Goal: Task Accomplishment & Management: Manage account settings

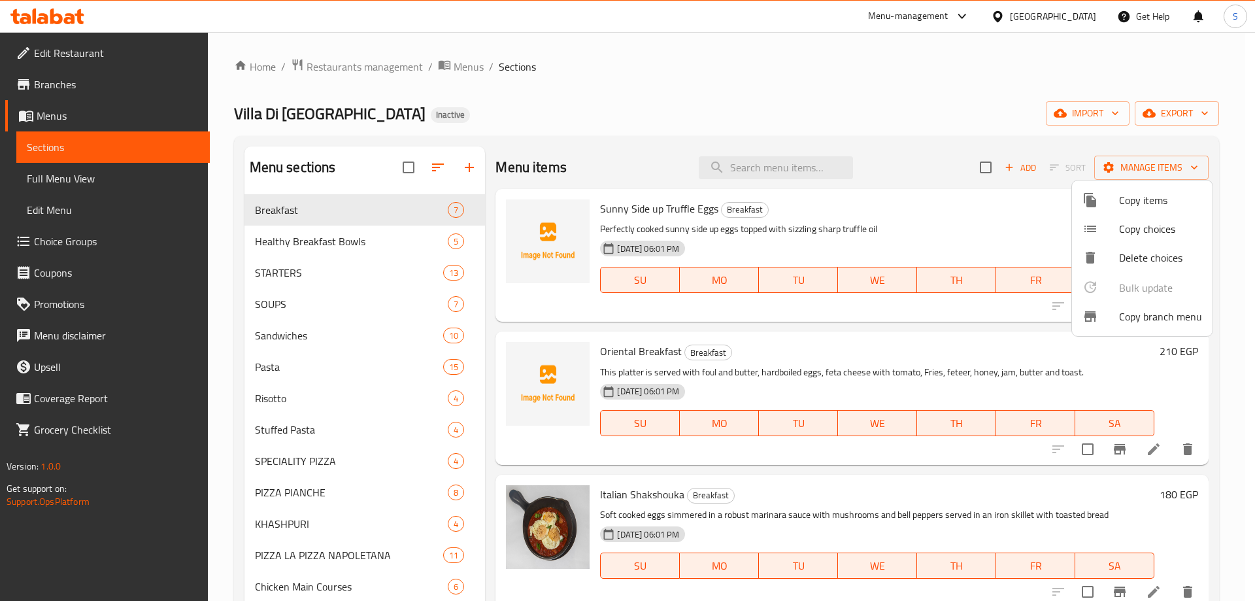
click at [1078, 18] on div at bounding box center [627, 300] width 1255 height 601
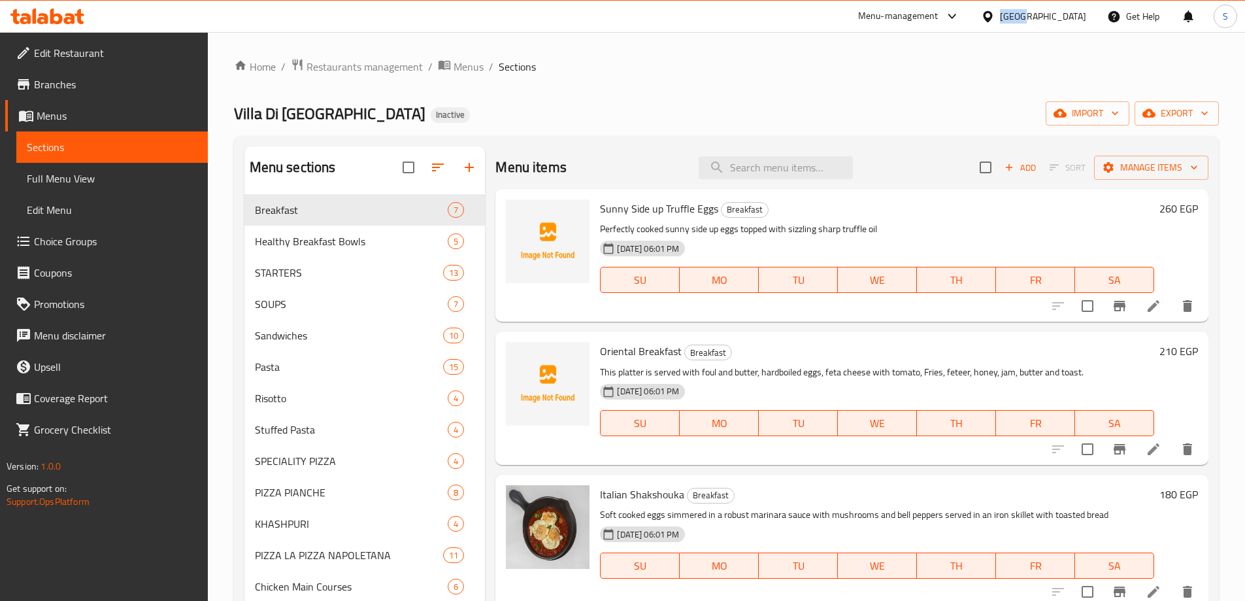
click at [1078, 18] on div "Egypt" at bounding box center [1043, 16] width 86 height 14
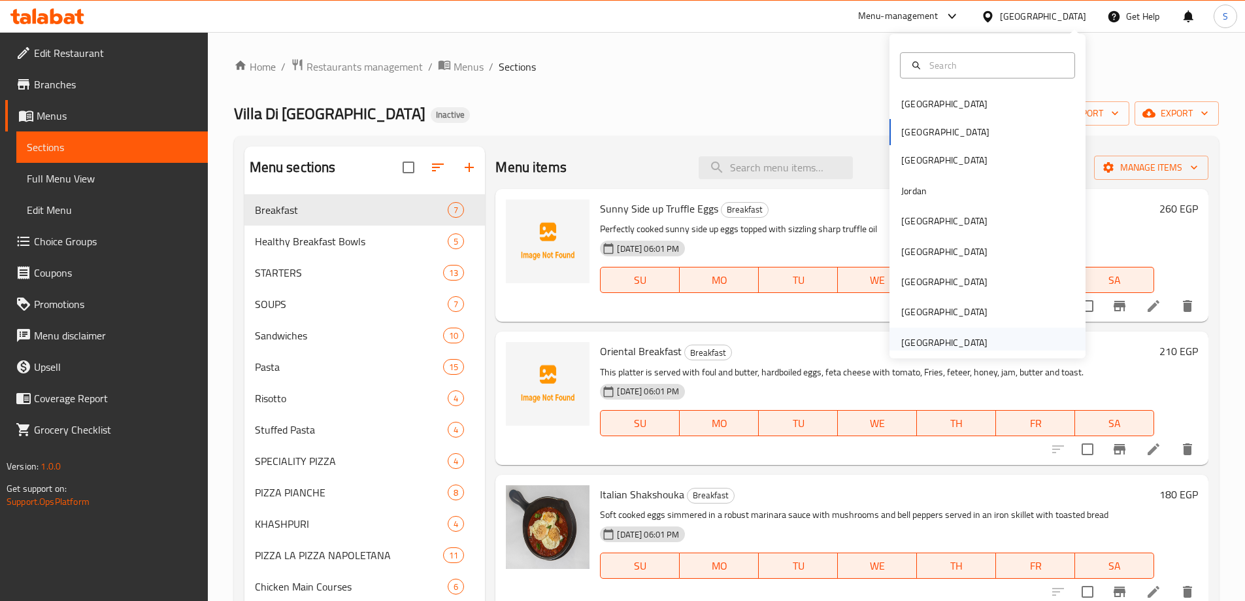
click at [936, 343] on div "United Arab Emirates" at bounding box center [944, 342] width 86 height 14
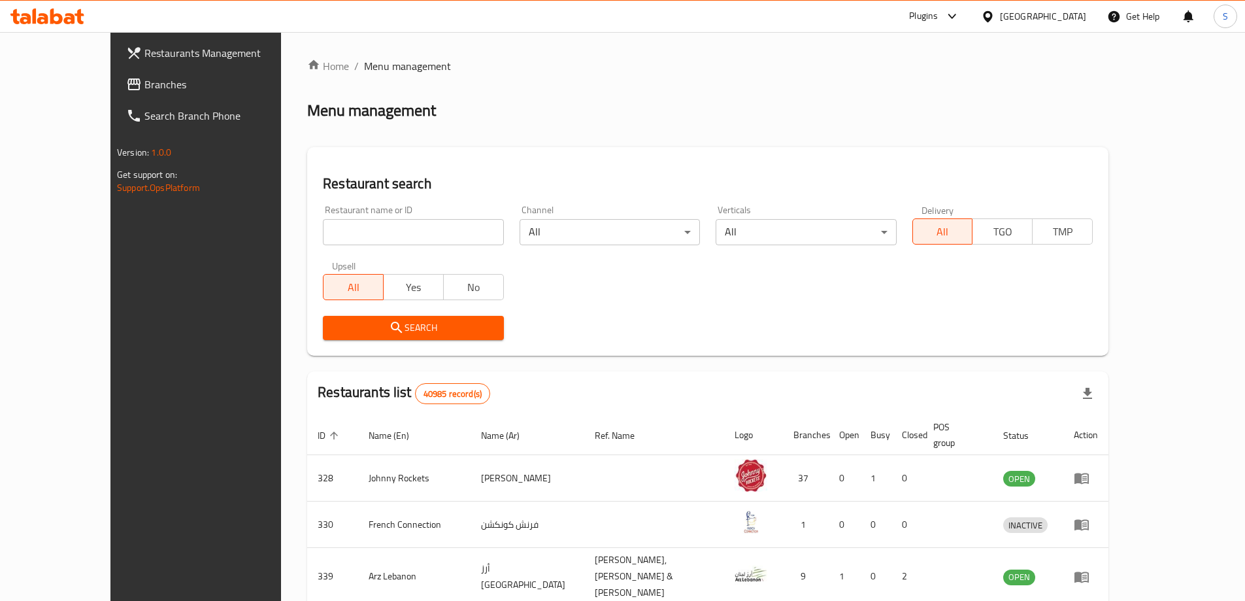
click at [144, 89] on span "Branches" at bounding box center [225, 84] width 163 height 16
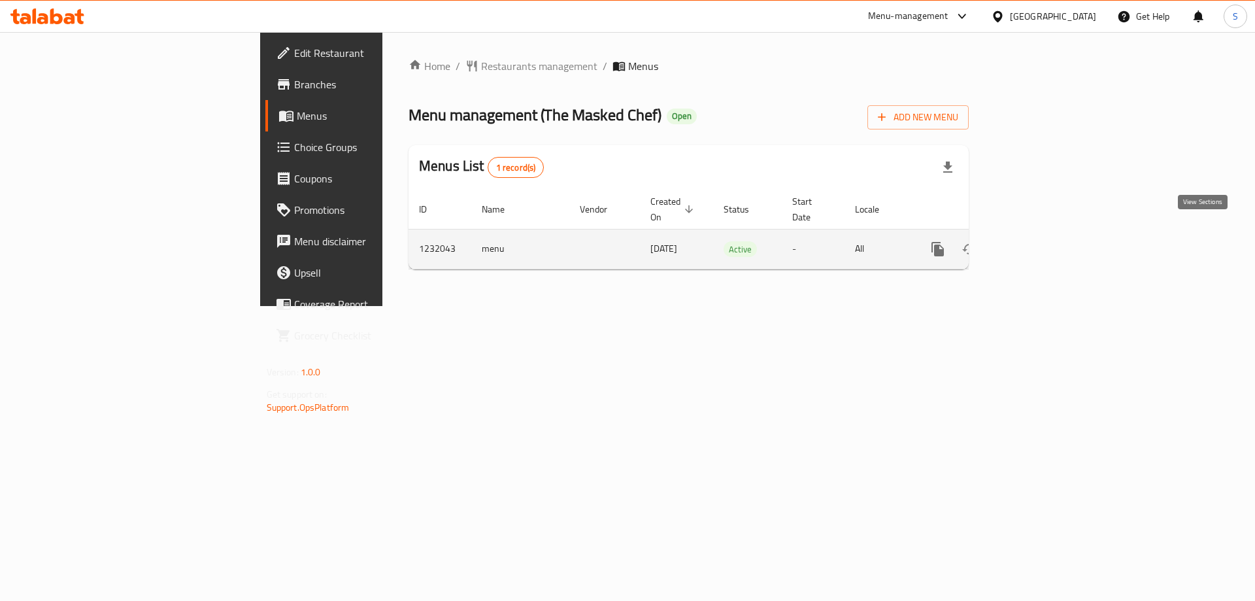
click at [1048, 233] on link "enhanced table" at bounding box center [1031, 248] width 31 height 31
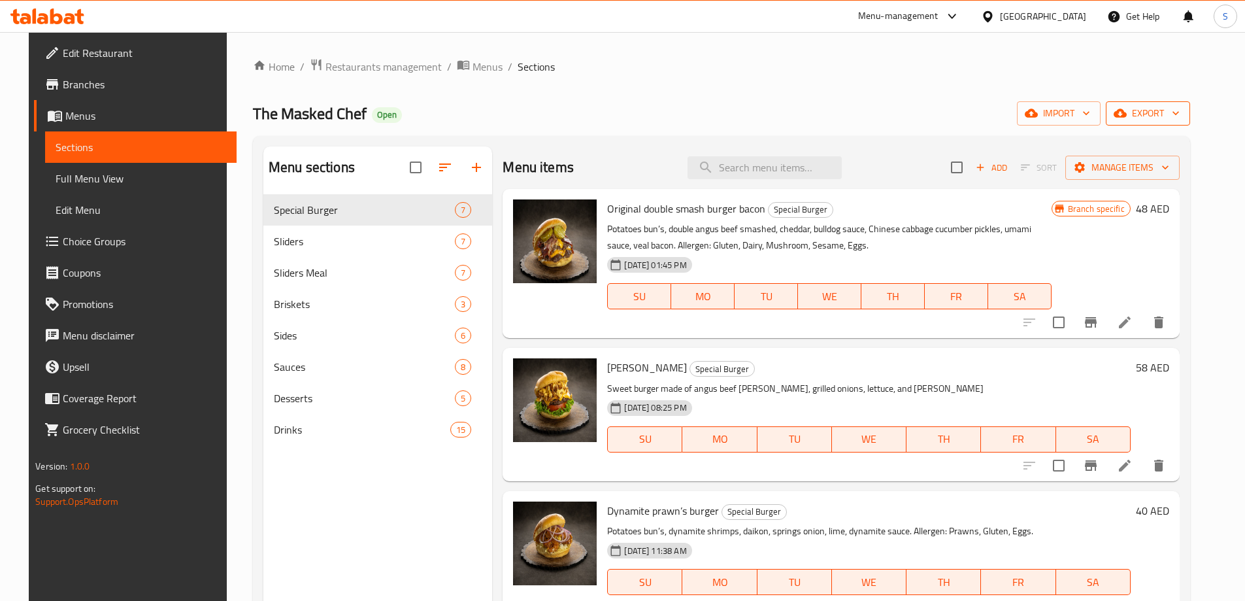
click at [1175, 109] on span "export" at bounding box center [1147, 113] width 63 height 16
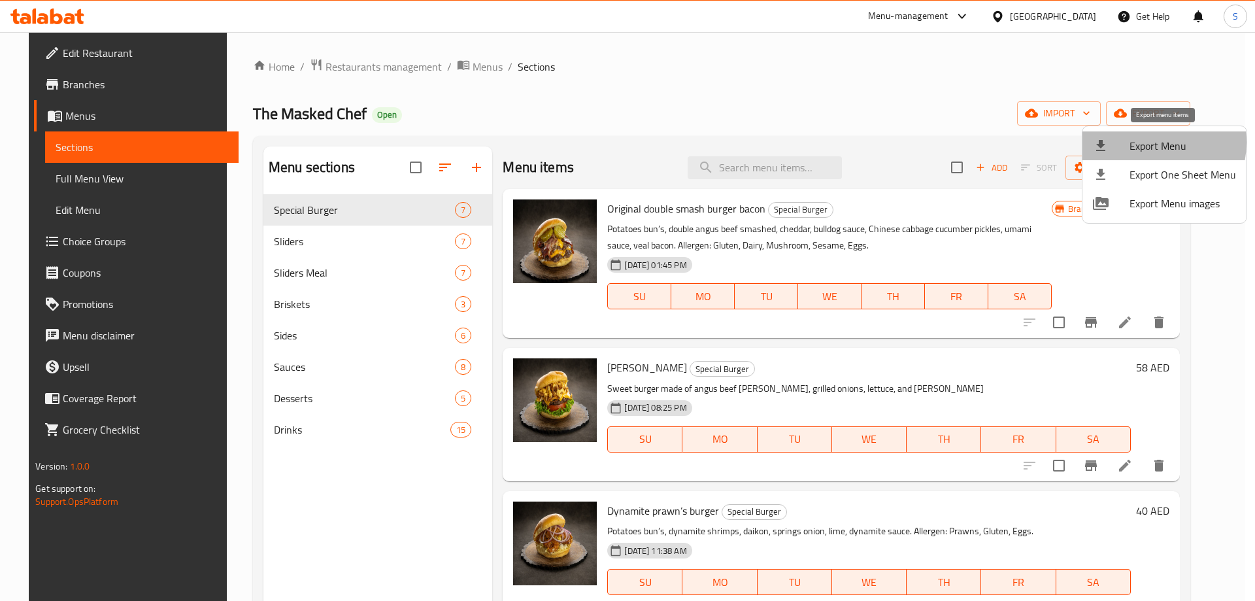
click at [1151, 142] on span "Export Menu" at bounding box center [1183, 146] width 107 height 16
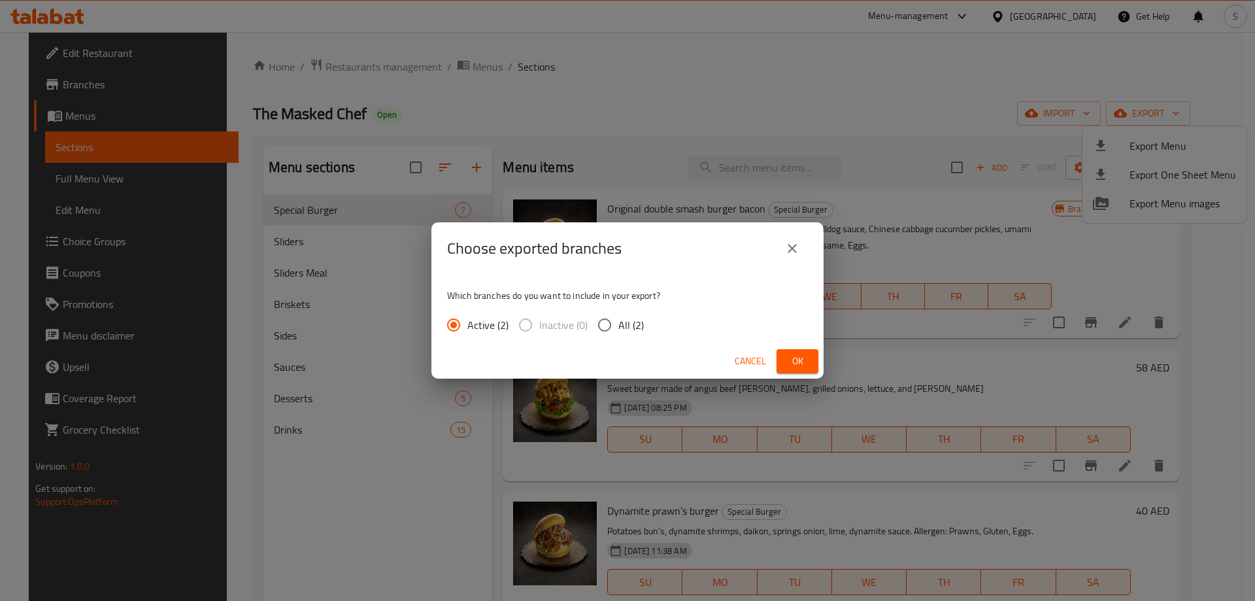
click at [603, 320] on input "All (2)" at bounding box center [604, 324] width 27 height 27
radio input "true"
click at [796, 361] on span "Ok" at bounding box center [797, 361] width 21 height 16
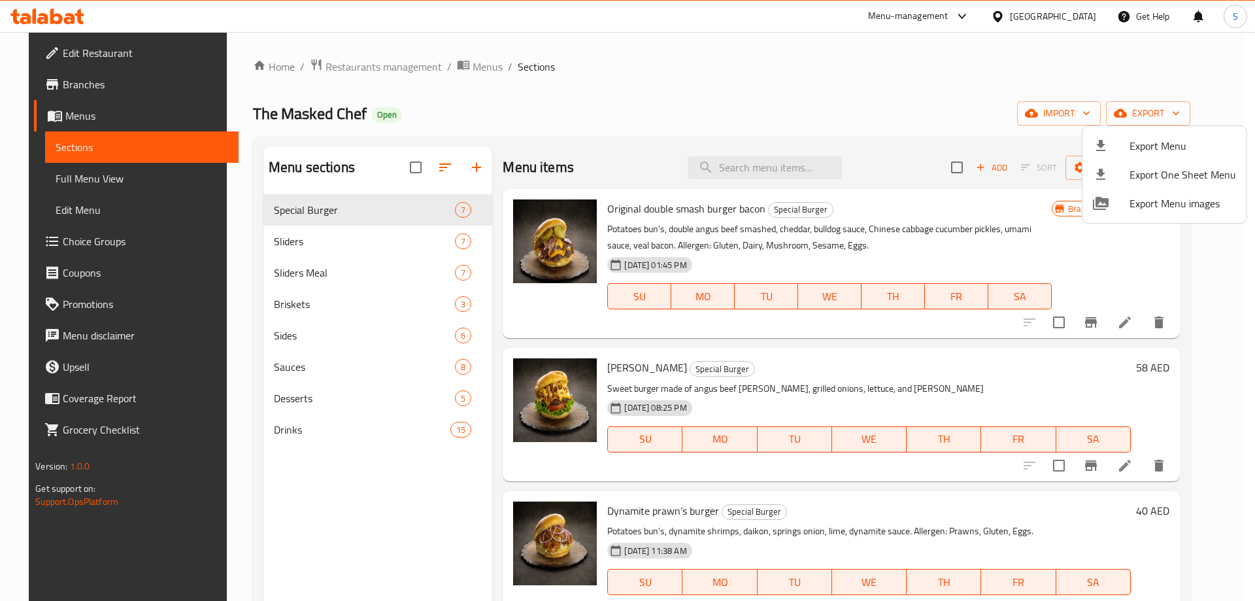
click at [327, 68] on div at bounding box center [627, 300] width 1255 height 601
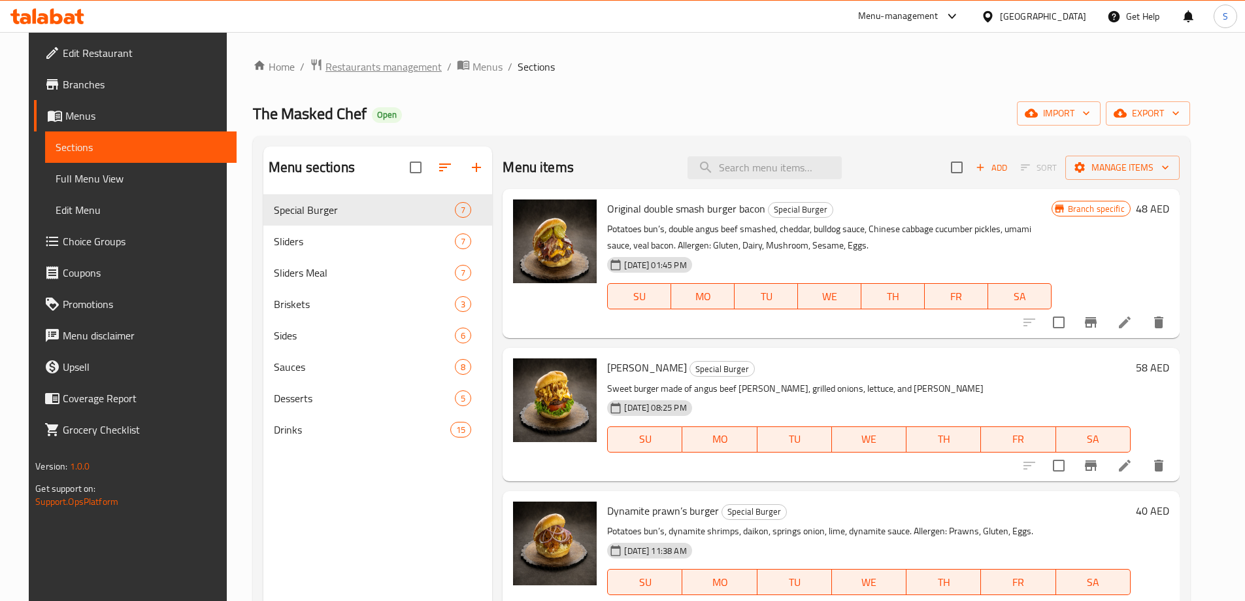
click at [335, 64] on span "Restaurants management" at bounding box center [384, 67] width 116 height 16
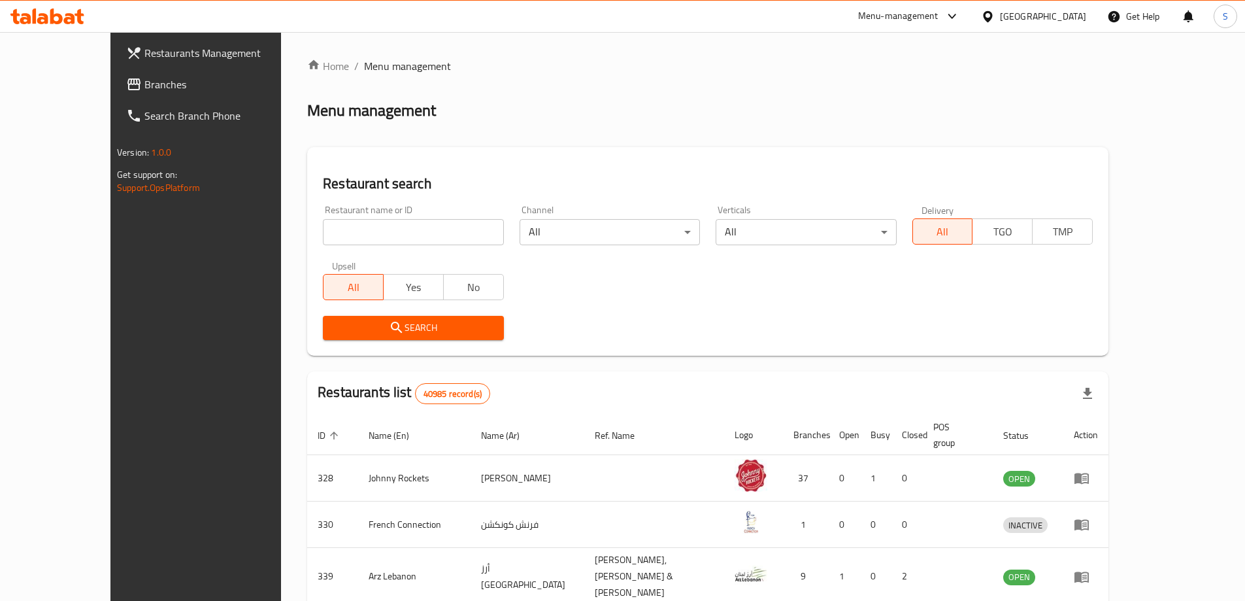
click at [144, 87] on span "Branches" at bounding box center [225, 84] width 163 height 16
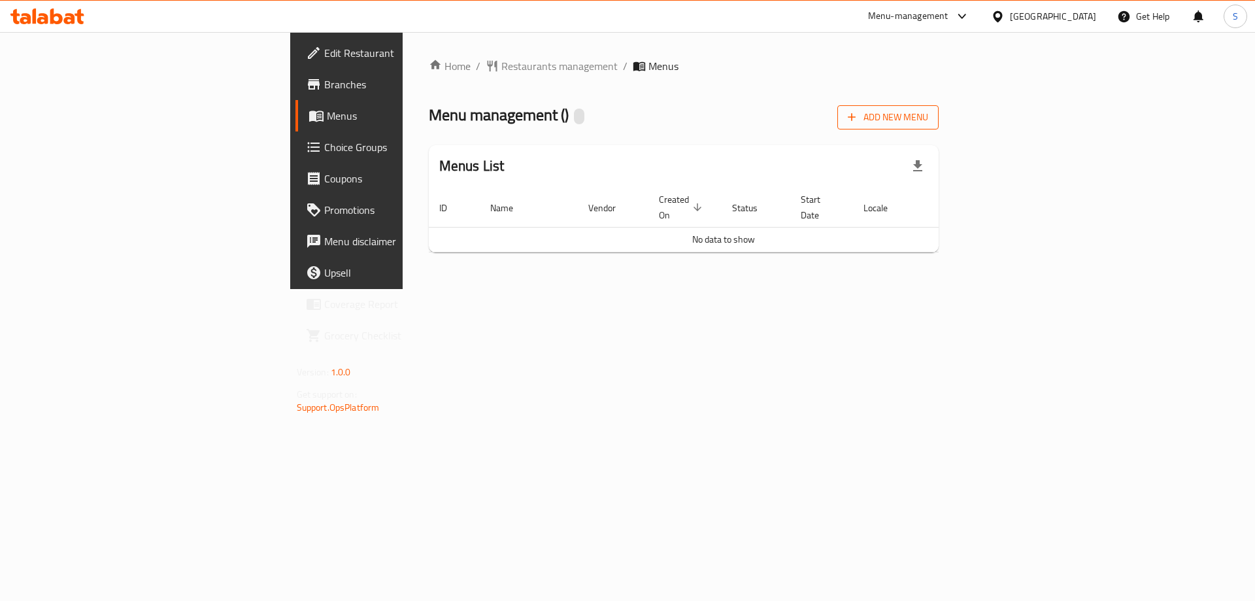
click at [928, 111] on span "Add New Menu" at bounding box center [888, 117] width 80 height 16
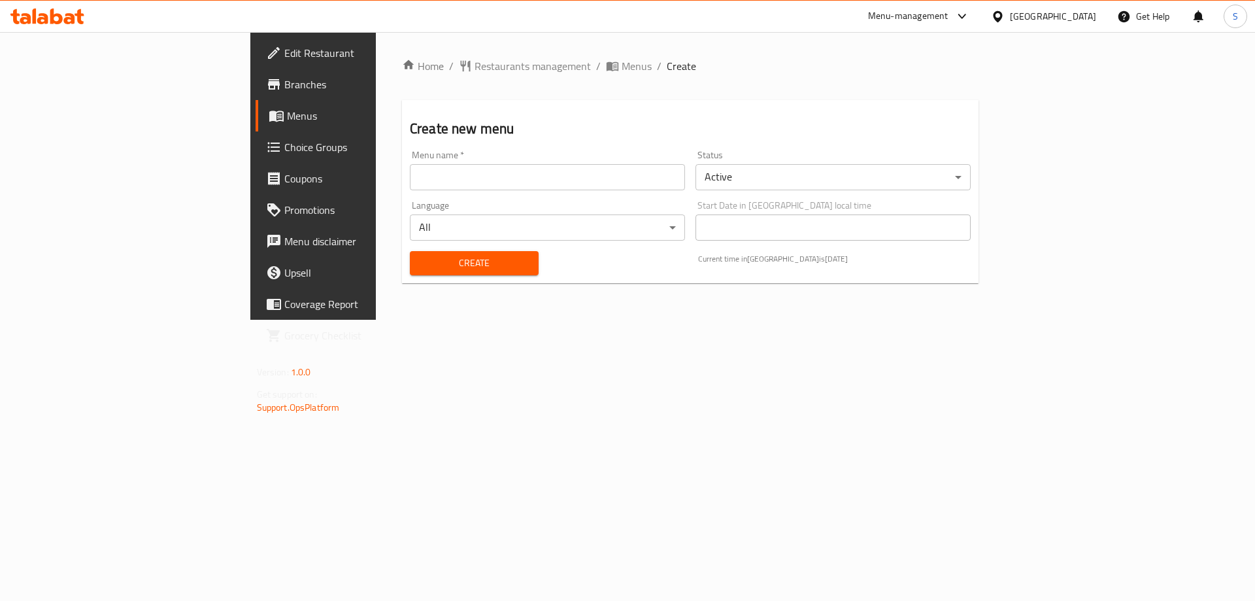
drag, startPoint x: 516, startPoint y: 176, endPoint x: 451, endPoint y: 188, distance: 65.9
click at [510, 177] on input "text" at bounding box center [547, 177] width 275 height 26
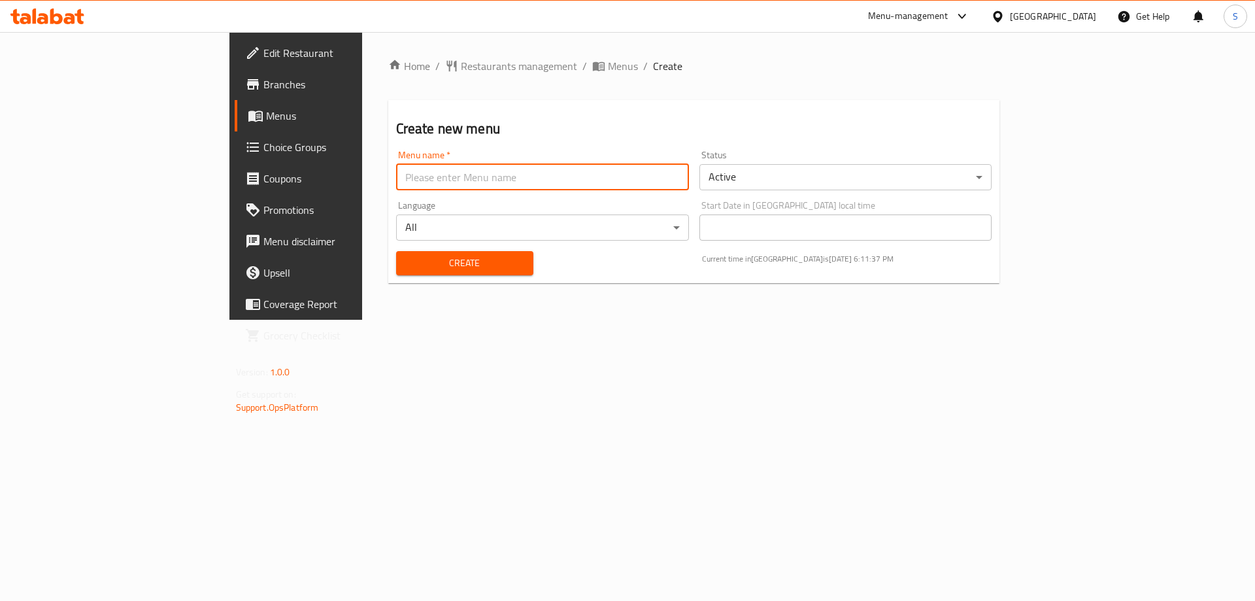
type input "S-New"
click at [407, 266] on span "Create" at bounding box center [465, 263] width 116 height 16
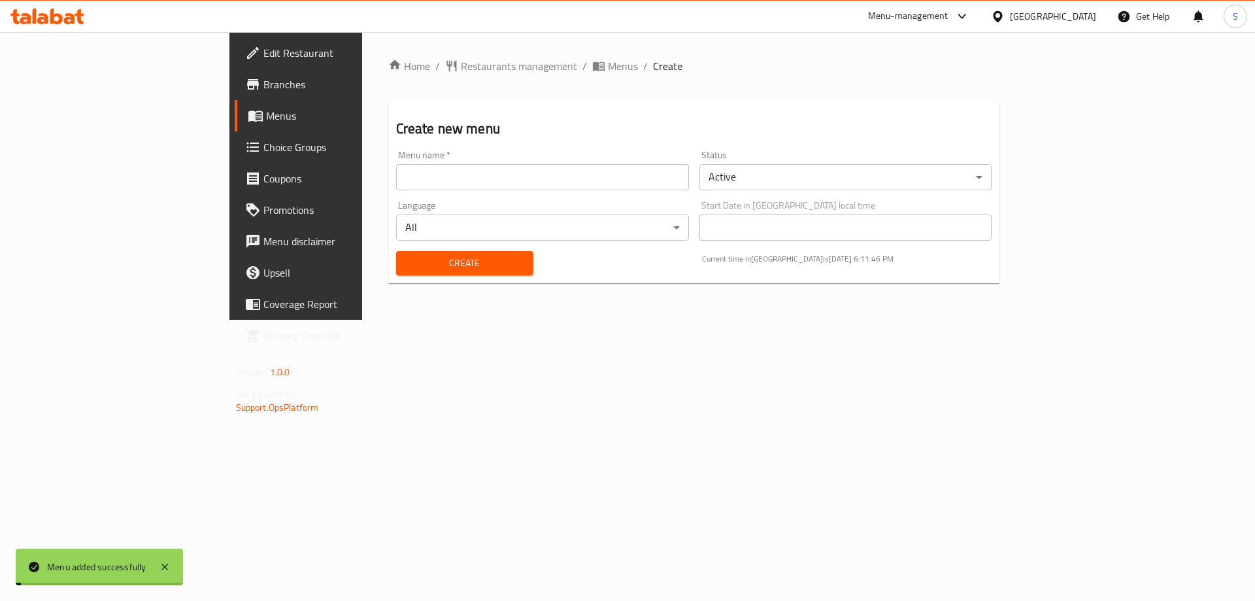
click at [266, 114] on span "Menus" at bounding box center [347, 116] width 163 height 16
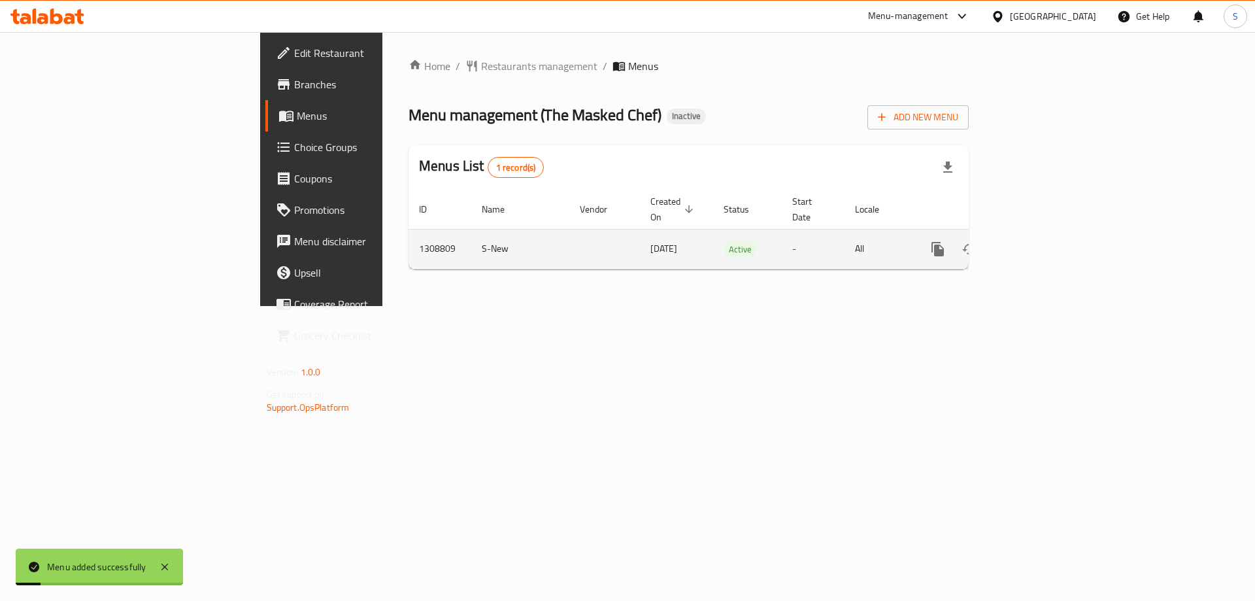
click at [1040, 241] on icon "enhanced table" at bounding box center [1032, 249] width 16 height 16
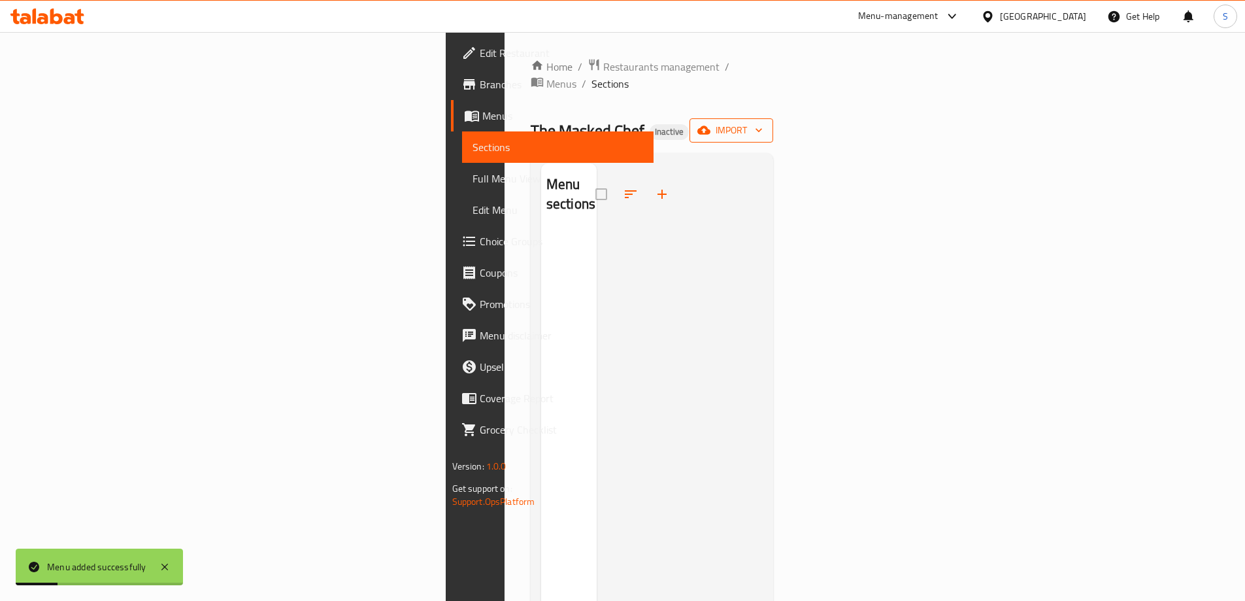
click at [763, 122] on span "import" at bounding box center [731, 130] width 63 height 16
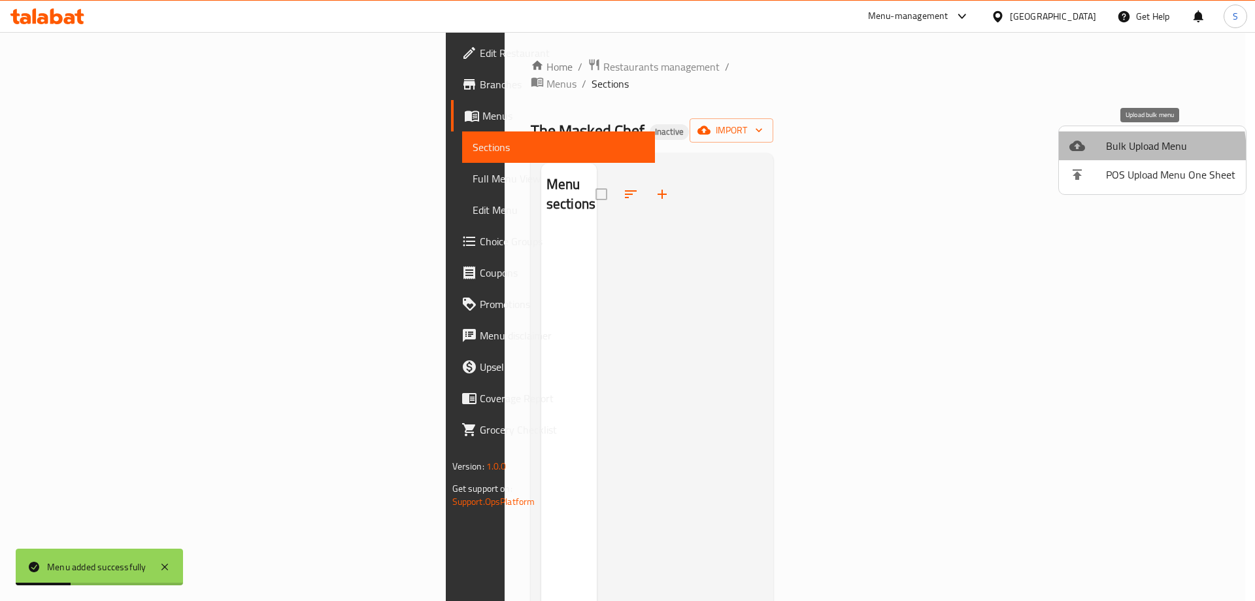
click at [1097, 154] on li "Bulk Upload Menu" at bounding box center [1152, 145] width 187 height 29
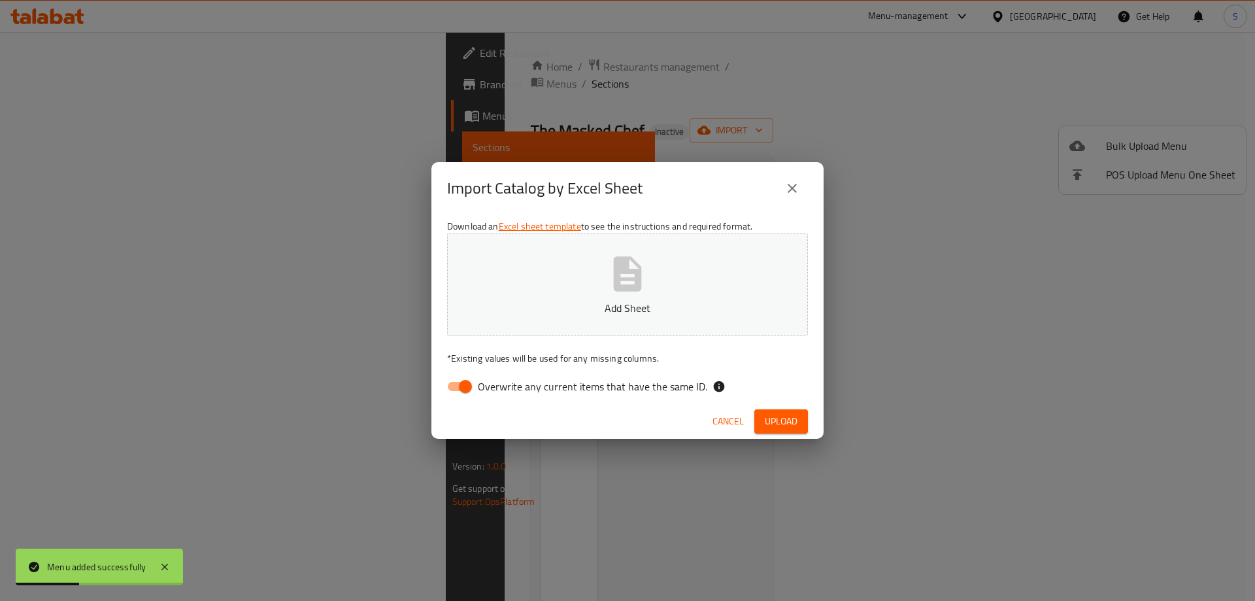
click at [700, 252] on button "Add Sheet" at bounding box center [627, 284] width 361 height 103
click at [453, 387] on input "Overwrite any current items that have the same ID." at bounding box center [465, 386] width 75 height 25
checkbox input "false"
click at [777, 424] on span "Upload" at bounding box center [781, 421] width 33 height 16
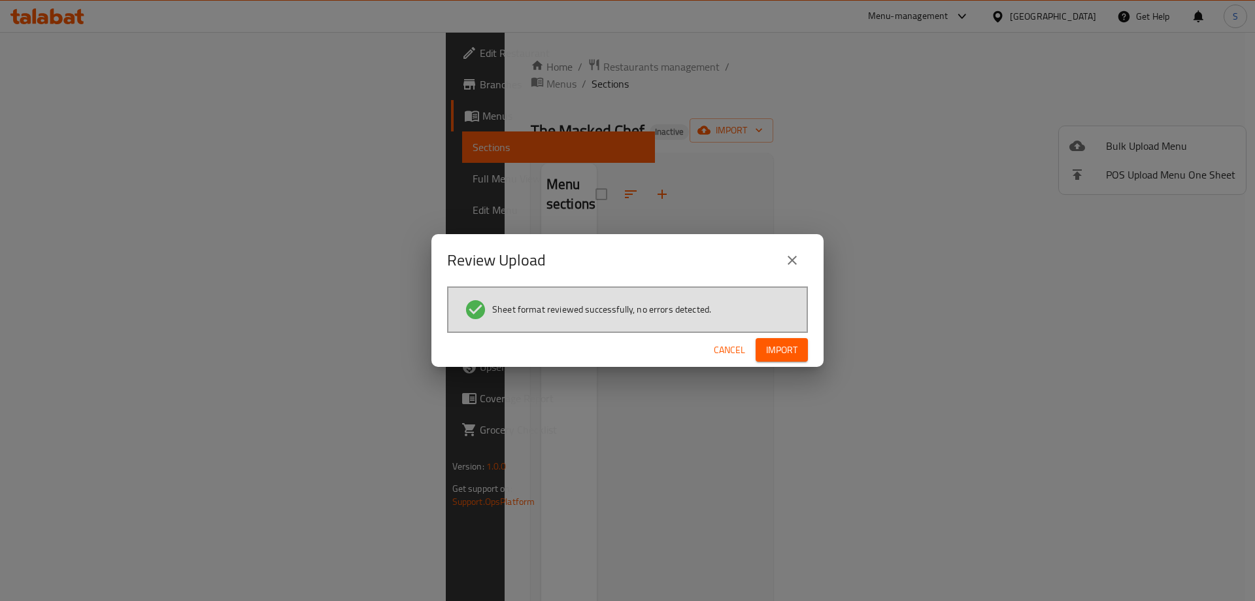
click at [782, 352] on span "Import" at bounding box center [781, 350] width 31 height 16
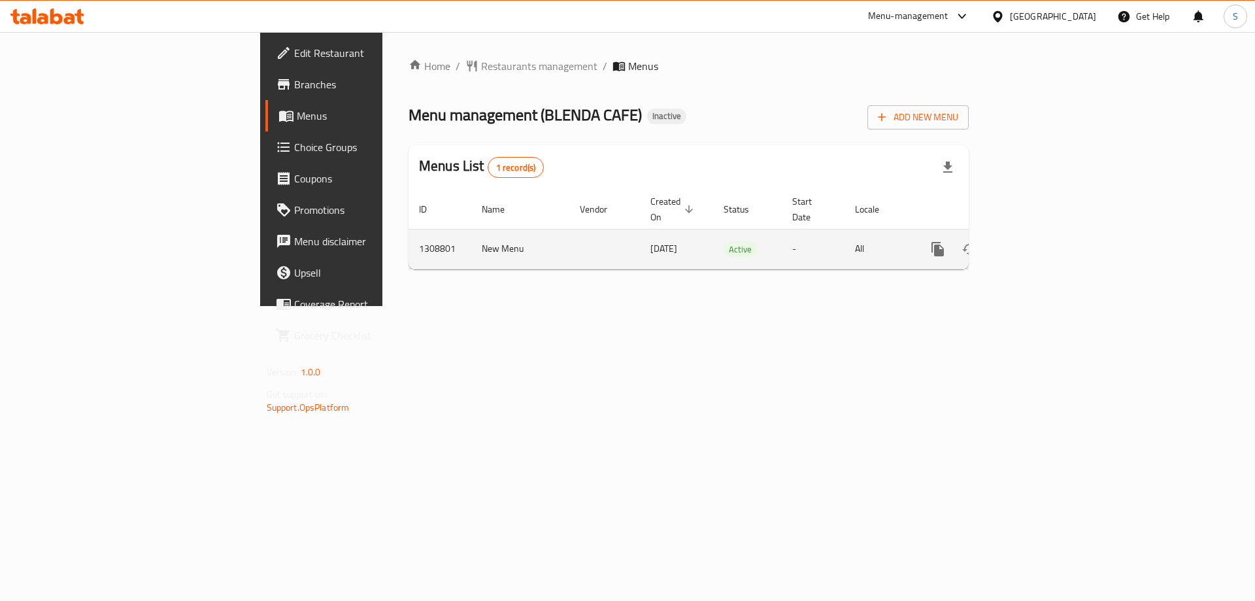
click at [1040, 241] on icon "enhanced table" at bounding box center [1032, 249] width 16 height 16
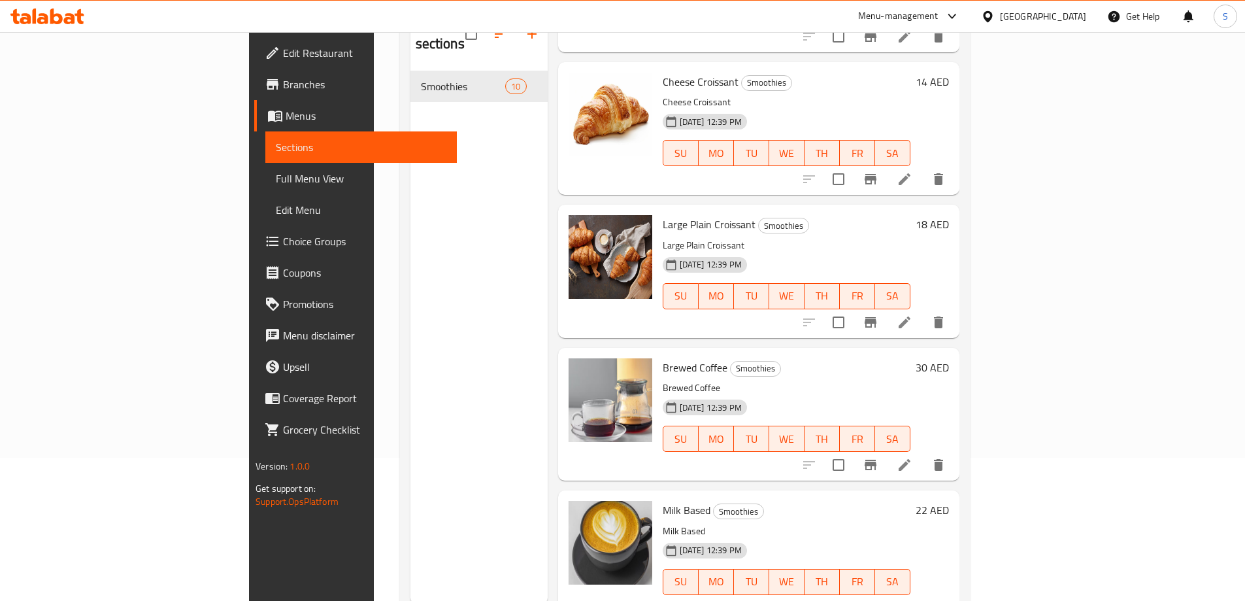
scroll to position [183, 0]
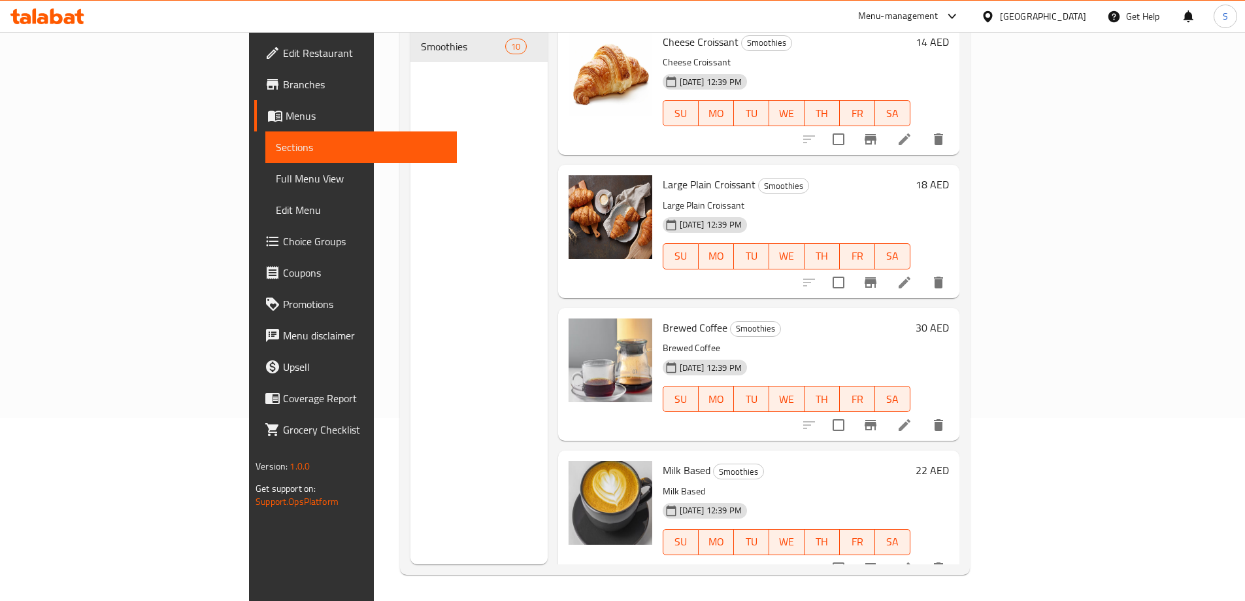
click at [276, 179] on span "Full Menu View" at bounding box center [361, 179] width 171 height 16
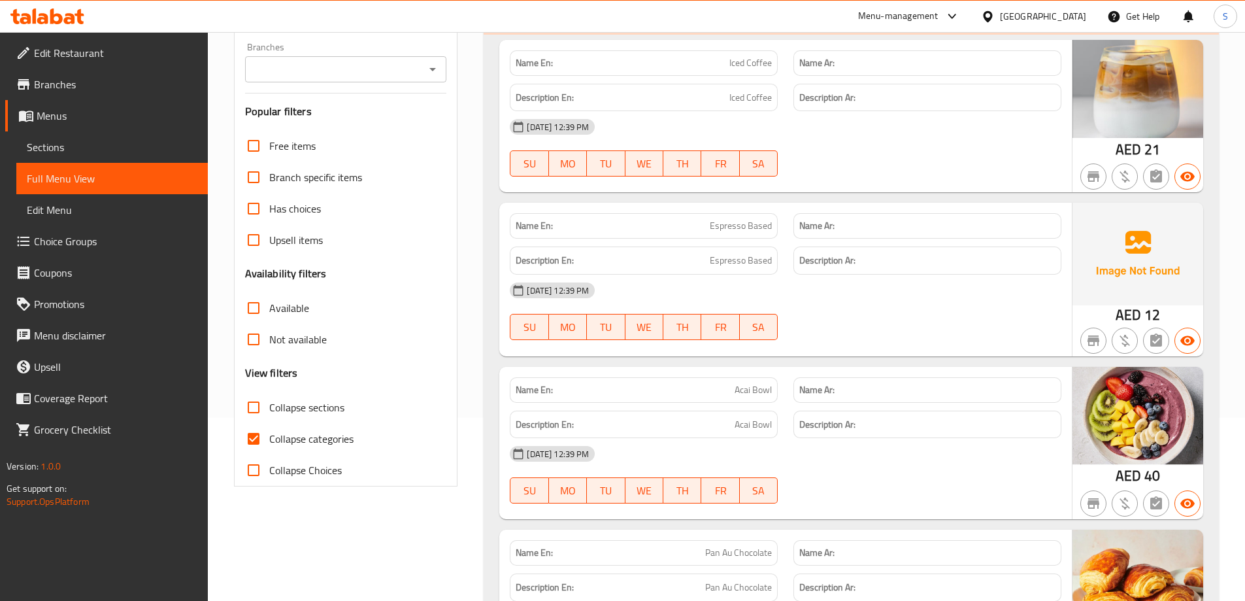
click at [314, 443] on span "Collapse categories" at bounding box center [311, 439] width 84 height 16
click at [269, 443] on input "Collapse categories" at bounding box center [253, 438] width 31 height 31
checkbox input "false"
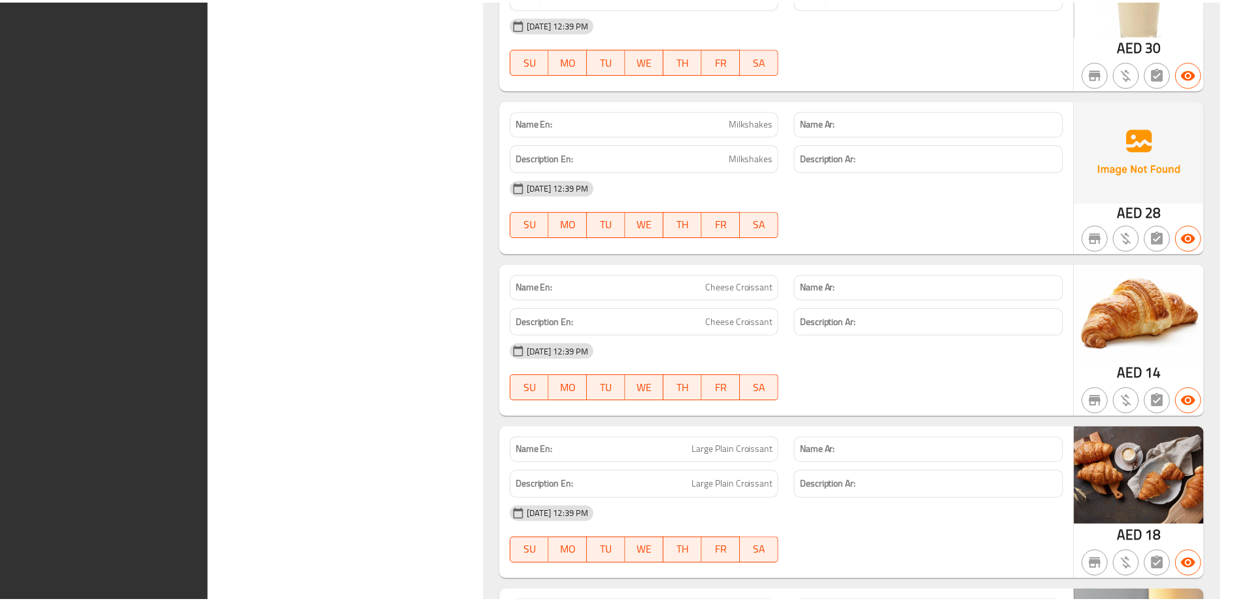
scroll to position [1296, 0]
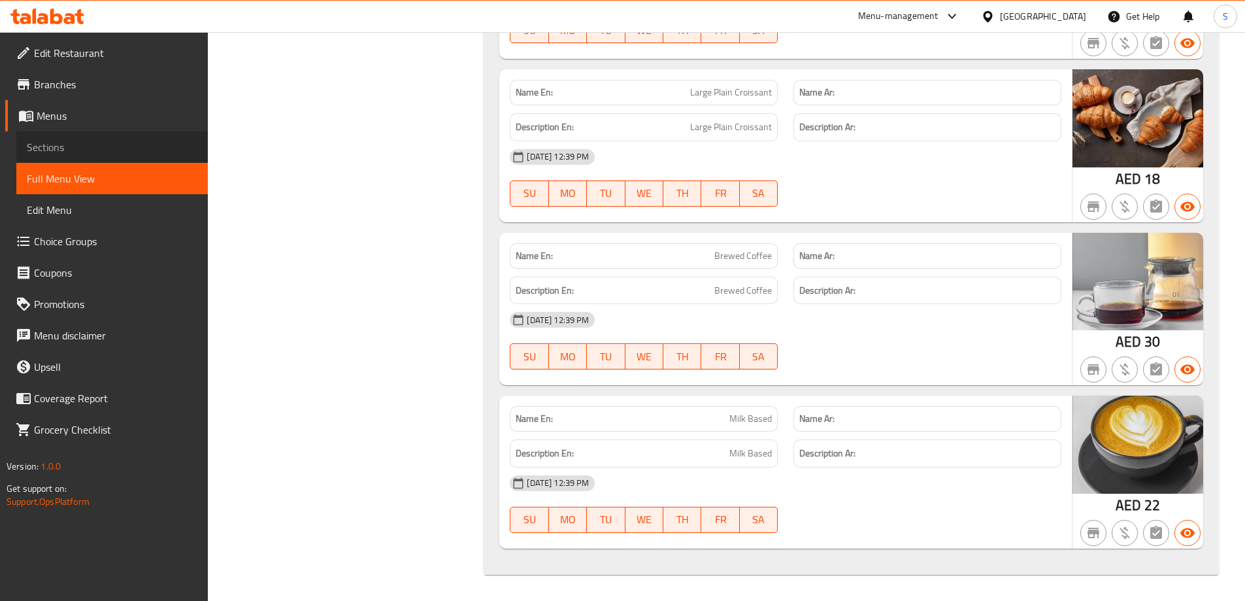
click at [114, 152] on span "Sections" at bounding box center [112, 147] width 171 height 16
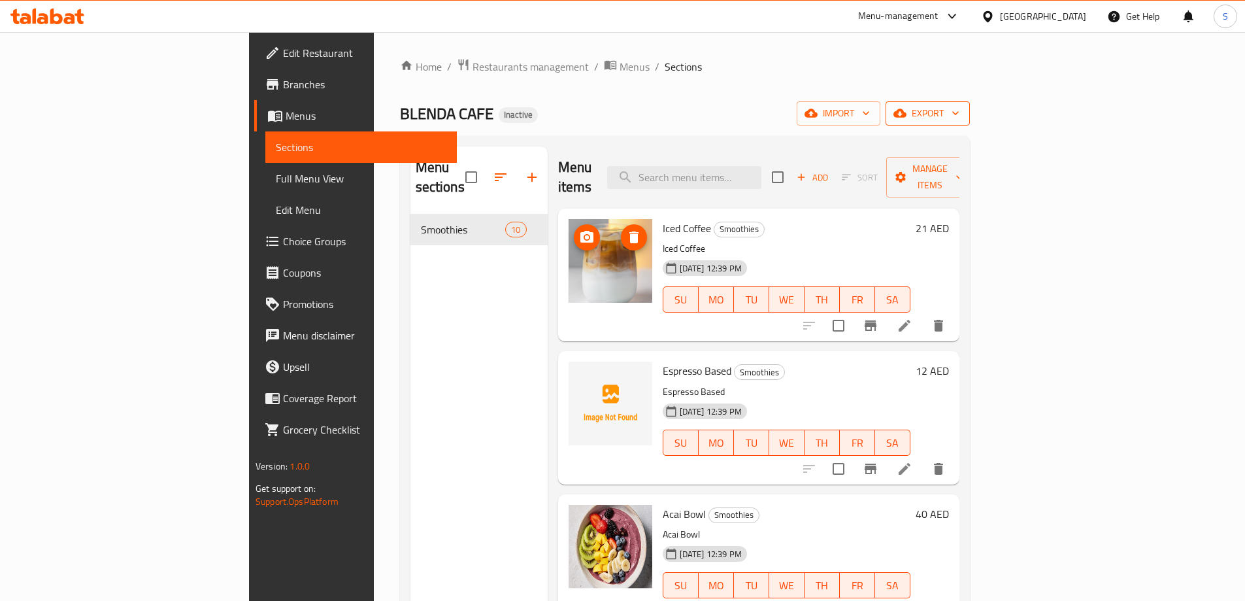
click at [960, 107] on span "export" at bounding box center [927, 113] width 63 height 16
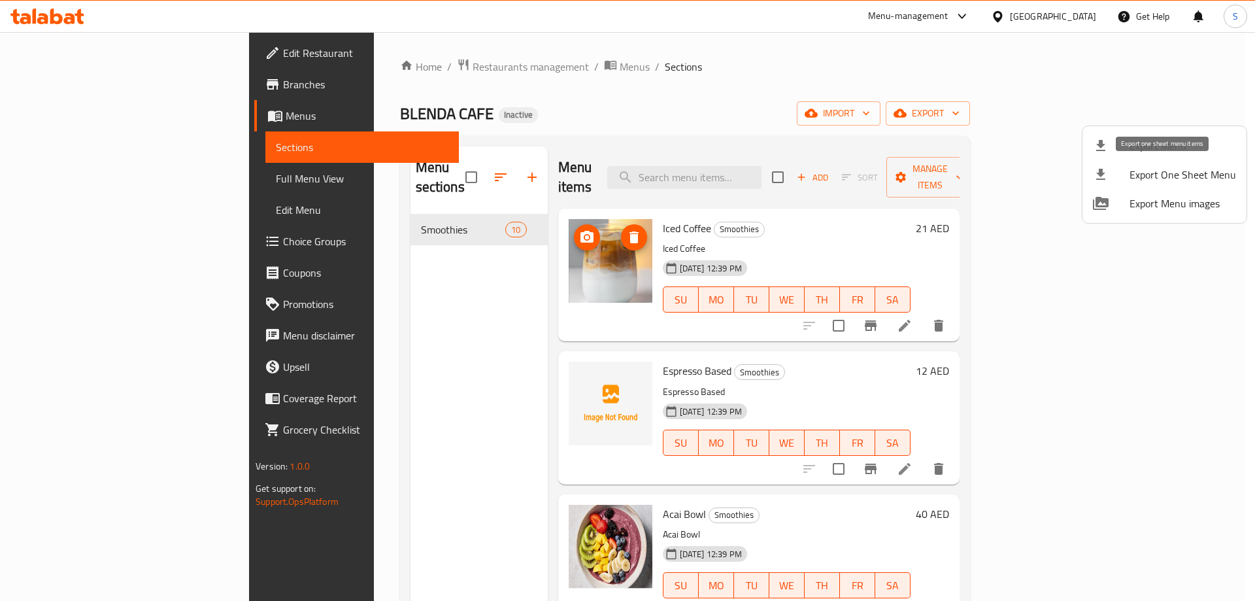
click at [1131, 149] on span "Export Menu" at bounding box center [1183, 146] width 107 height 16
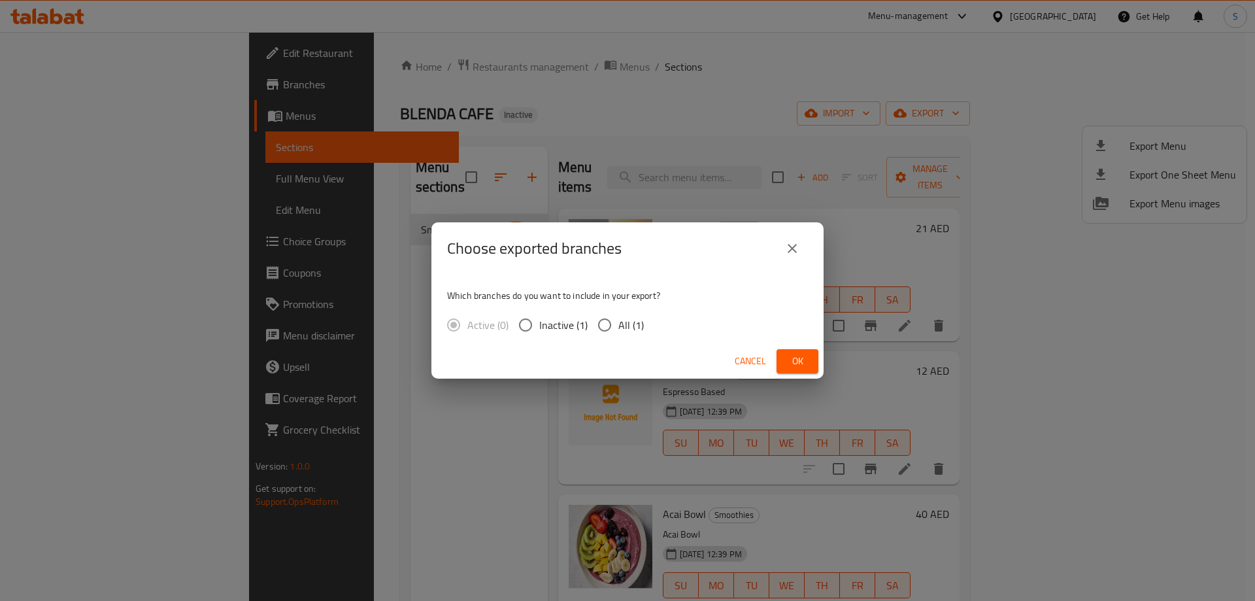
click at [618, 318] on span "All (1)" at bounding box center [630, 325] width 25 height 16
click at [618, 318] on input "All (1)" at bounding box center [604, 324] width 27 height 27
radio input "true"
click at [792, 351] on button "Ok" at bounding box center [798, 361] width 42 height 24
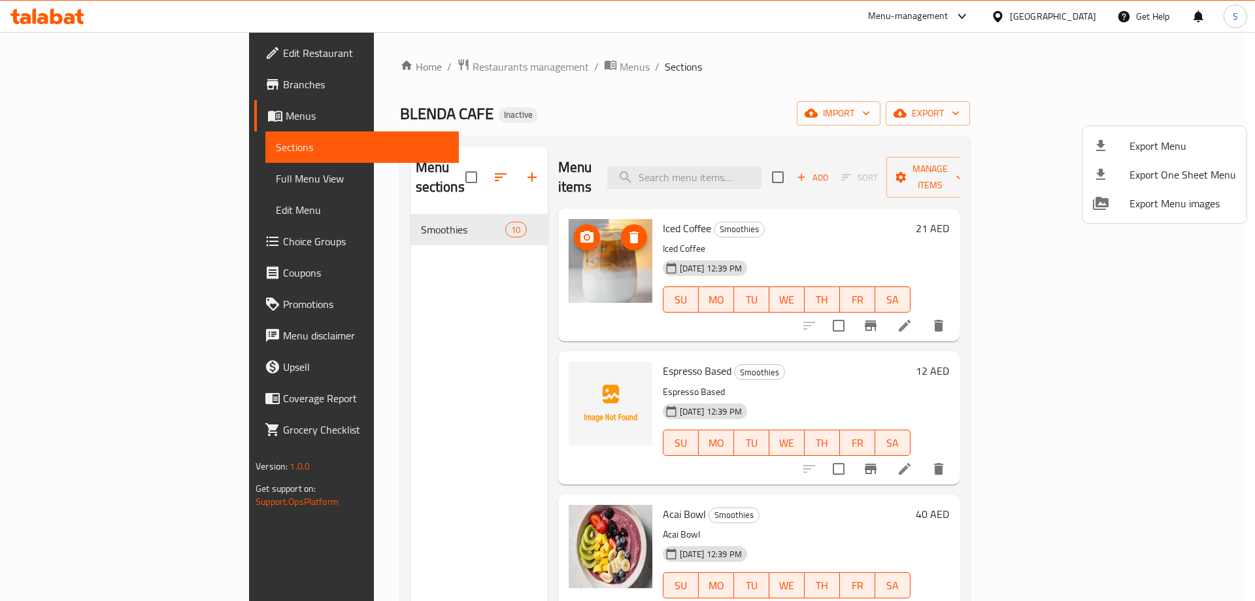
click at [141, 121] on div at bounding box center [627, 300] width 1255 height 601
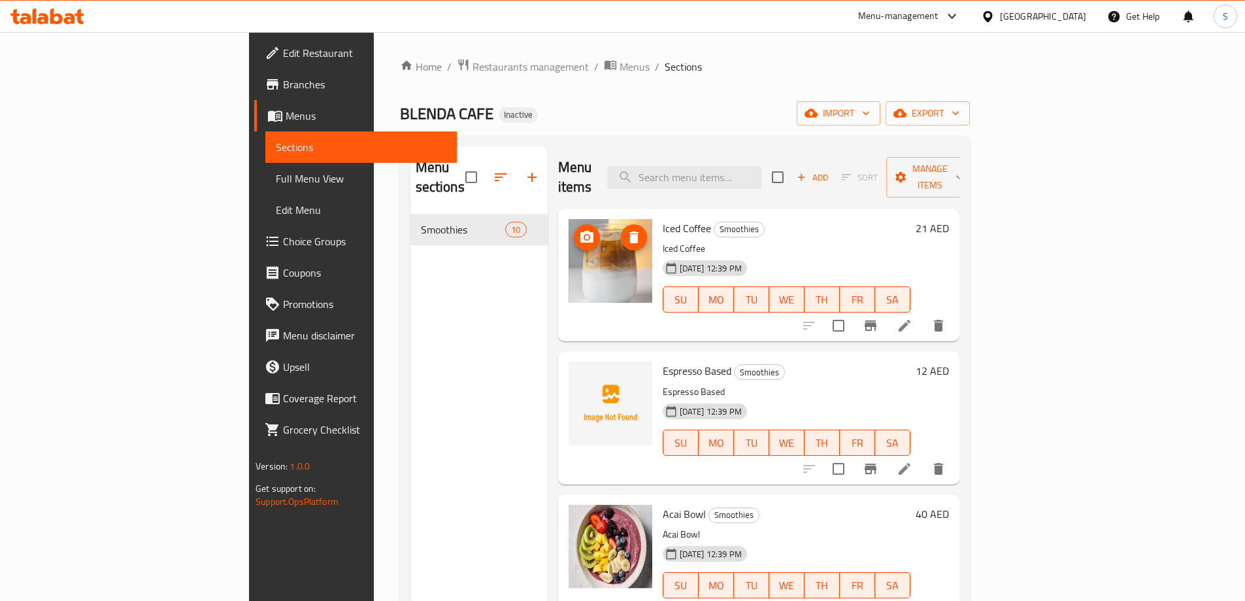
click at [286, 121] on span "Menus" at bounding box center [366, 116] width 161 height 16
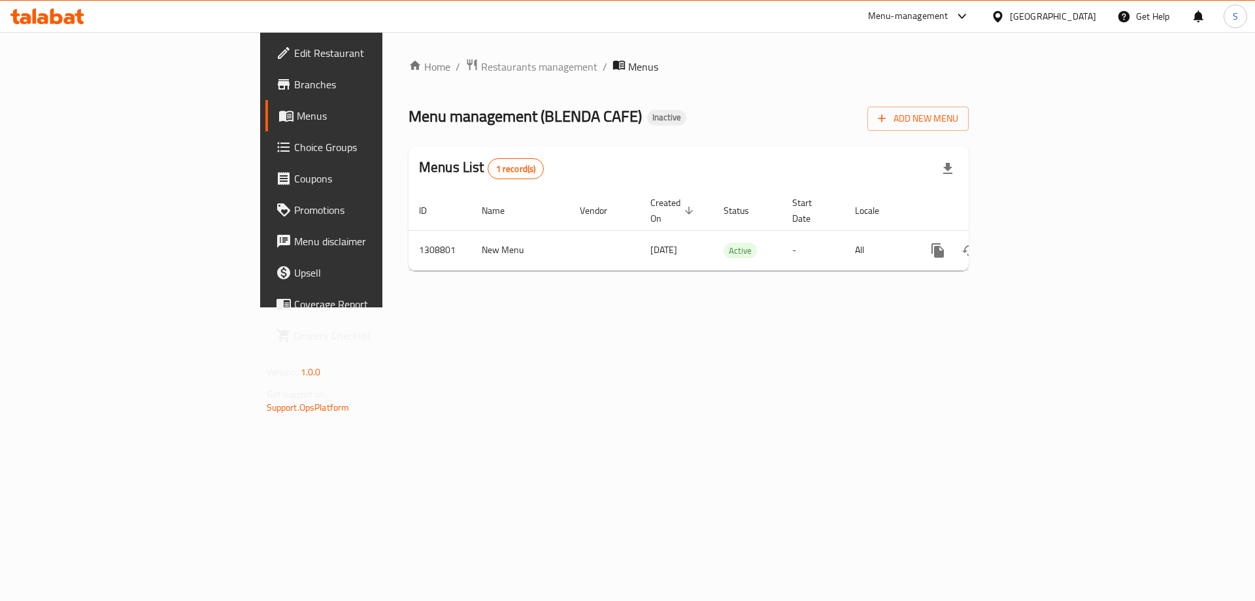
drag, startPoint x: 701, startPoint y: 136, endPoint x: 729, endPoint y: 137, distance: 28.1
click at [703, 135] on div "Home / Restaurants management / Menus Menu management ( BLENDA CAFE ) Inactive …" at bounding box center [689, 169] width 560 height 223
click at [958, 121] on span "Add New Menu" at bounding box center [918, 118] width 80 height 16
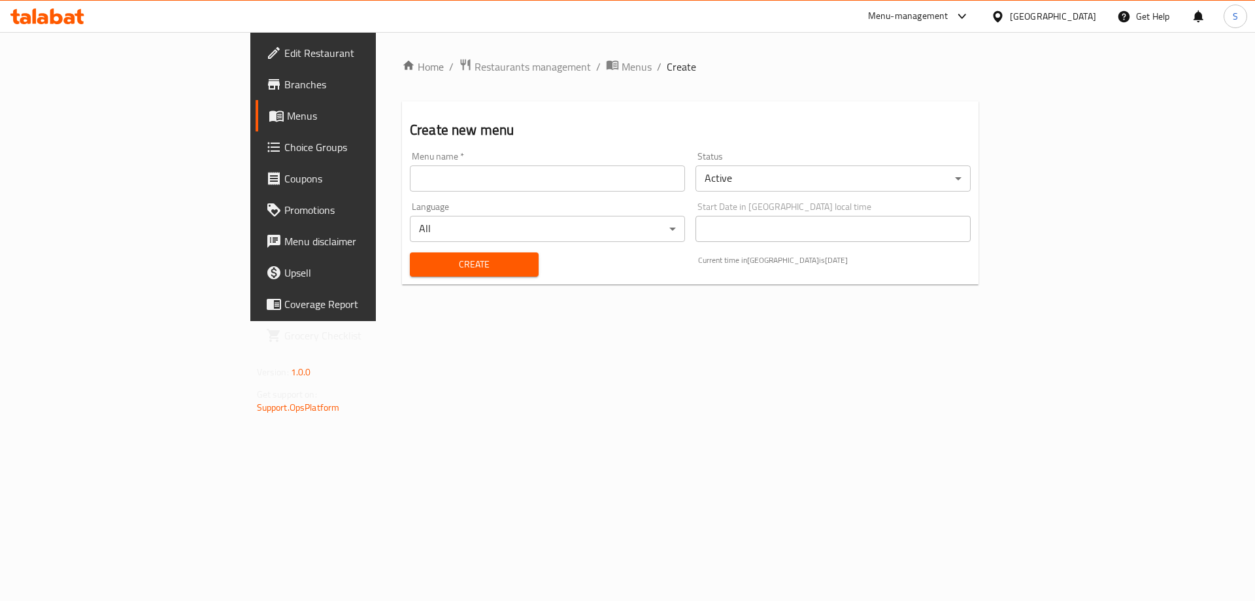
click at [565, 178] on input "text" at bounding box center [547, 178] width 275 height 26
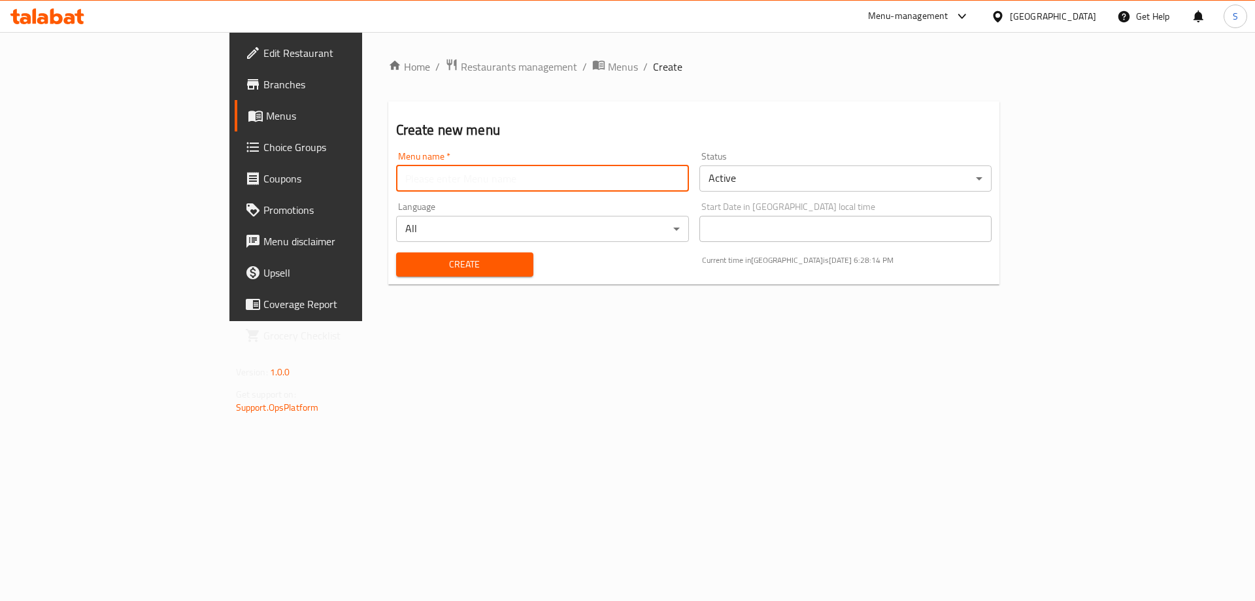
type input "S-New"
drag, startPoint x: 344, startPoint y: 288, endPoint x: 346, endPoint y: 275, distance: 13.3
click at [388, 280] on div "Home / Restaurants management / Menus / Create Create new menu Menu name   * S-…" at bounding box center [694, 176] width 612 height 237
click at [396, 275] on button "Create" at bounding box center [464, 264] width 137 height 24
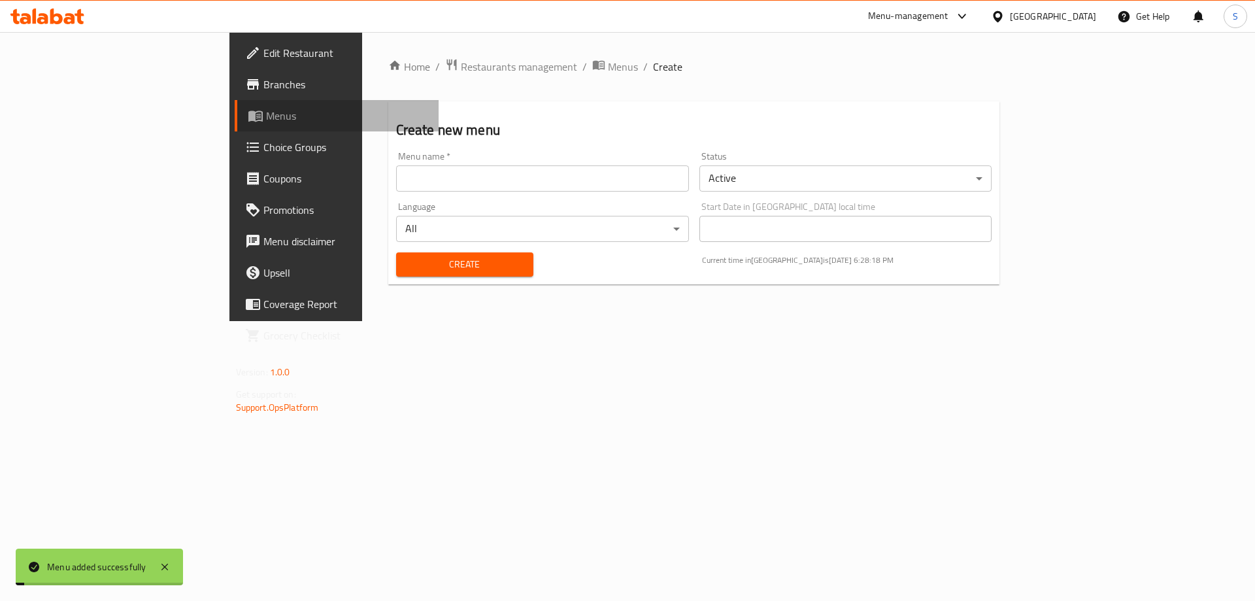
click at [266, 123] on span "Menus" at bounding box center [347, 116] width 163 height 16
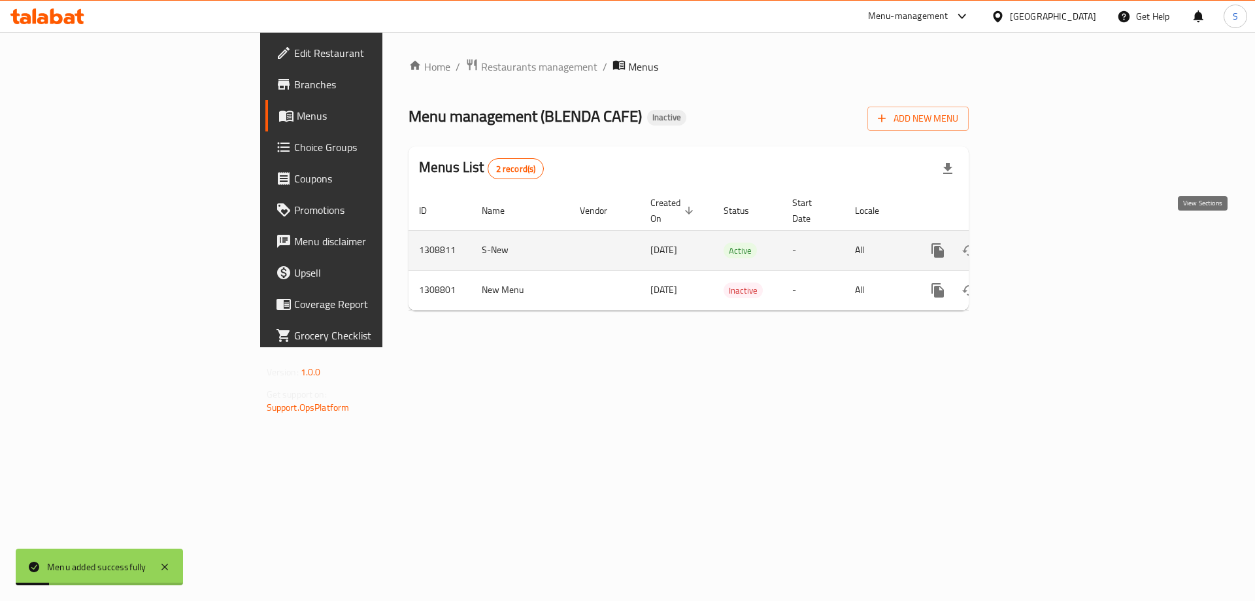
click at [1038, 244] on icon "enhanced table" at bounding box center [1032, 250] width 12 height 12
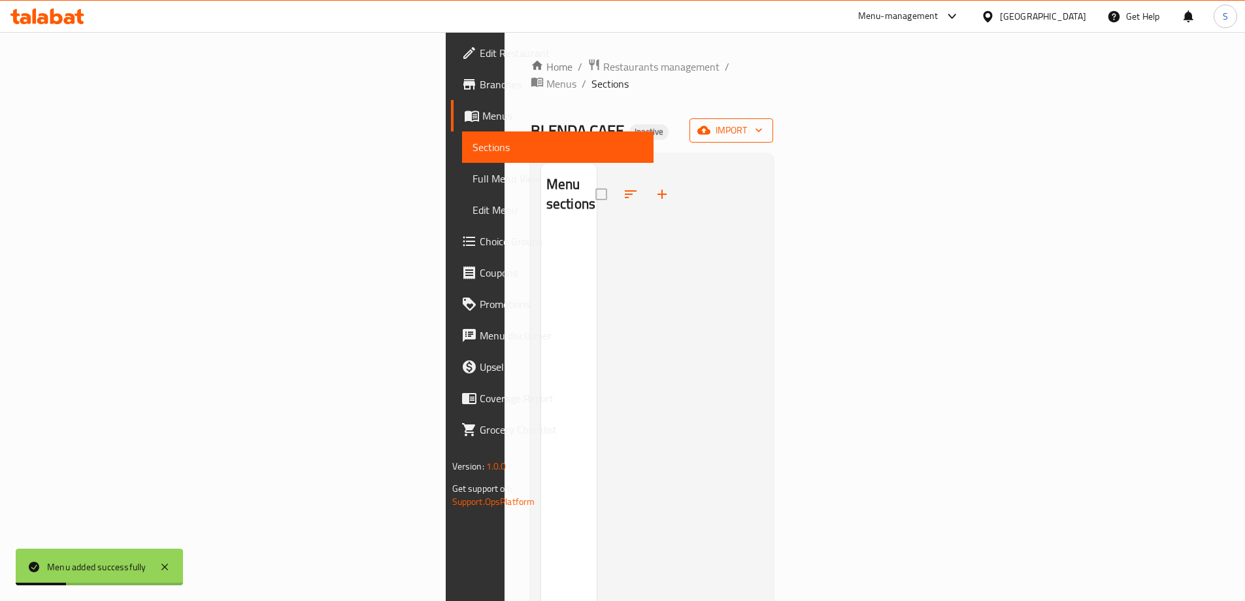
click at [765, 124] on icon "button" at bounding box center [758, 130] width 13 height 13
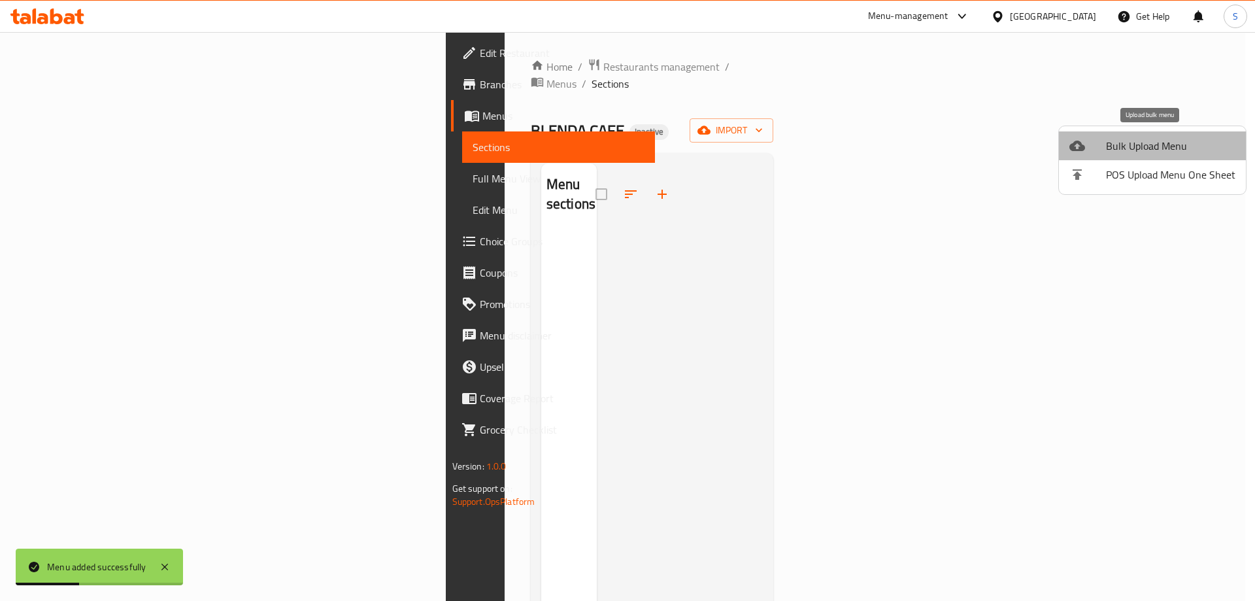
click at [1158, 140] on span "Bulk Upload Menu" at bounding box center [1170, 146] width 129 height 16
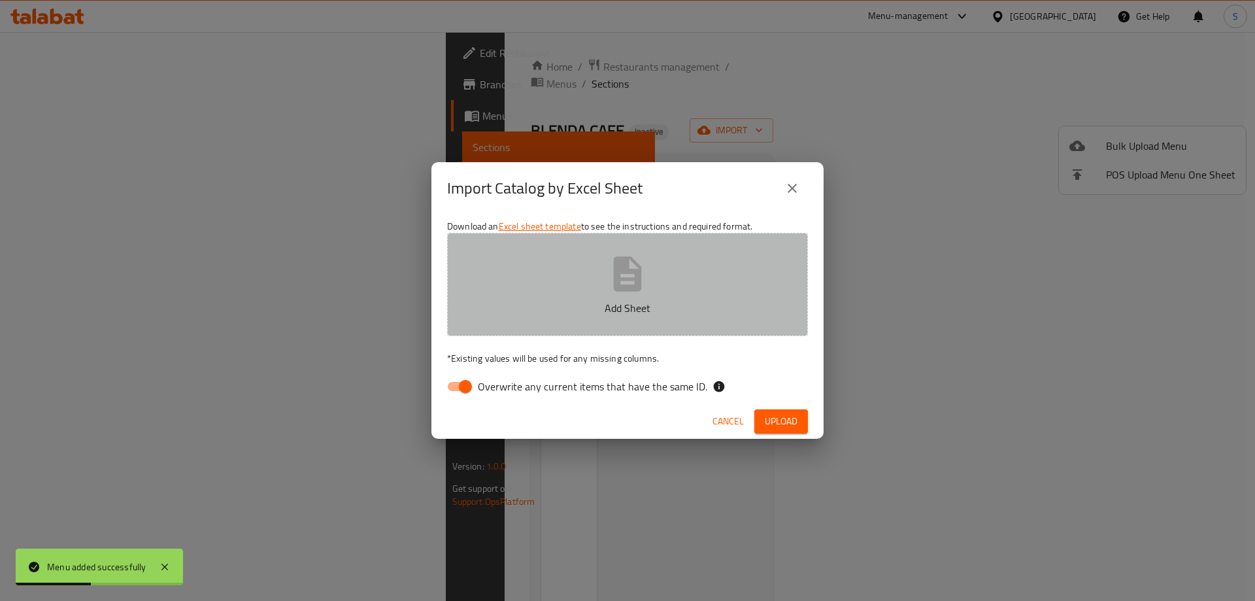
click at [575, 295] on button "Add Sheet" at bounding box center [627, 284] width 361 height 103
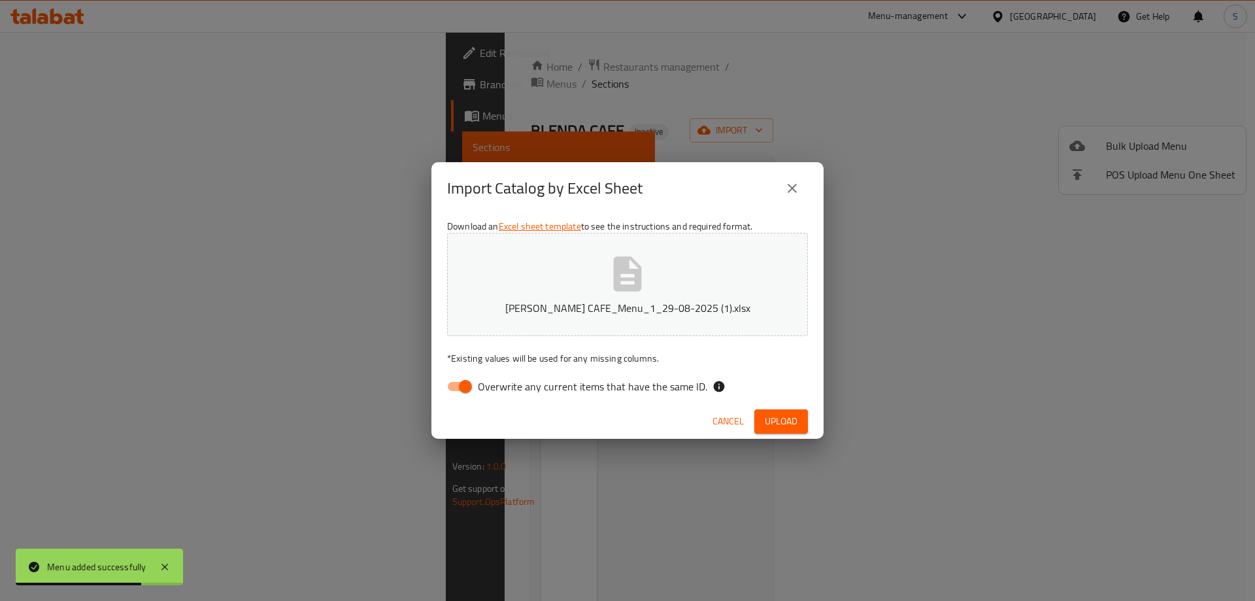
click at [781, 424] on span "Upload" at bounding box center [781, 421] width 33 height 16
click at [578, 383] on span "Overwrite any current items that have the same ID." at bounding box center [592, 386] width 229 height 16
click at [503, 383] on input "Overwrite any current items that have the same ID." at bounding box center [465, 386] width 75 height 25
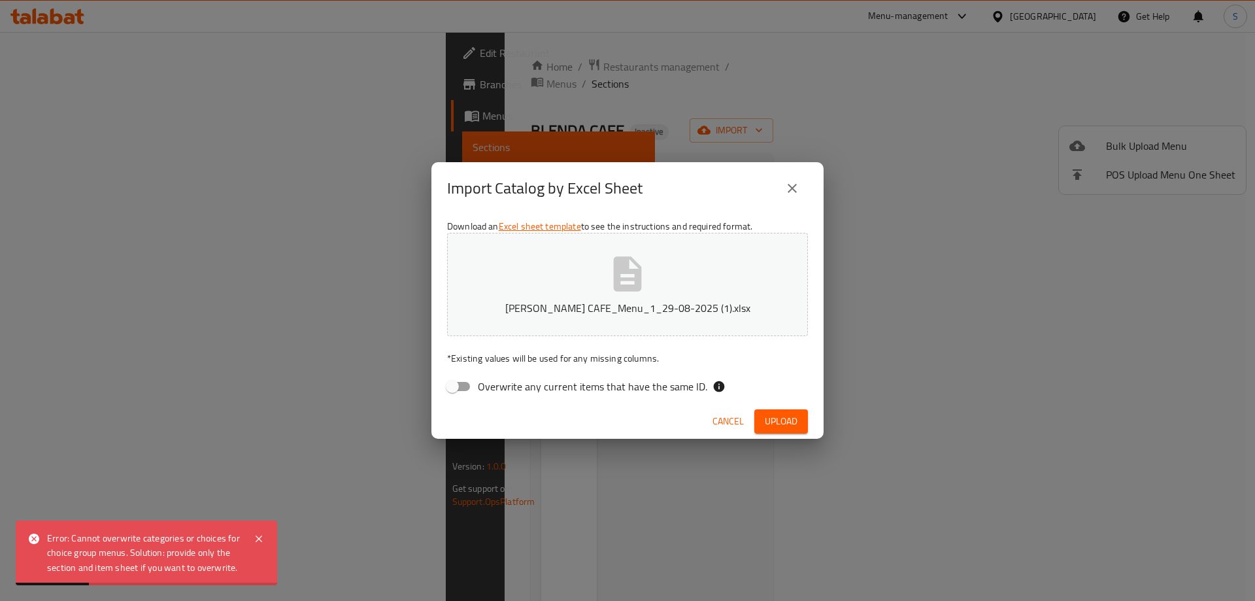
click at [650, 392] on span "Overwrite any current items that have the same ID." at bounding box center [592, 386] width 229 height 16
click at [490, 392] on input "Overwrite any current items that have the same ID." at bounding box center [452, 386] width 75 height 25
click at [667, 384] on span "Overwrite any current items that have the same ID." at bounding box center [592, 386] width 229 height 16
click at [503, 384] on input "Overwrite any current items that have the same ID." at bounding box center [465, 386] width 75 height 25
checkbox input "false"
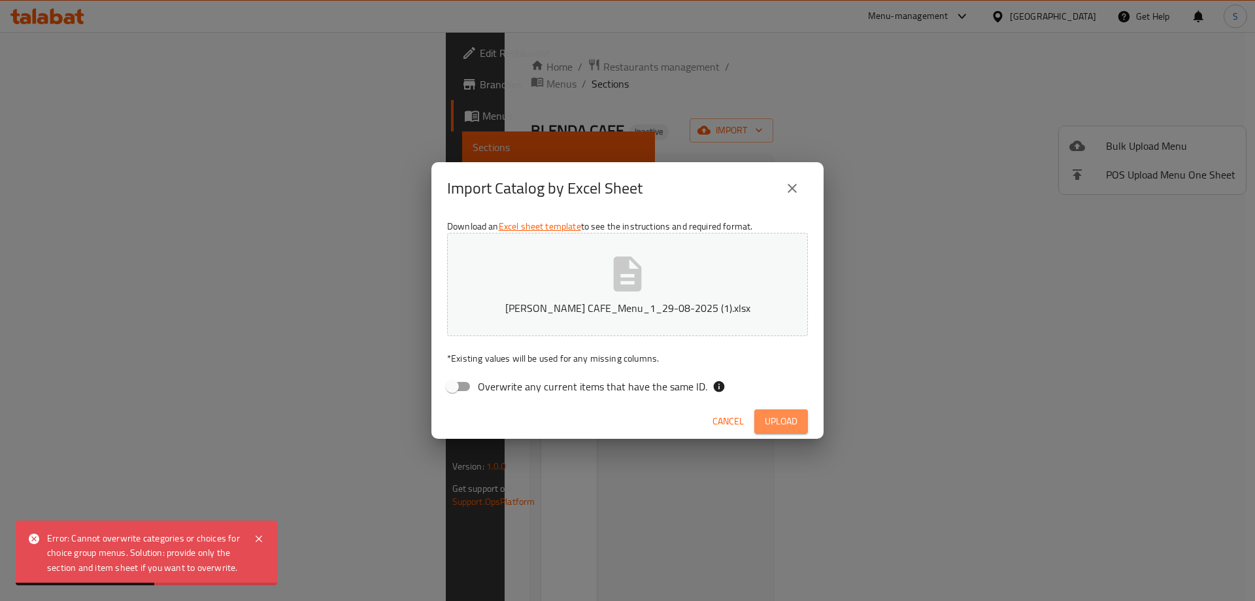
click at [775, 413] on span "Upload" at bounding box center [781, 421] width 33 height 16
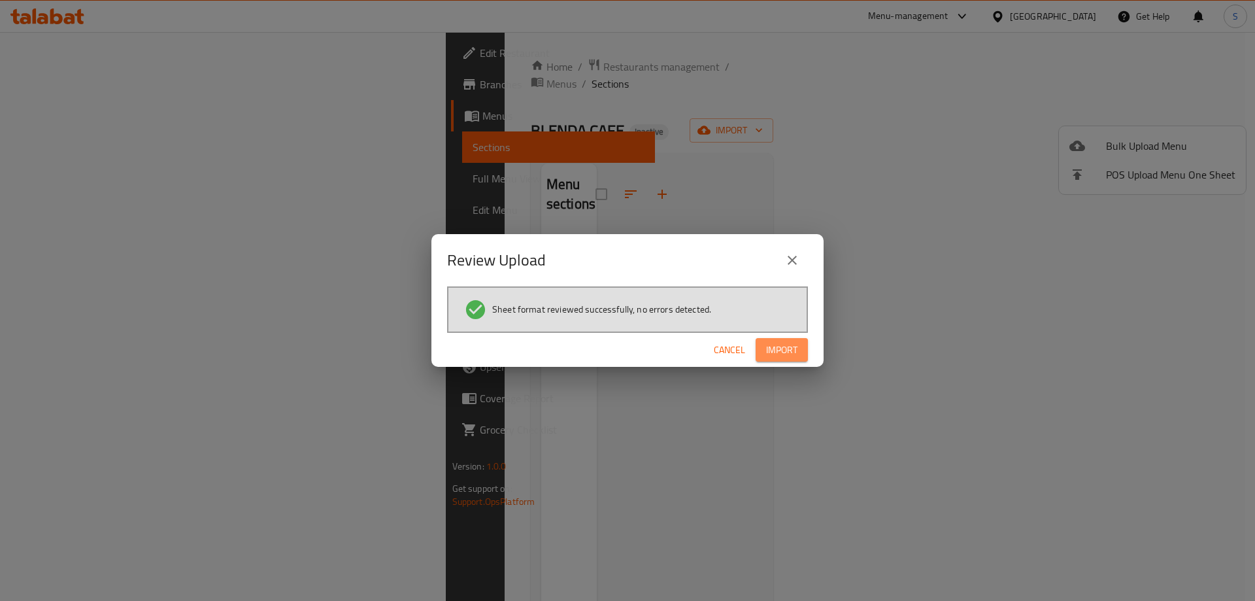
click at [780, 355] on span "Import" at bounding box center [781, 350] width 31 height 16
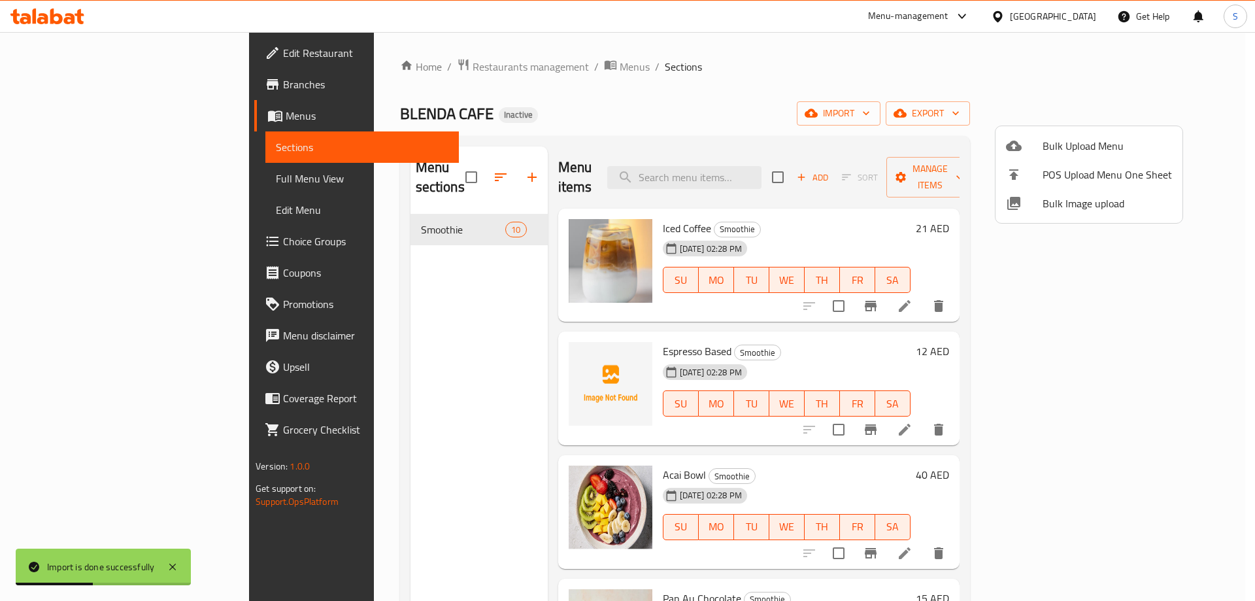
click at [119, 172] on div at bounding box center [627, 300] width 1255 height 601
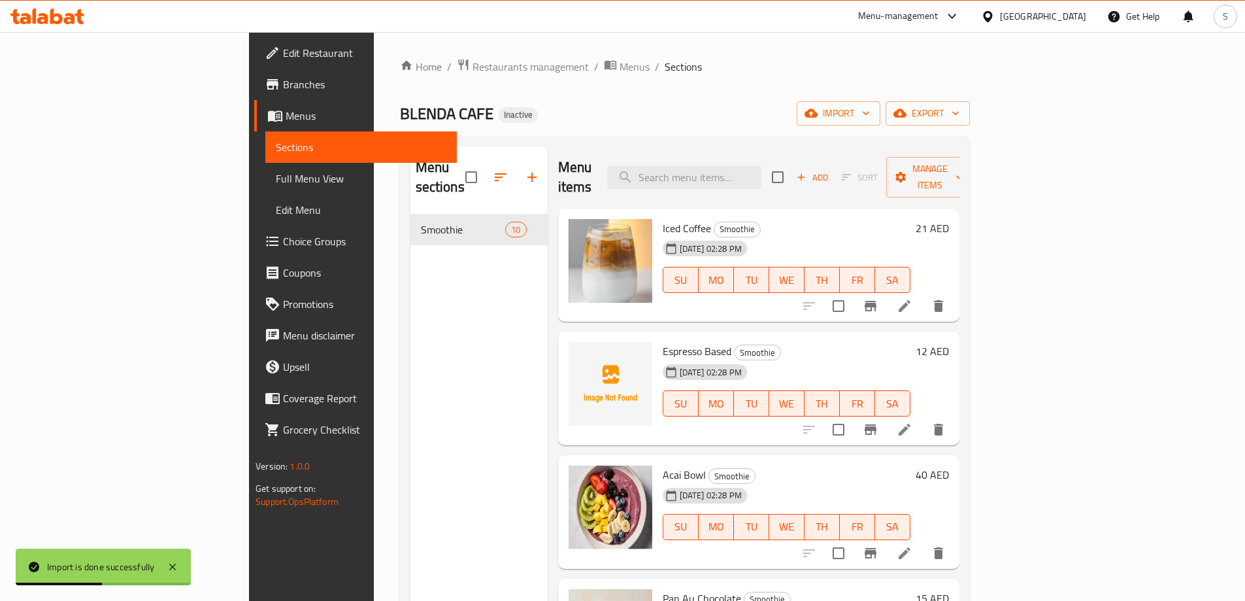
click at [276, 184] on span "Full Menu View" at bounding box center [361, 179] width 171 height 16
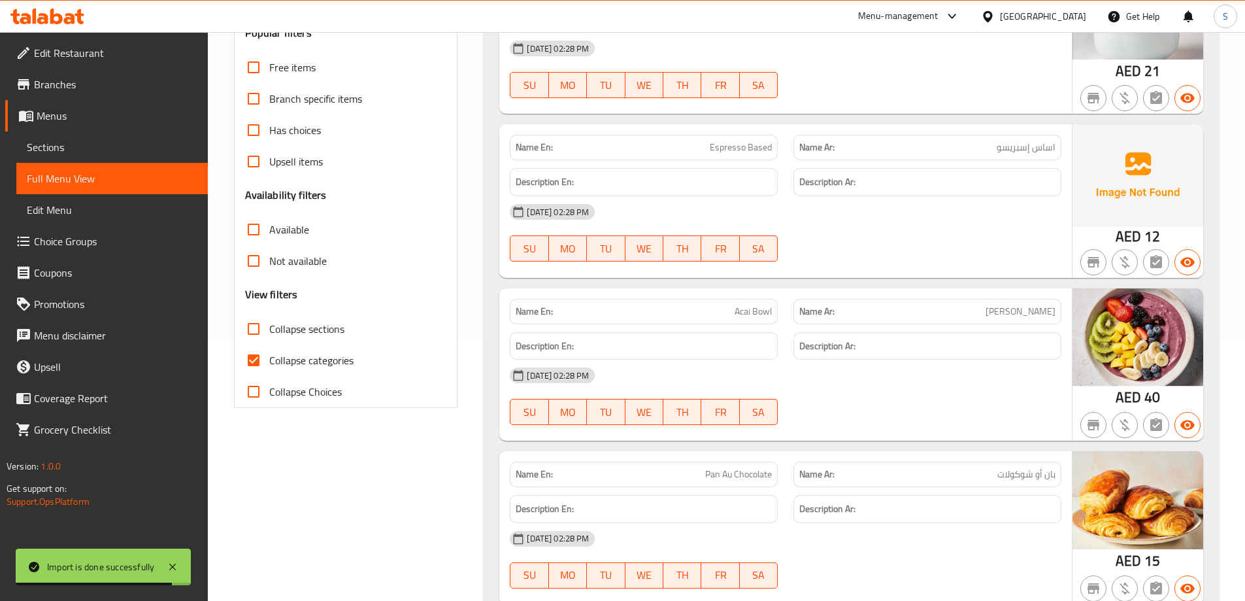
click at [331, 359] on span "Collapse categories" at bounding box center [311, 360] width 84 height 16
click at [269, 359] on input "Collapse categories" at bounding box center [253, 359] width 31 height 31
checkbox input "false"
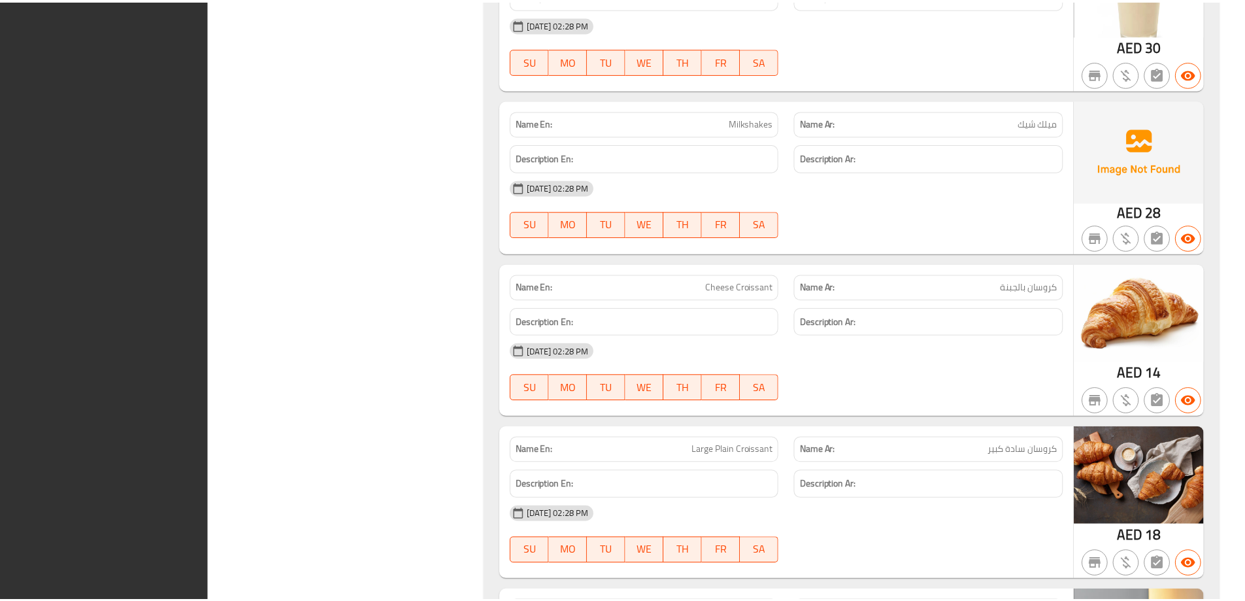
scroll to position [1296, 0]
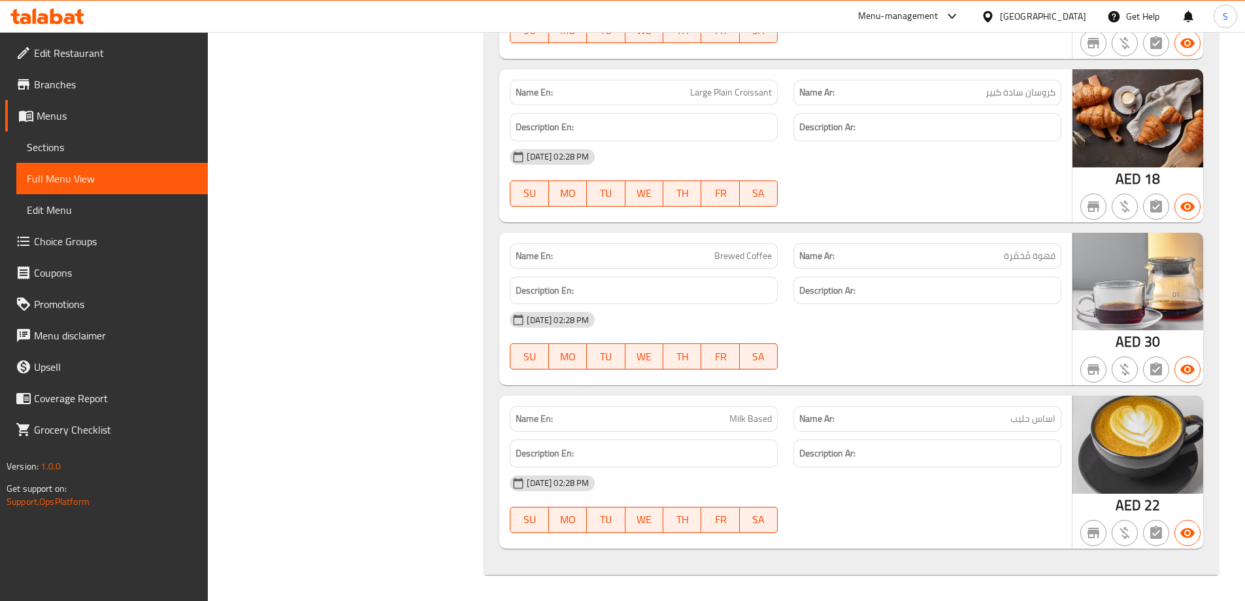
click at [97, 45] on span "Edit Restaurant" at bounding box center [115, 53] width 163 height 16
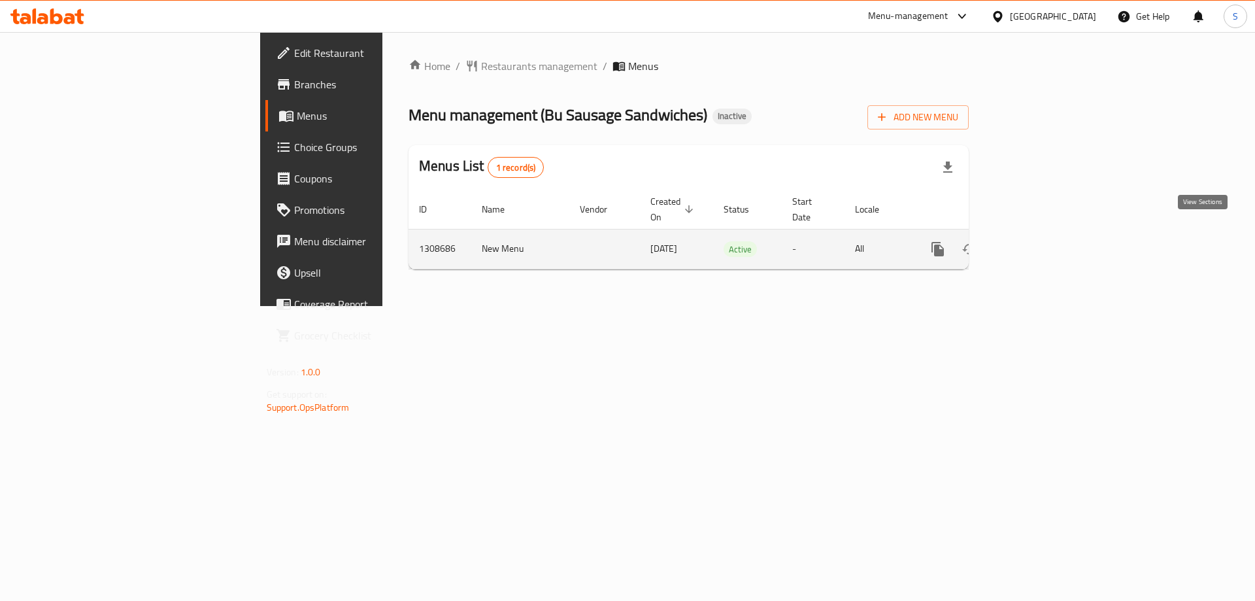
click at [1048, 233] on link "enhanced table" at bounding box center [1031, 248] width 31 height 31
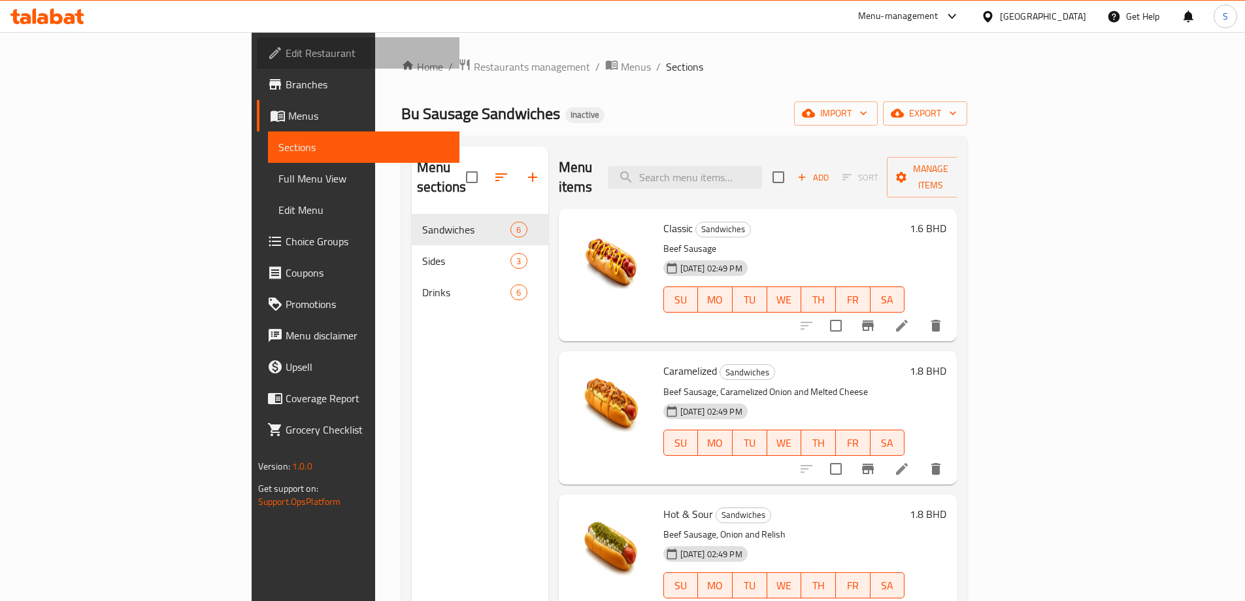
click at [286, 59] on span "Edit Restaurant" at bounding box center [367, 53] width 163 height 16
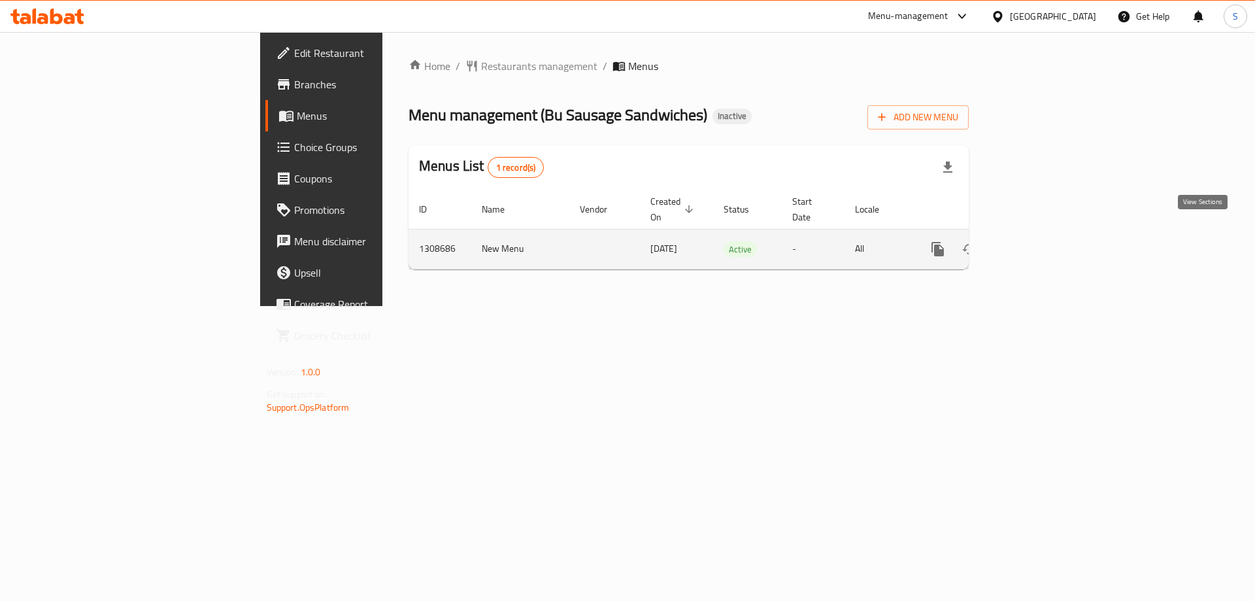
click at [1040, 241] on icon "enhanced table" at bounding box center [1032, 249] width 16 height 16
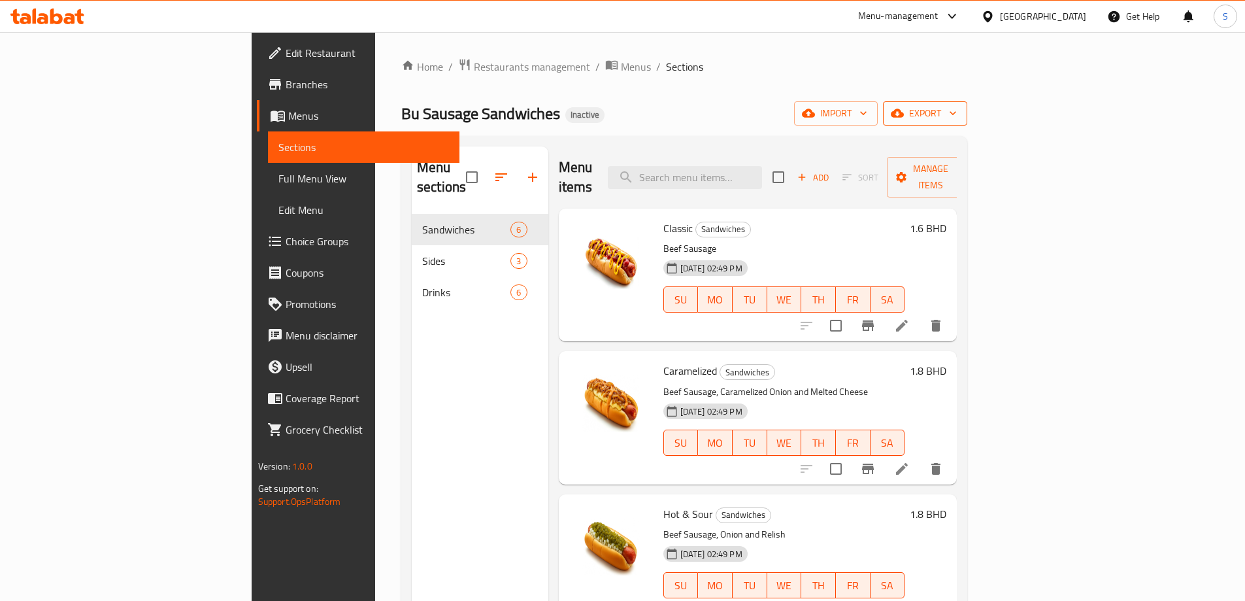
click at [967, 123] on button "export" at bounding box center [925, 113] width 84 height 24
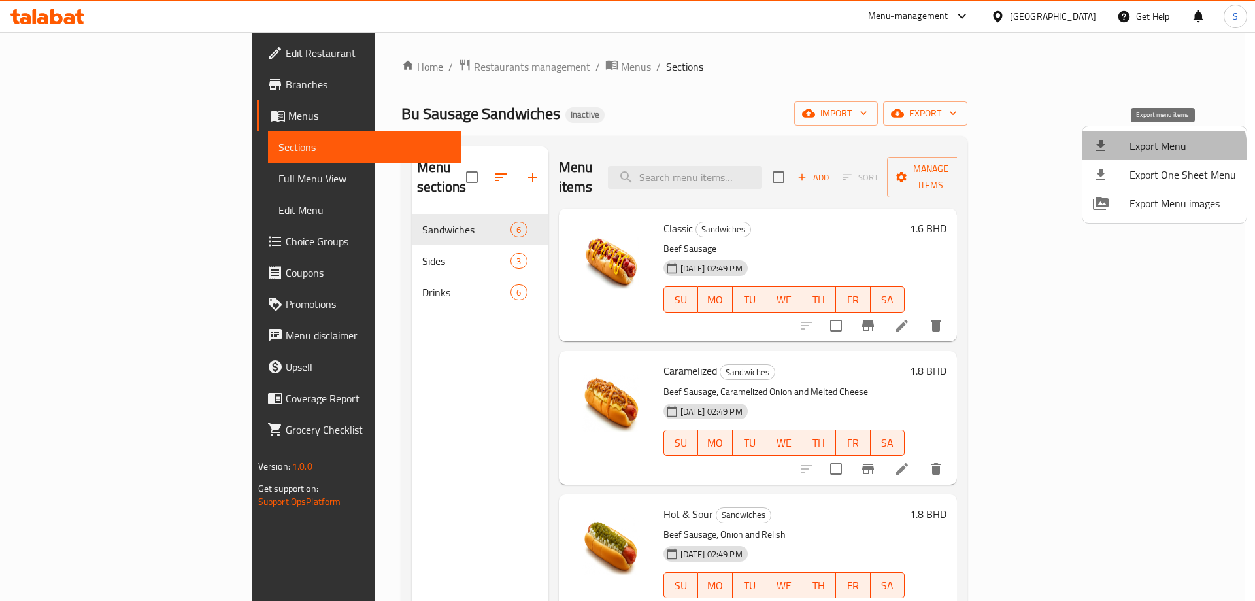
click at [1155, 154] on span "Export Menu" at bounding box center [1183, 146] width 107 height 16
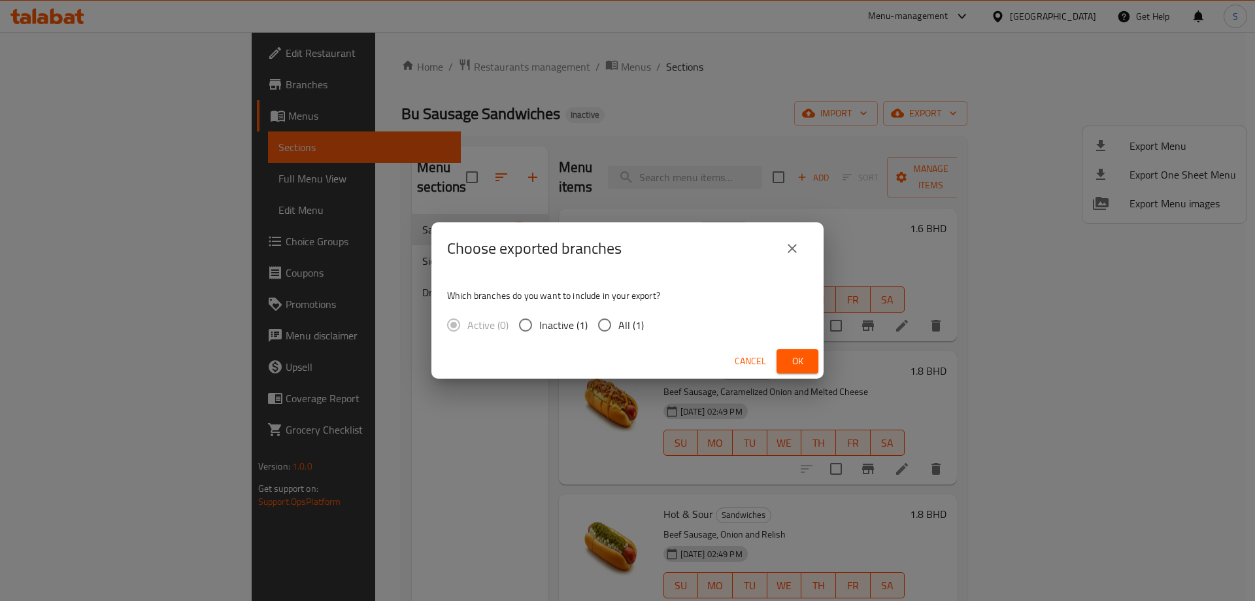
click at [622, 320] on span "All (1)" at bounding box center [630, 325] width 25 height 16
click at [618, 320] on input "All (1)" at bounding box center [604, 324] width 27 height 27
radio input "true"
click at [790, 348] on div "Cancel Ok" at bounding box center [627, 361] width 392 height 35
click at [791, 357] on span "Ok" at bounding box center [797, 361] width 21 height 16
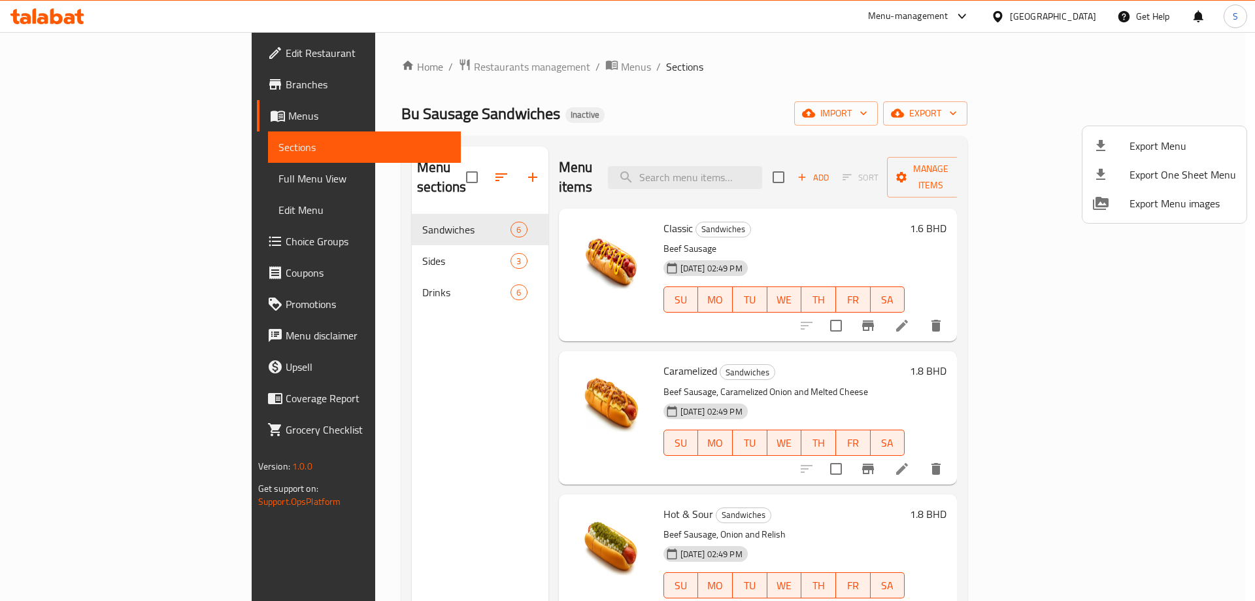
click at [137, 180] on div at bounding box center [627, 300] width 1255 height 601
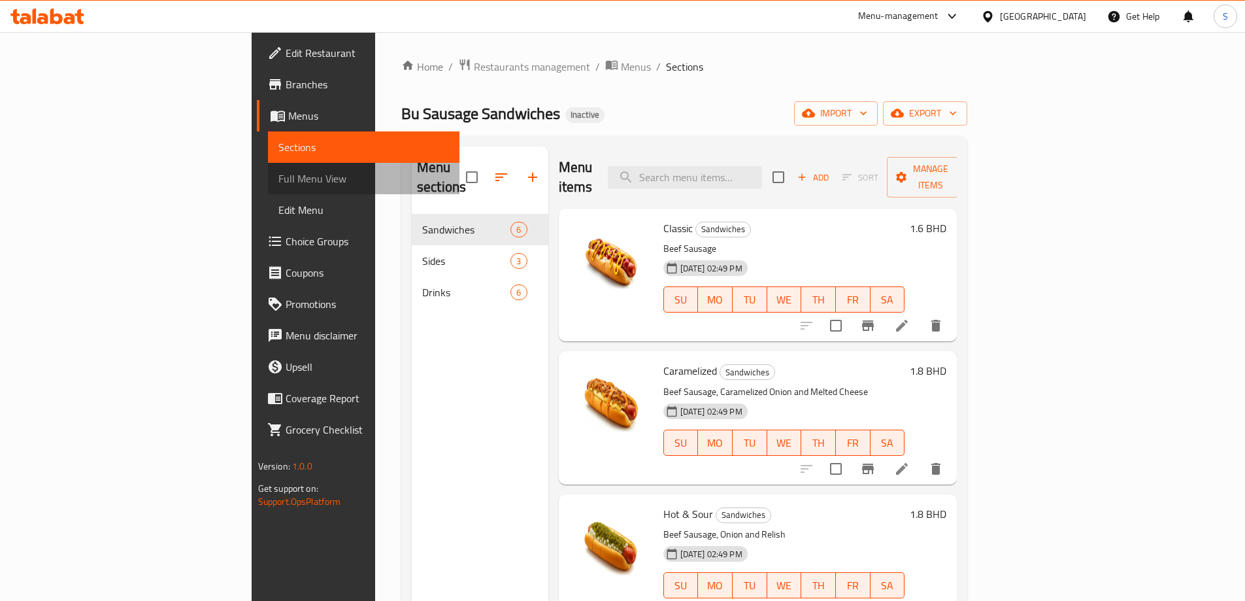
click at [278, 180] on span "Full Menu View" at bounding box center [363, 179] width 171 height 16
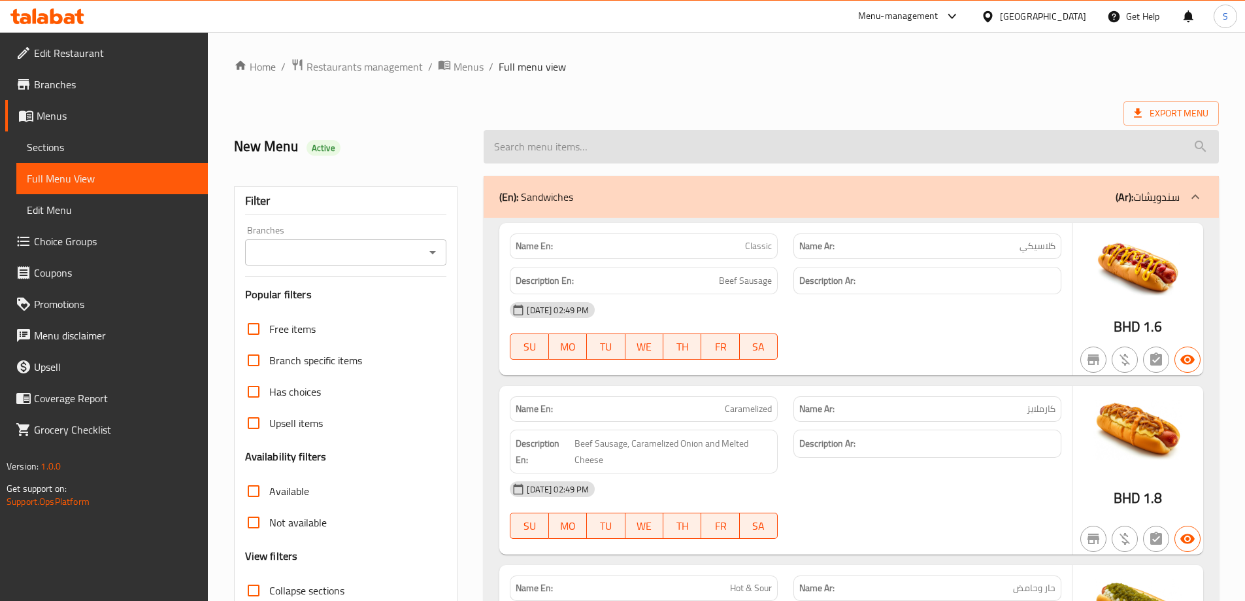
click at [641, 148] on input "search" at bounding box center [851, 146] width 735 height 33
paste input "Copped Hot Dogs"
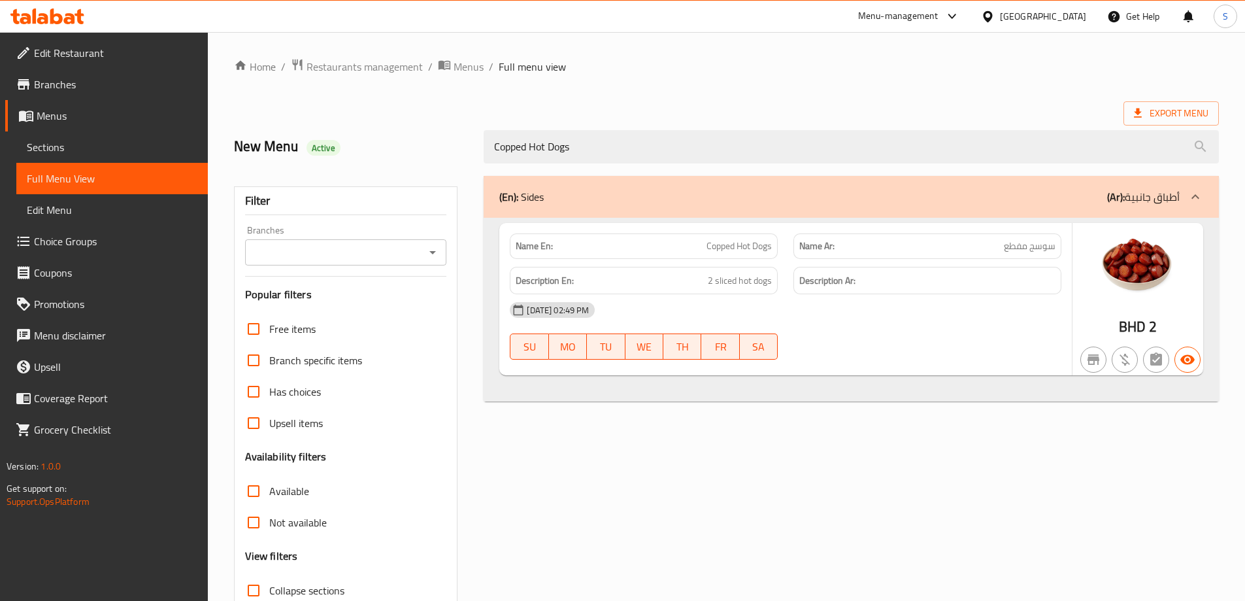
type input "Copped Hot Dogs"
click at [109, 116] on span "Menus" at bounding box center [117, 116] width 161 height 16
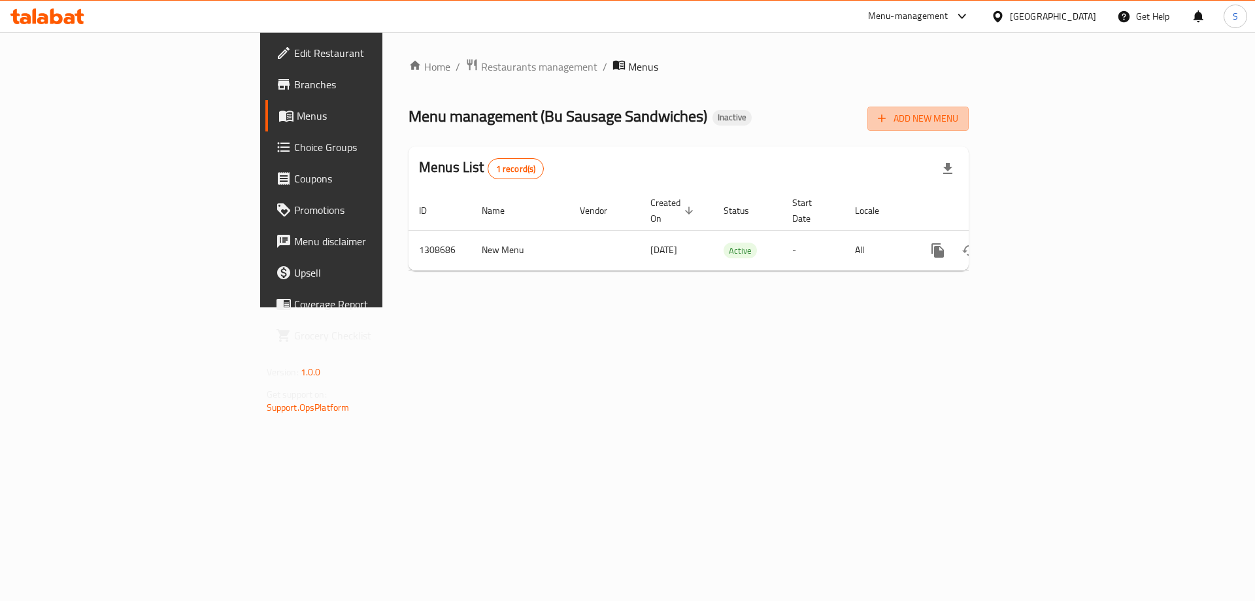
click at [958, 115] on span "Add New Menu" at bounding box center [918, 118] width 80 height 16
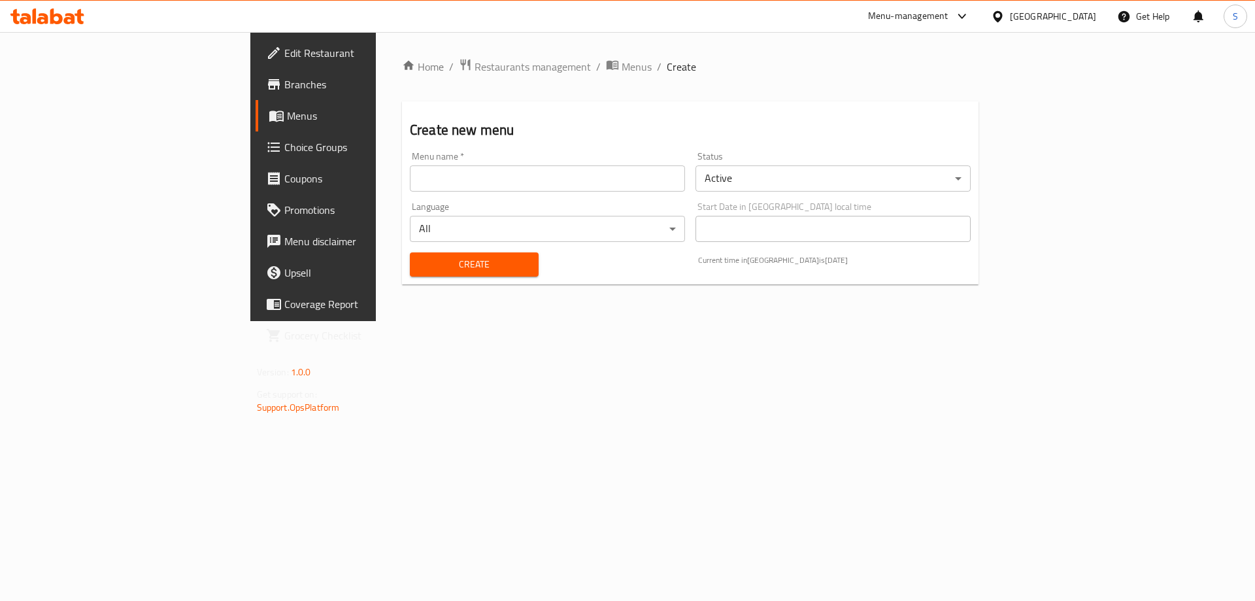
drag, startPoint x: 477, startPoint y: 197, endPoint x: 471, endPoint y: 183, distance: 14.9
click at [473, 192] on div "Menu name   * Menu name * Status Active ​ Language All ​ Start Date in Bahrain …" at bounding box center [690, 213] width 571 height 135
click at [471, 183] on input "text" at bounding box center [547, 178] width 275 height 26
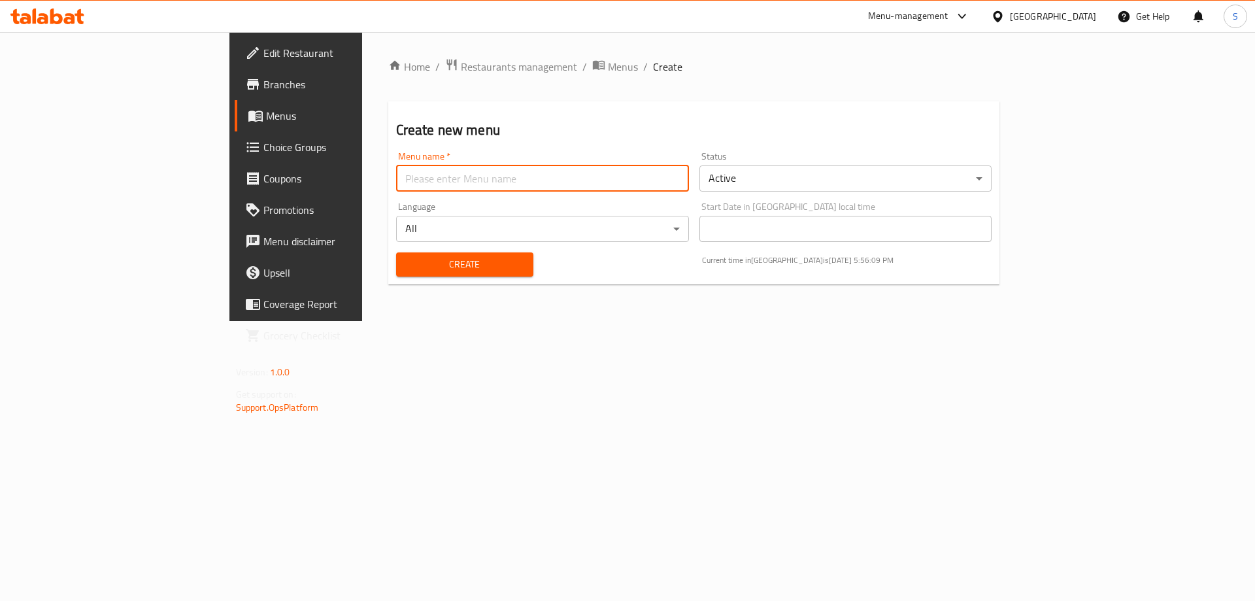
type input "S-New"
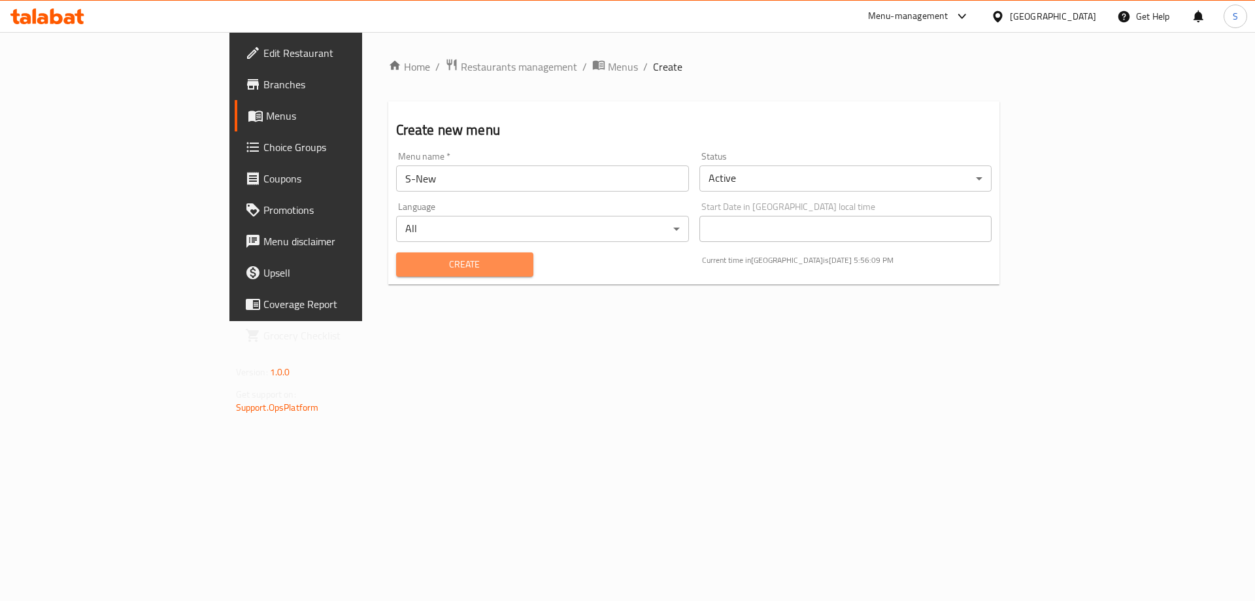
click at [407, 266] on span "Create" at bounding box center [465, 264] width 116 height 16
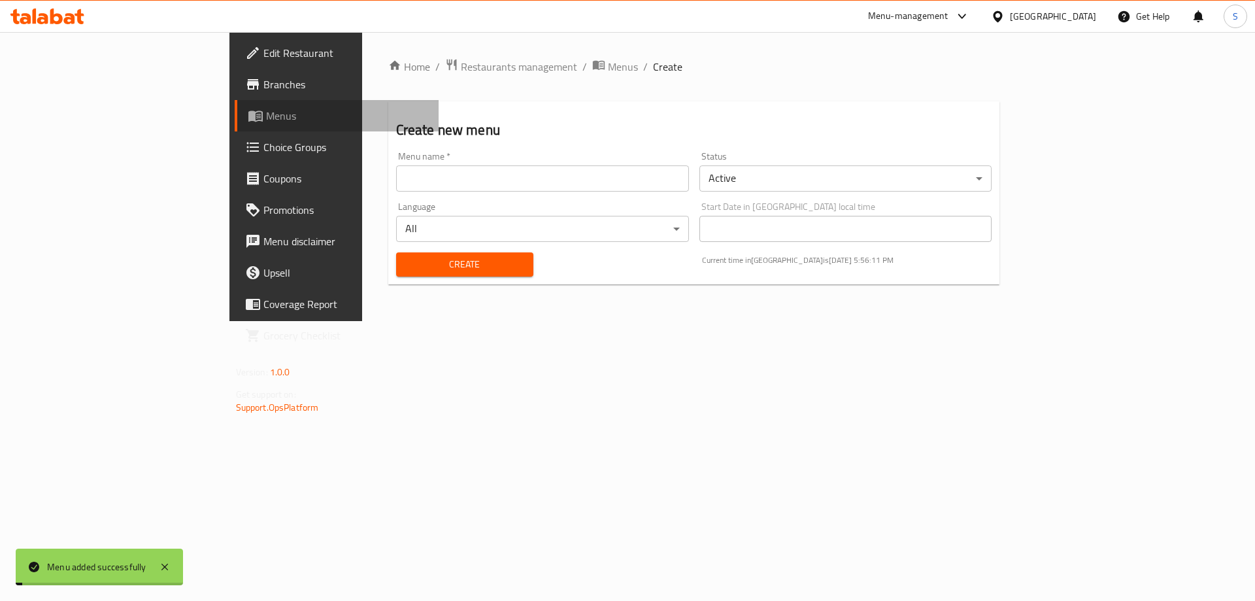
click at [266, 118] on span "Menus" at bounding box center [347, 116] width 163 height 16
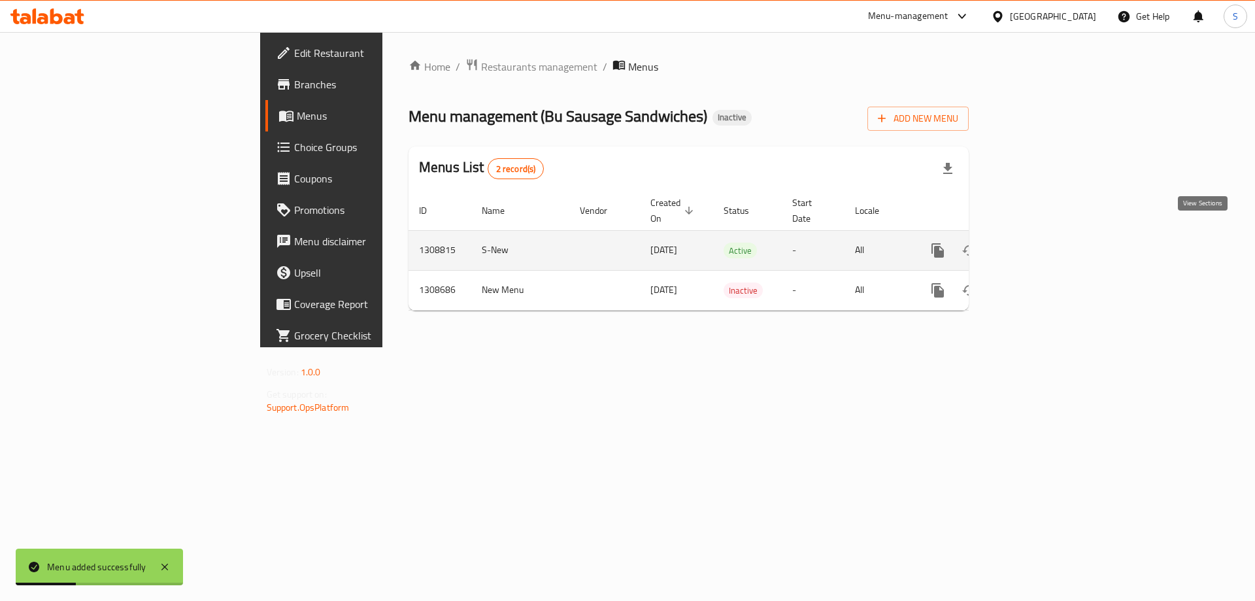
click at [1038, 244] on icon "enhanced table" at bounding box center [1032, 250] width 12 height 12
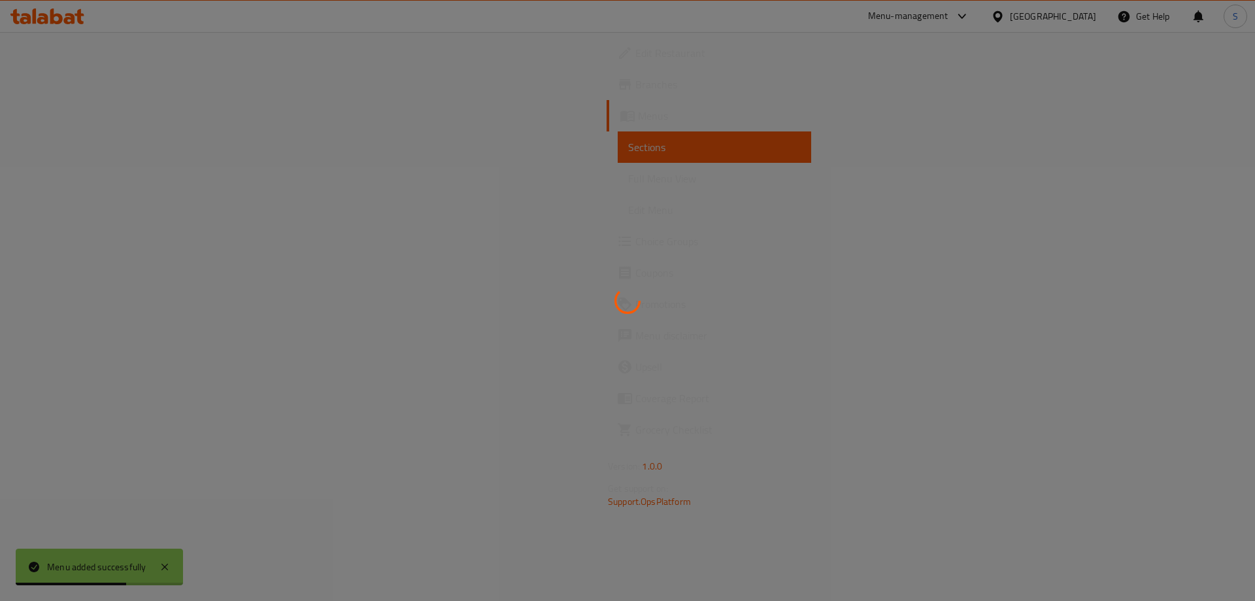
click at [114, 114] on div at bounding box center [627, 300] width 1255 height 601
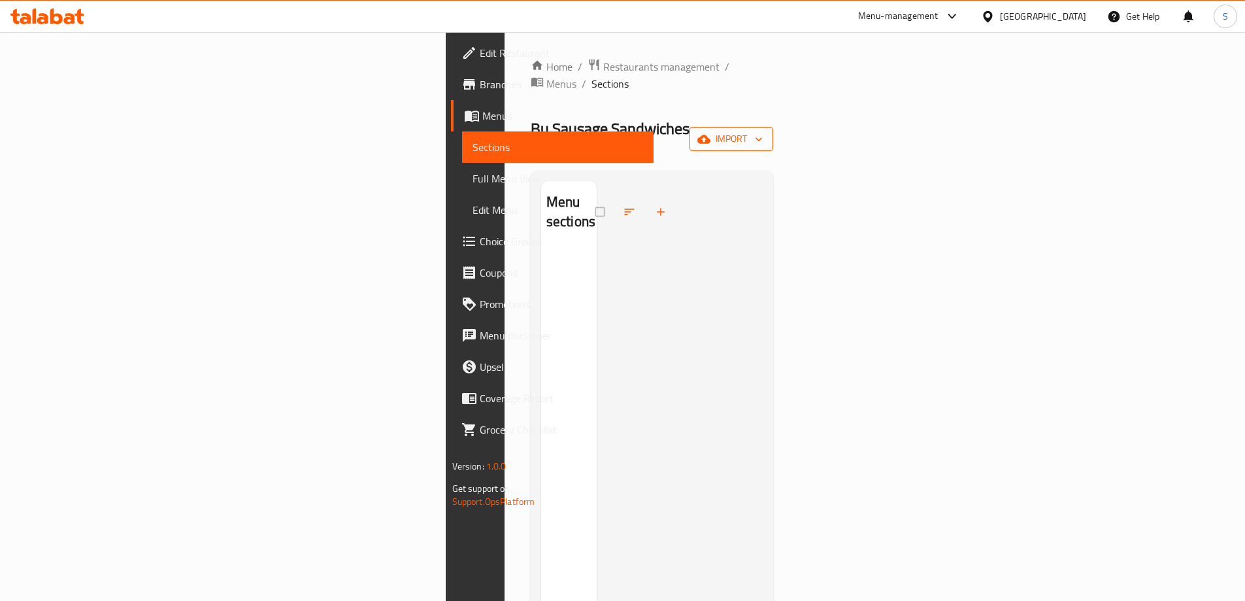
click at [763, 131] on span "import" at bounding box center [731, 139] width 63 height 16
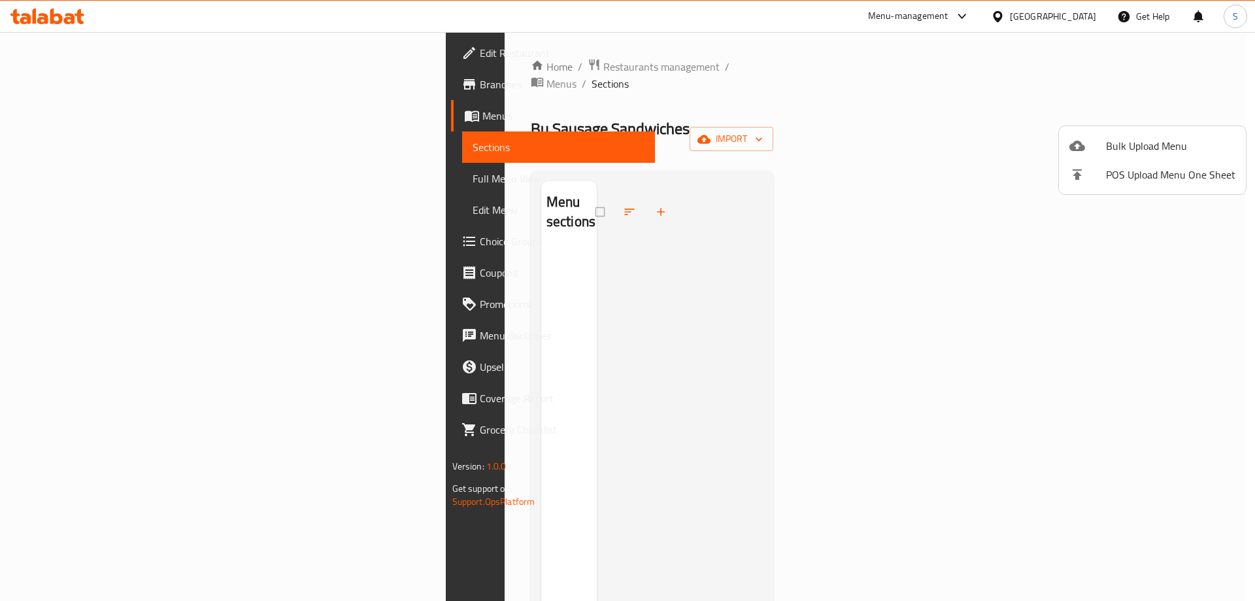
click at [1101, 137] on li "Bulk Upload Menu" at bounding box center [1152, 145] width 187 height 29
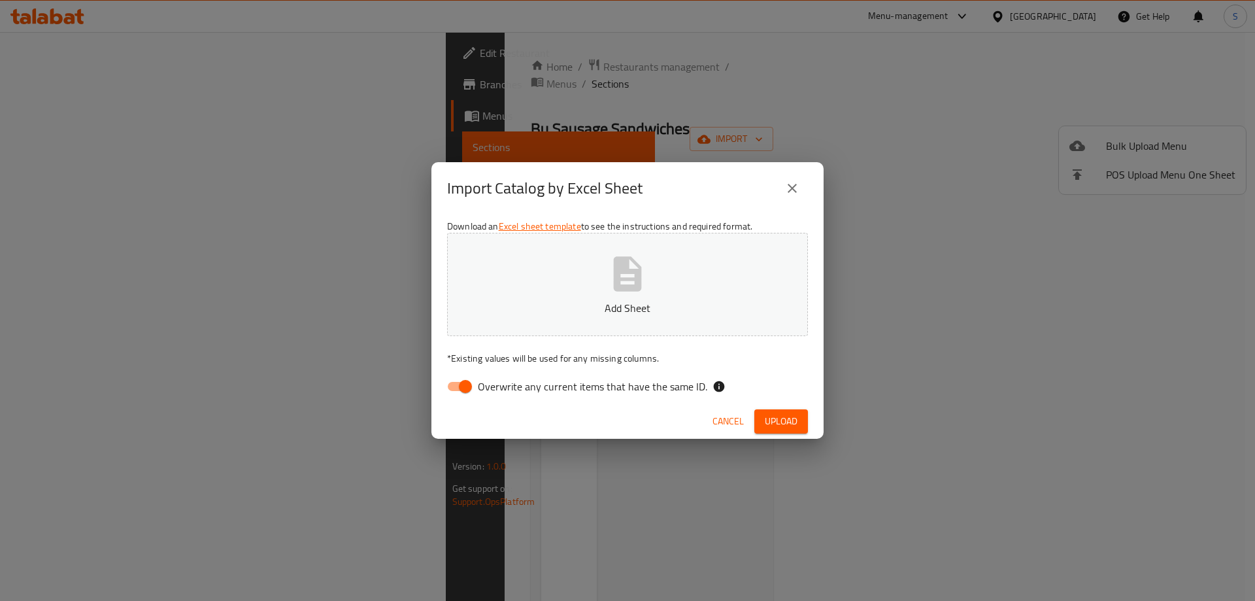
click at [475, 382] on input "Overwrite any current items that have the same ID." at bounding box center [465, 386] width 75 height 25
checkbox input "false"
click at [782, 426] on span "Upload" at bounding box center [781, 421] width 33 height 16
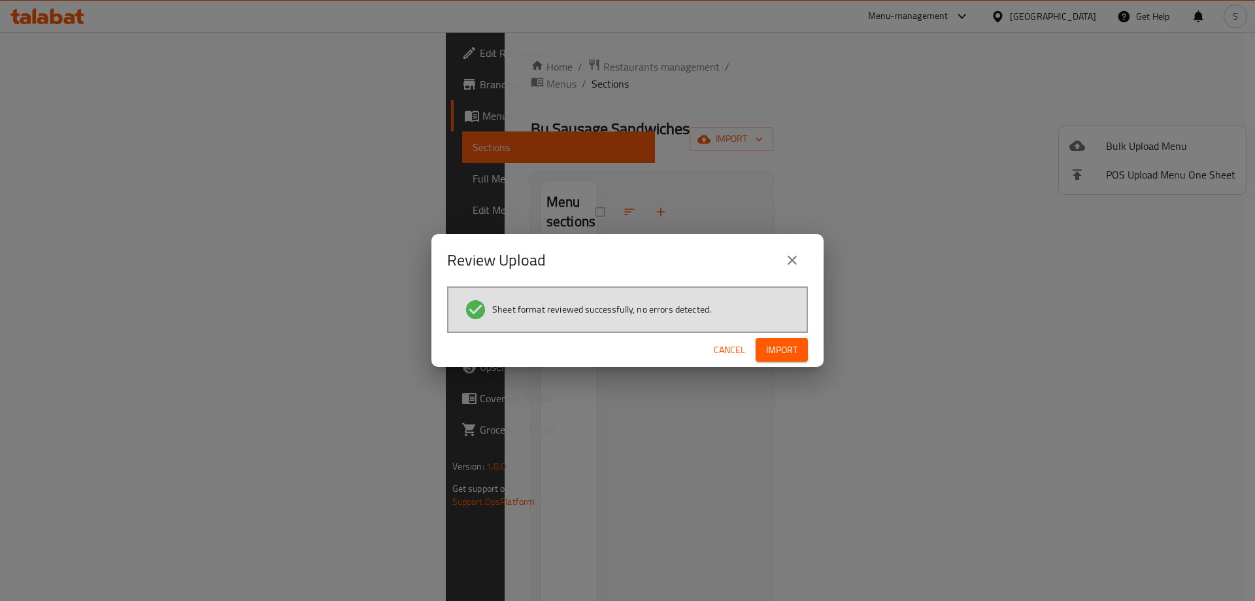
click at [812, 339] on div "Cancel Import" at bounding box center [627, 350] width 392 height 35
click at [792, 350] on span "Import" at bounding box center [781, 350] width 31 height 16
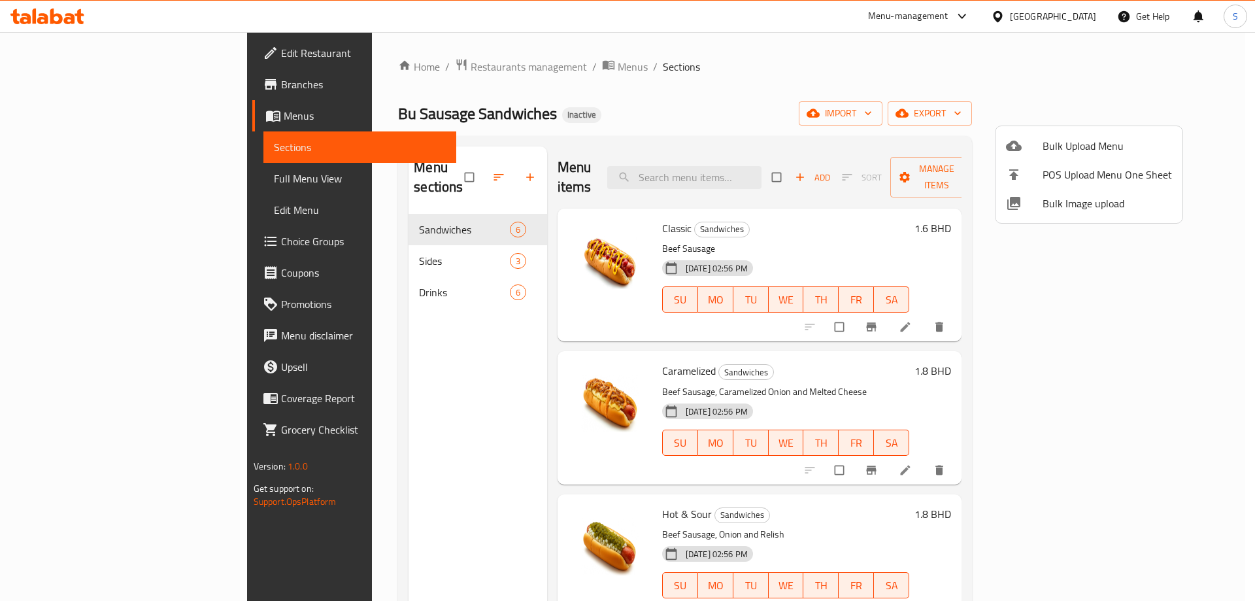
click at [158, 171] on div at bounding box center [627, 300] width 1255 height 601
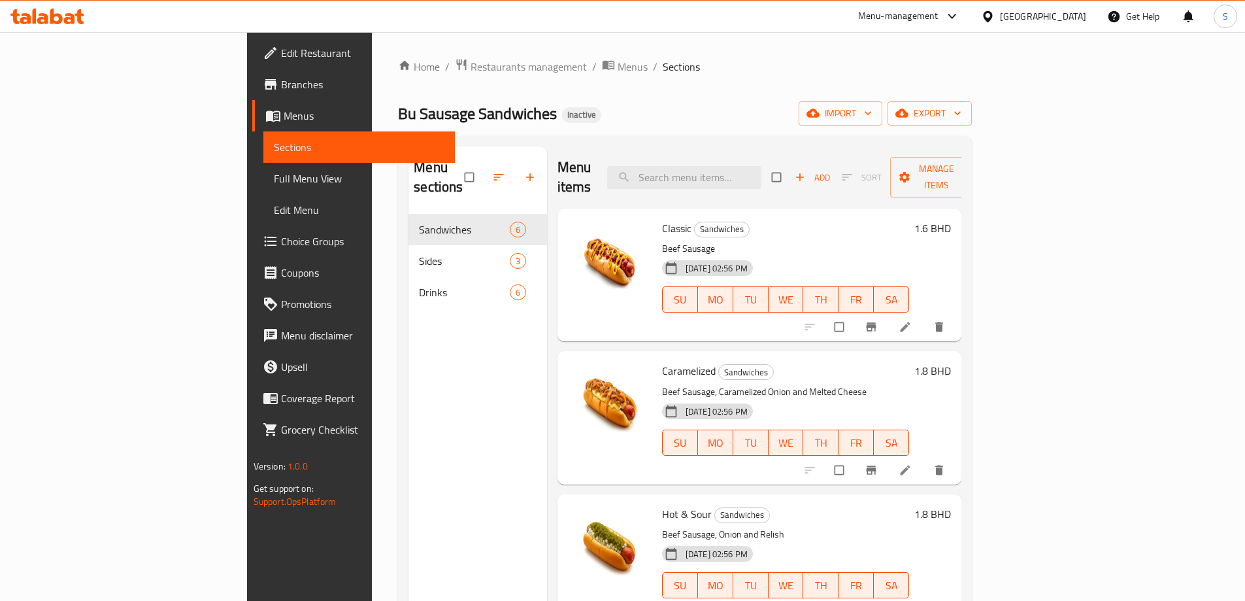
click at [274, 171] on span "Full Menu View" at bounding box center [359, 179] width 171 height 16
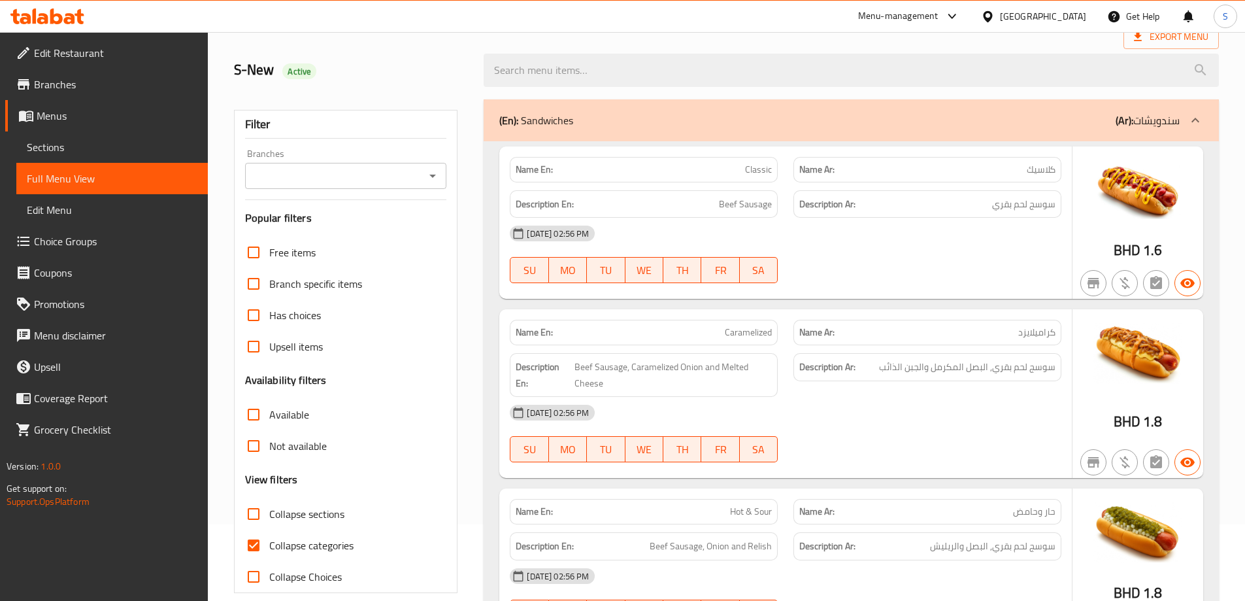
scroll to position [196, 0]
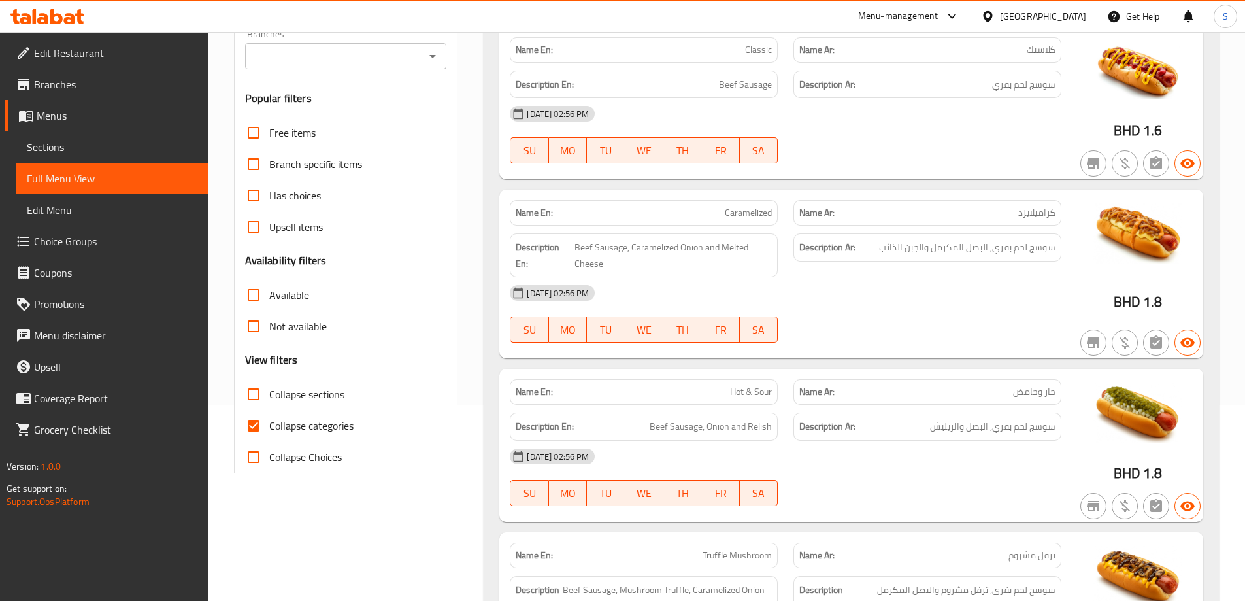
click at [322, 422] on span "Collapse categories" at bounding box center [311, 426] width 84 height 16
click at [269, 422] on input "Collapse categories" at bounding box center [253, 425] width 31 height 31
checkbox input "false"
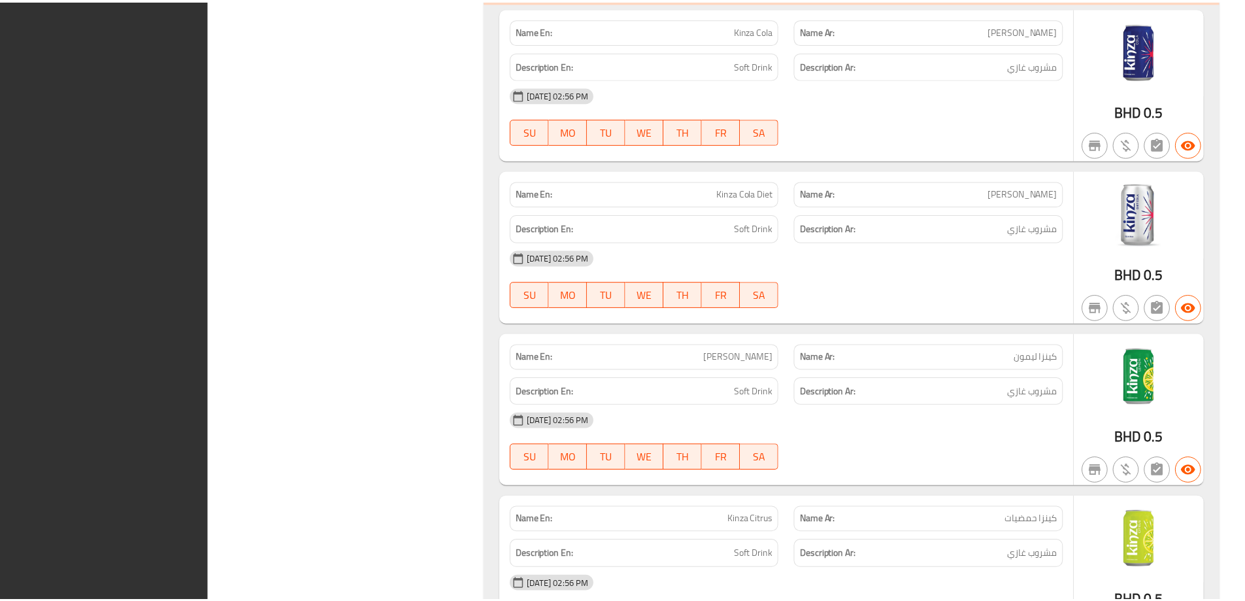
scroll to position [2305, 0]
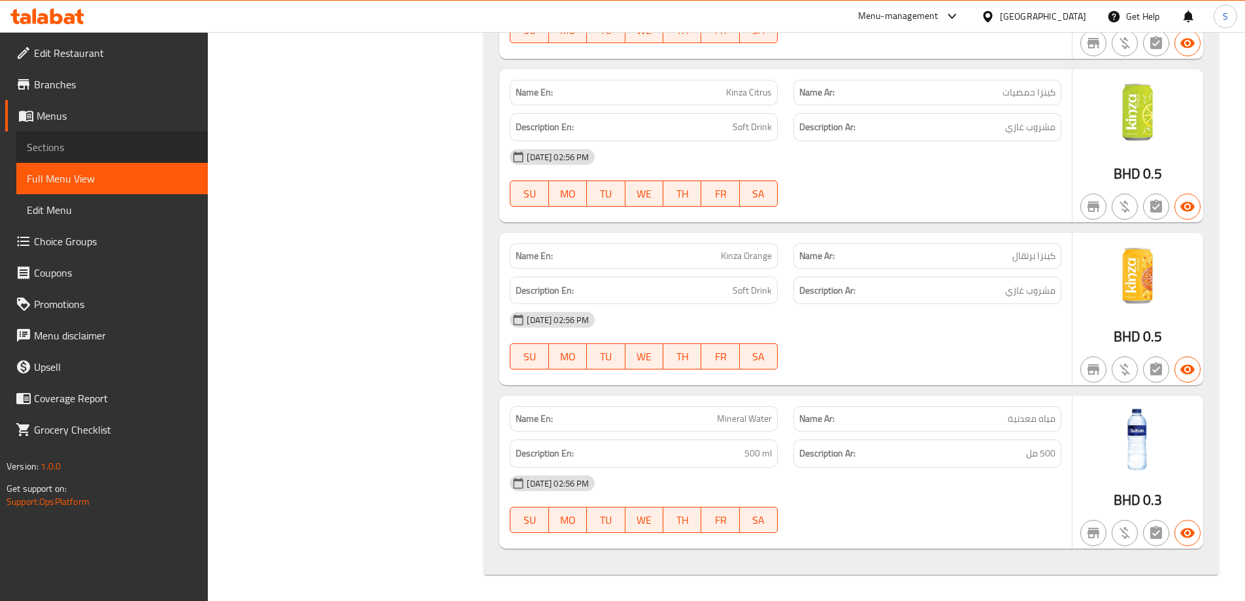
click at [118, 139] on link "Sections" at bounding box center [112, 146] width 192 height 31
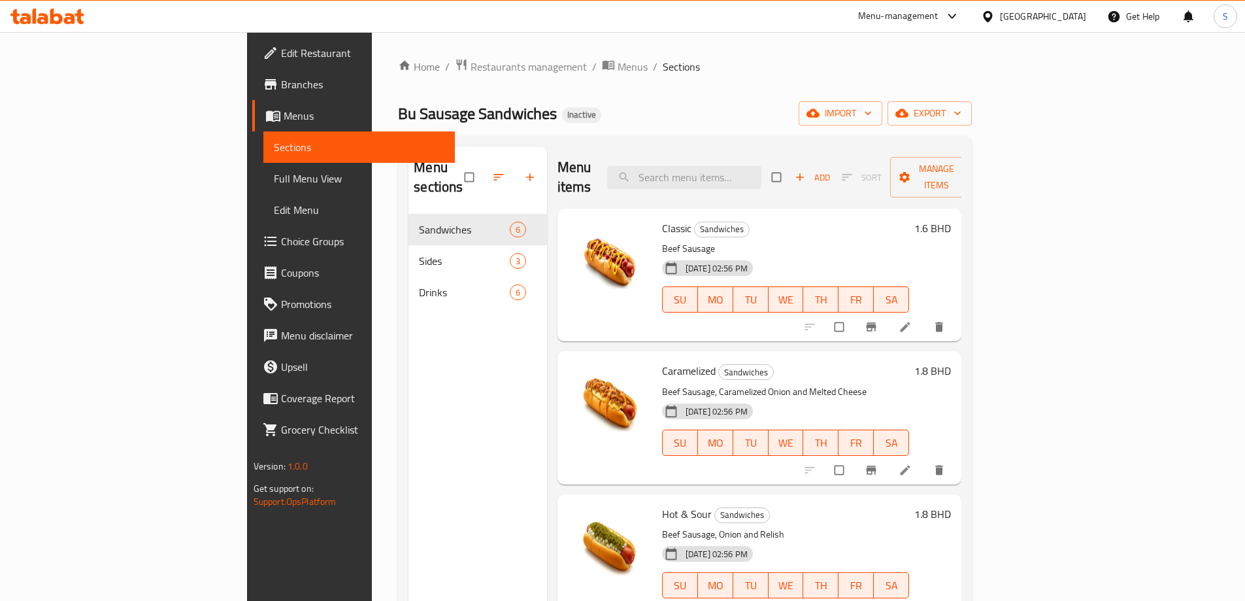
click at [1073, 14] on div "Bahrain" at bounding box center [1043, 16] width 86 height 14
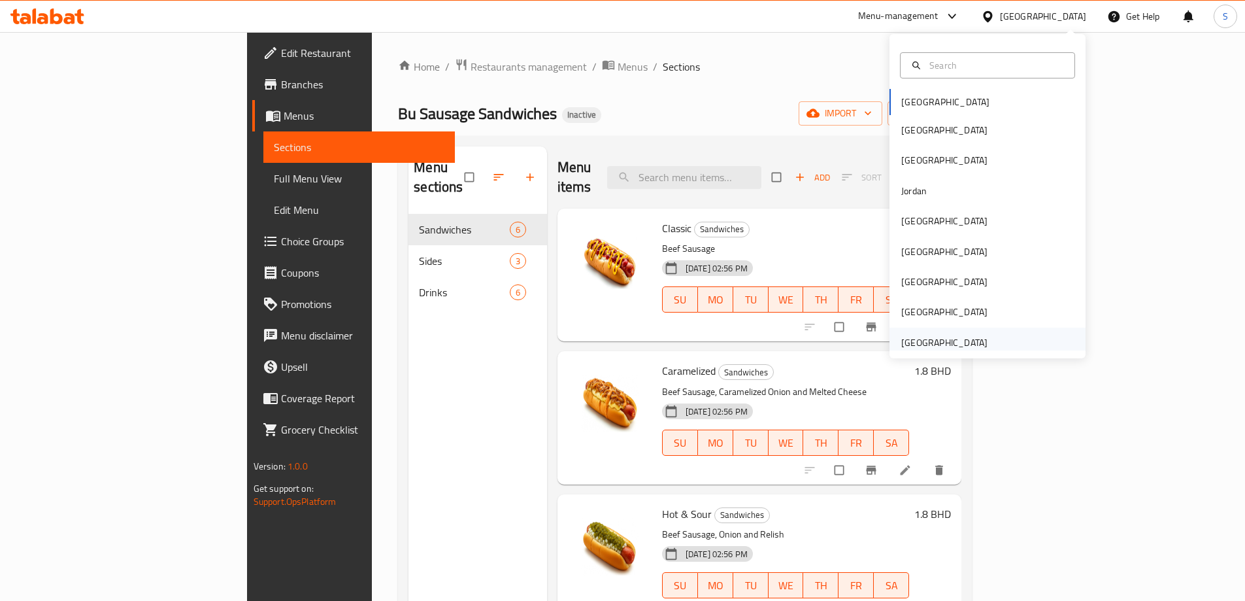
click at [968, 337] on div "[GEOGRAPHIC_DATA]" at bounding box center [944, 342] width 86 height 14
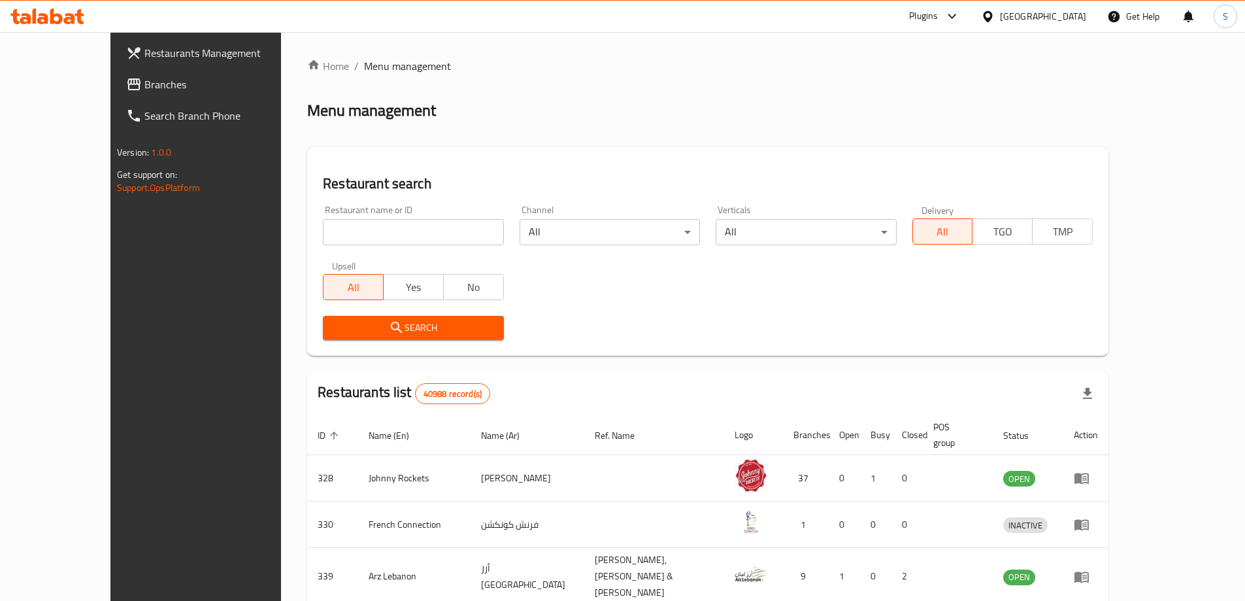
click at [144, 87] on span "Branches" at bounding box center [225, 84] width 163 height 16
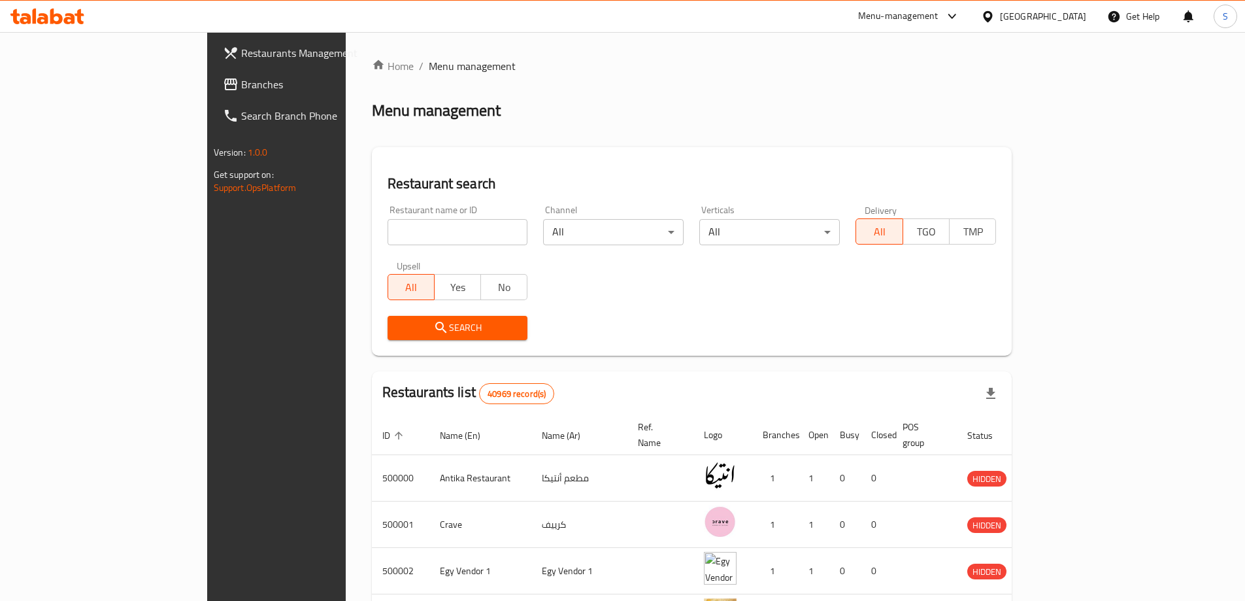
click at [241, 85] on span "Branches" at bounding box center [322, 84] width 163 height 16
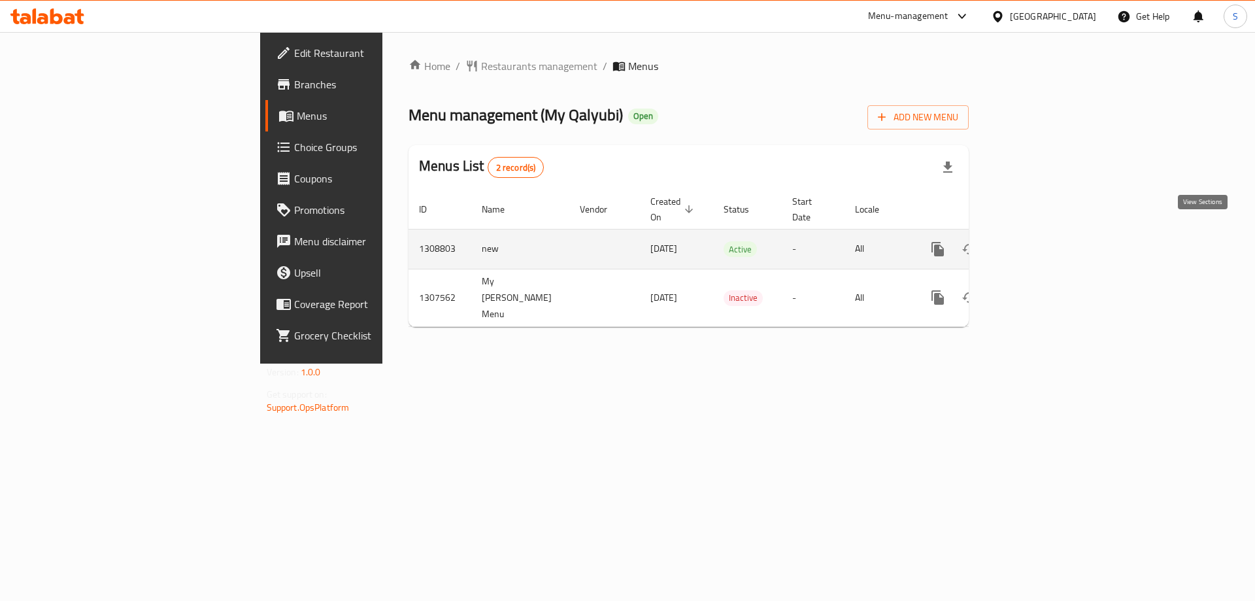
click at [1040, 241] on icon "enhanced table" at bounding box center [1032, 249] width 16 height 16
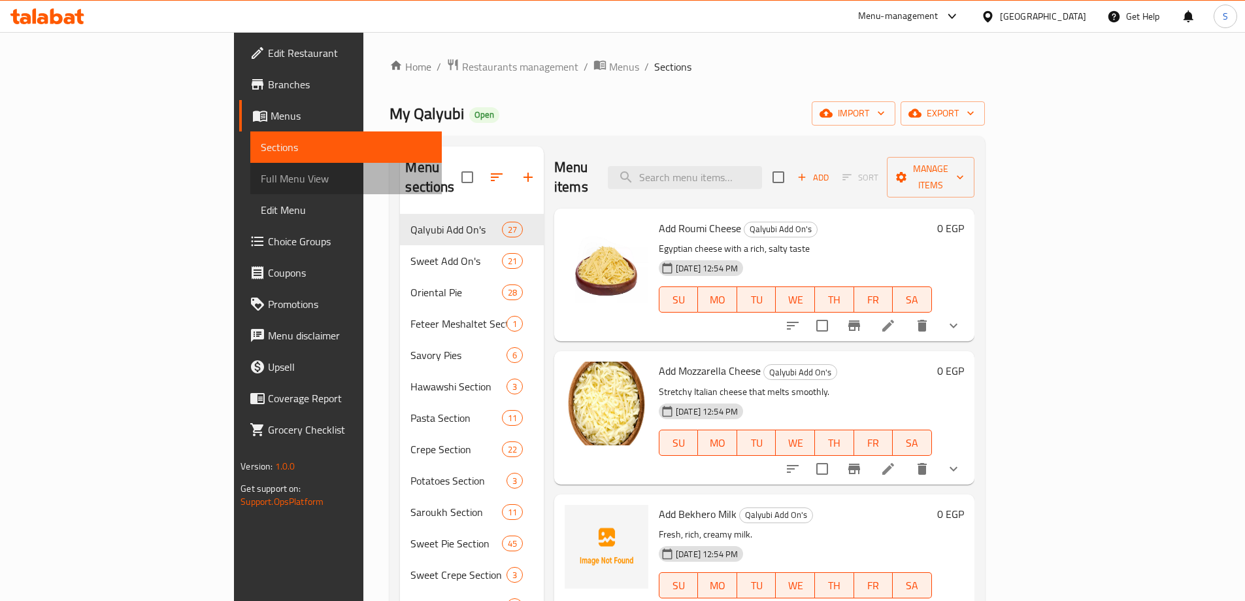
click at [250, 169] on link "Full Menu View" at bounding box center [346, 178] width 192 height 31
click at [250, 190] on link "Full Menu View" at bounding box center [346, 178] width 192 height 31
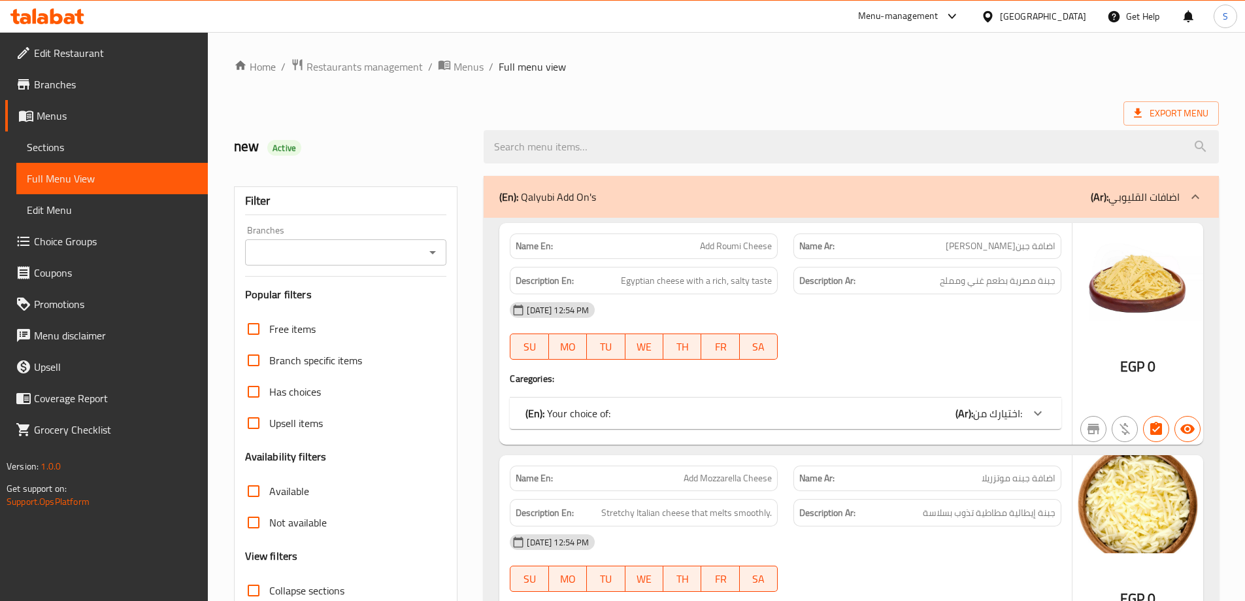
scroll to position [261, 0]
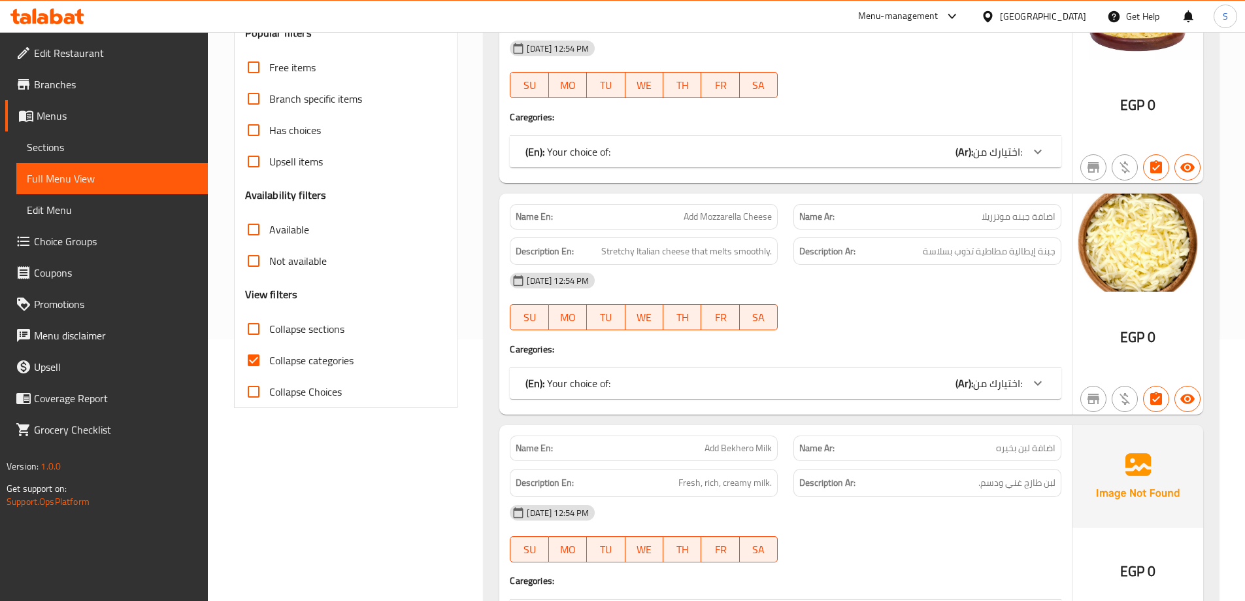
click at [329, 360] on span "Collapse categories" at bounding box center [311, 360] width 84 height 16
click at [269, 360] on input "Collapse categories" at bounding box center [253, 359] width 31 height 31
checkbox input "false"
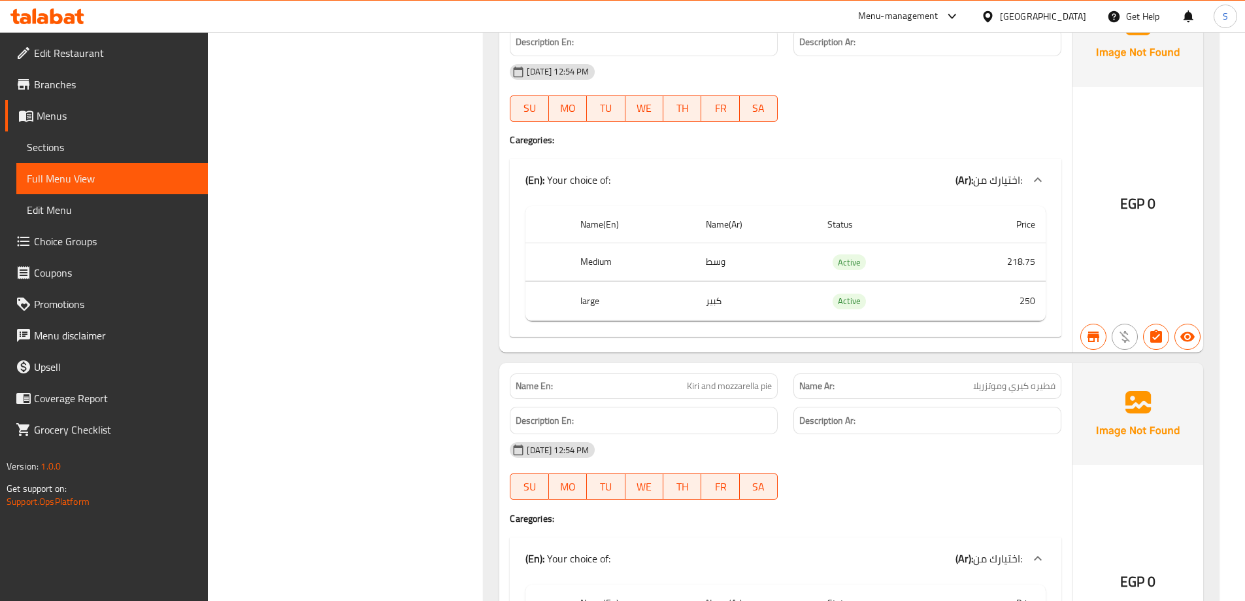
scroll to position [239, 0]
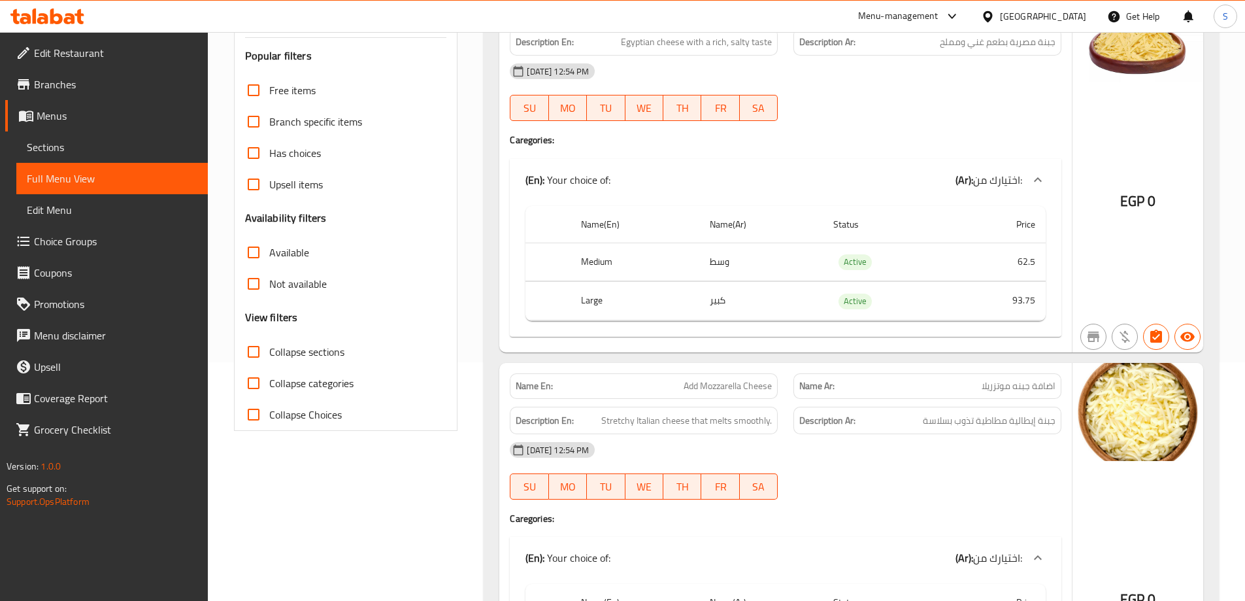
click at [95, 85] on span "Branches" at bounding box center [115, 84] width 163 height 16
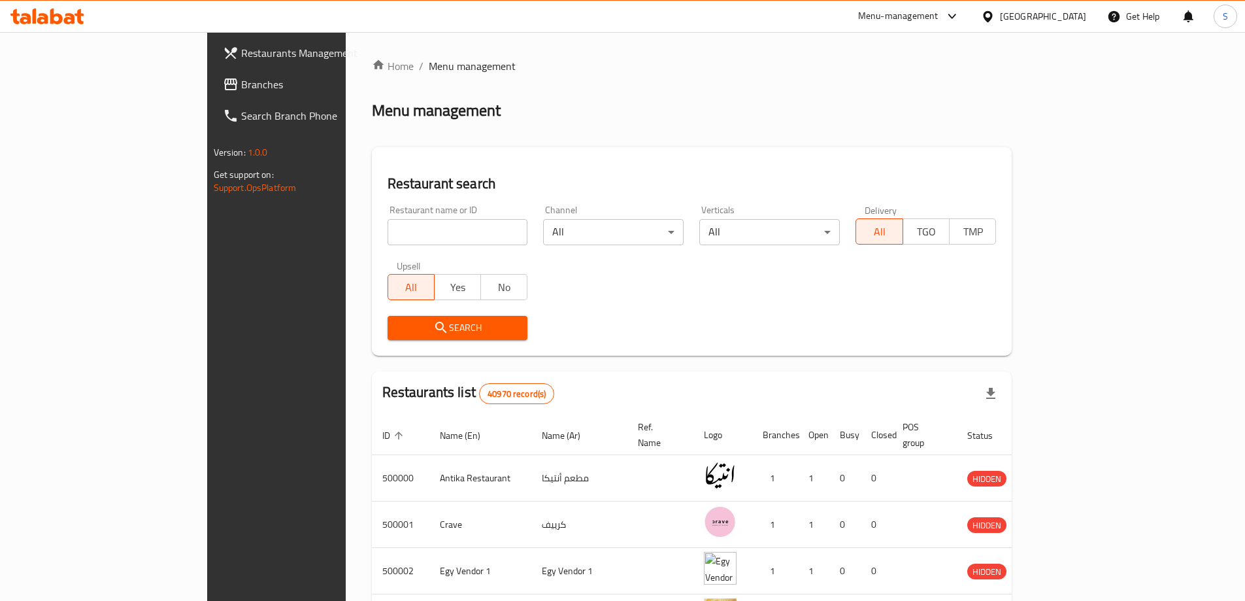
click at [1081, 22] on div "[GEOGRAPHIC_DATA]" at bounding box center [1043, 16] width 86 height 14
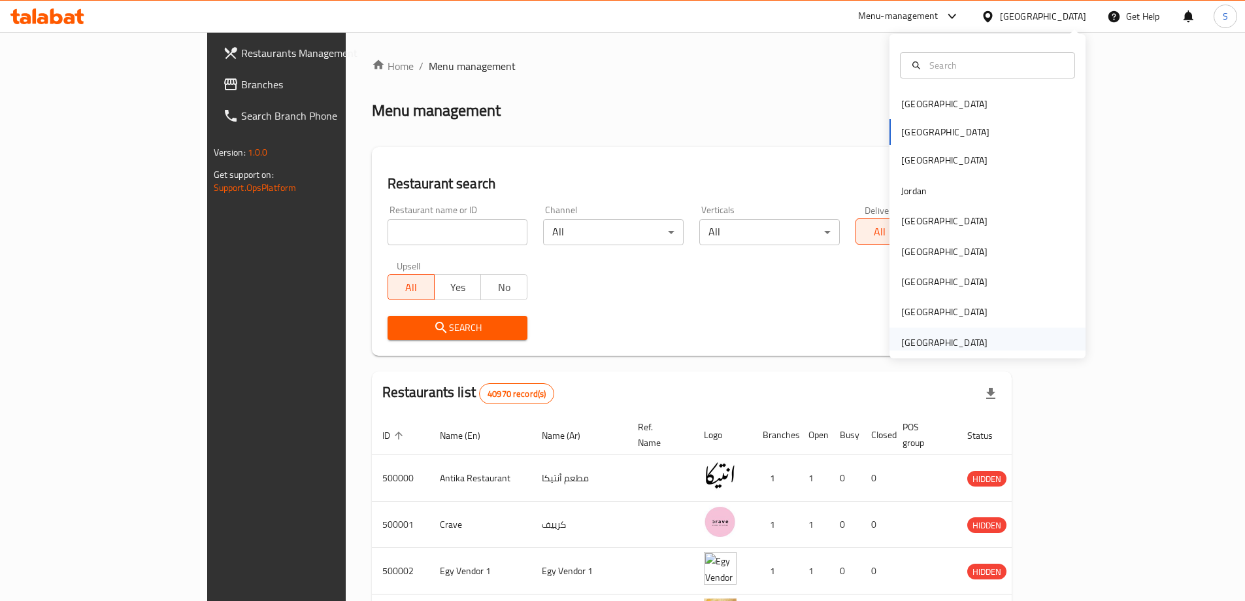
click at [975, 339] on div "[GEOGRAPHIC_DATA]" at bounding box center [944, 342] width 107 height 30
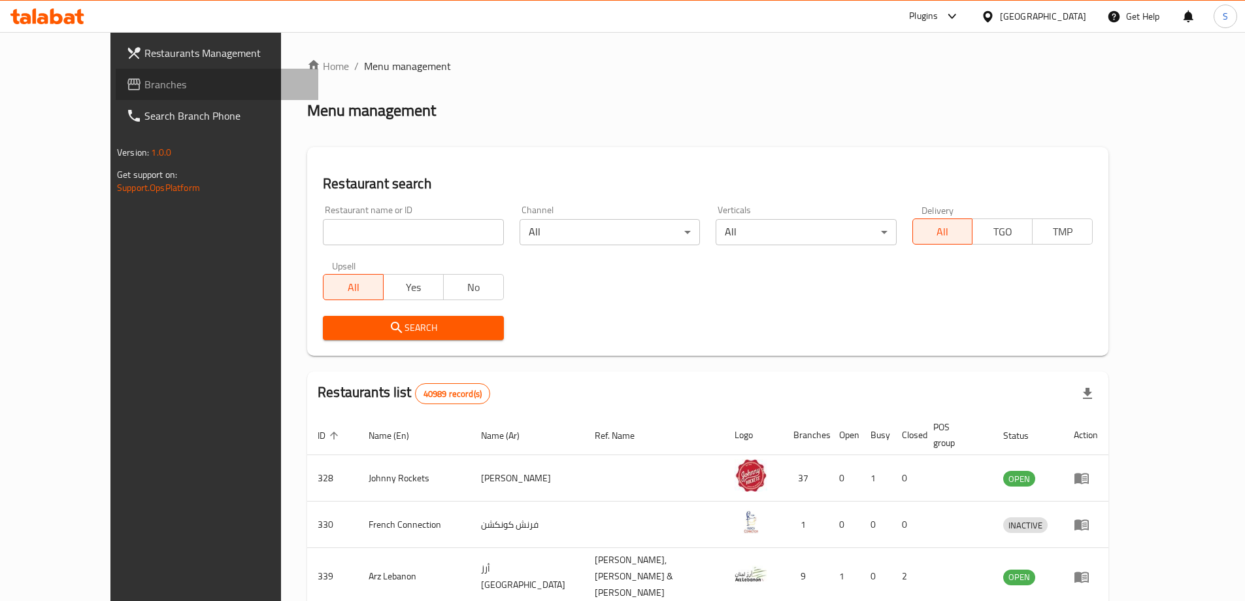
click at [144, 88] on span "Branches" at bounding box center [225, 84] width 163 height 16
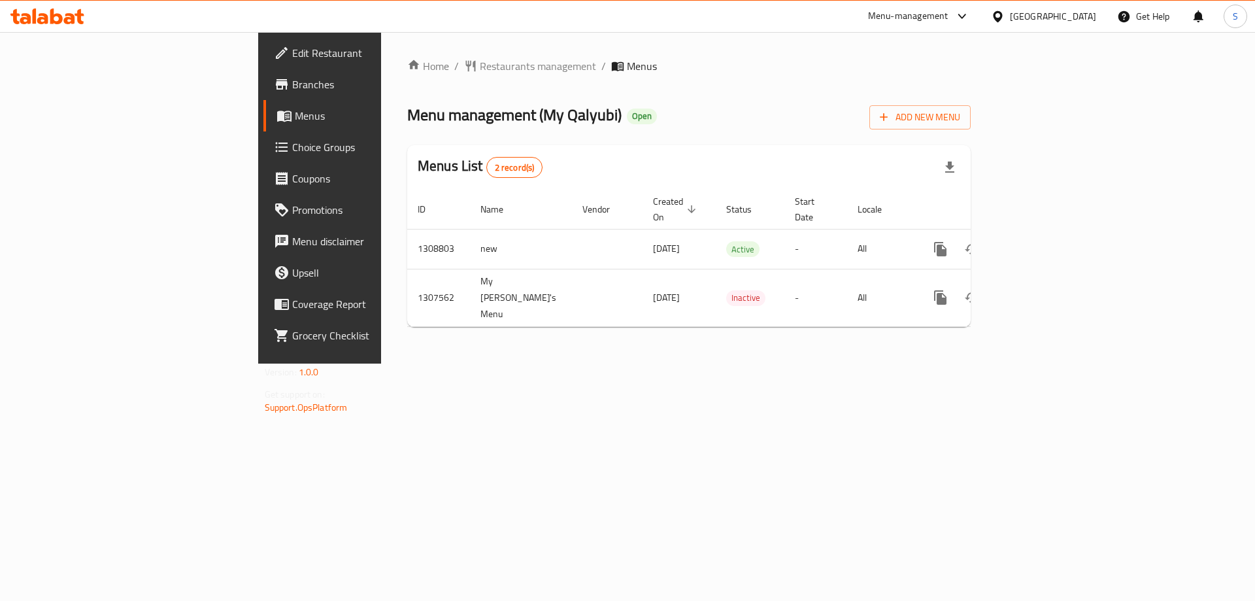
click at [263, 70] on link "Branches" at bounding box center [365, 84] width 205 height 31
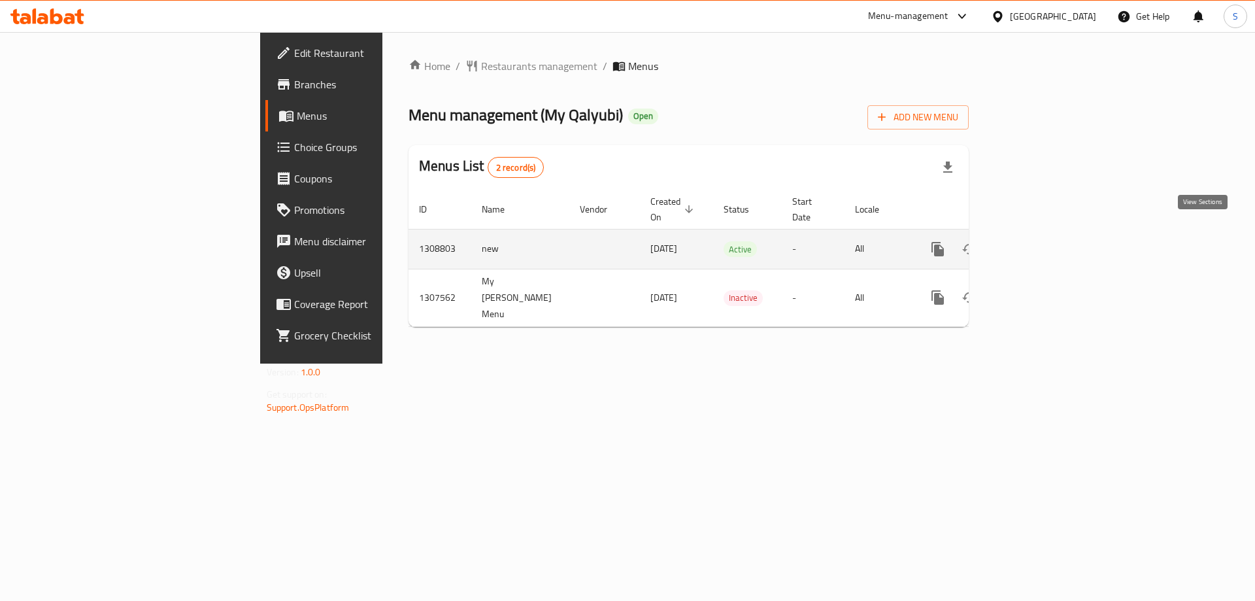
click at [1040, 241] on icon "enhanced table" at bounding box center [1032, 249] width 16 height 16
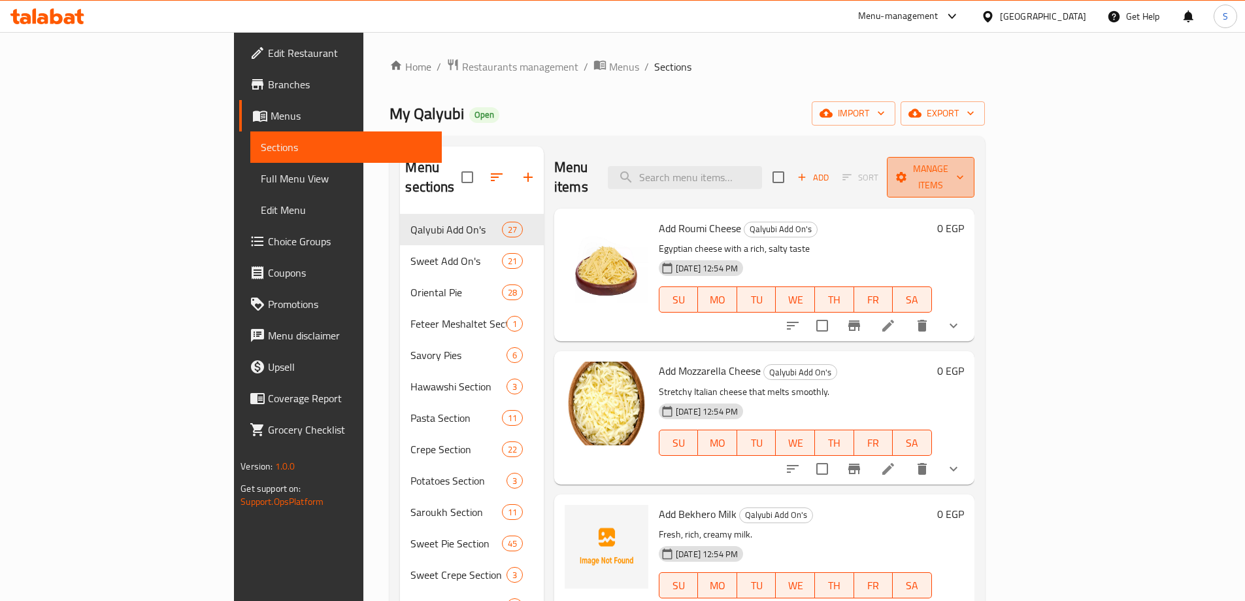
click at [975, 157] on button "Manage items" at bounding box center [931, 177] width 88 height 41
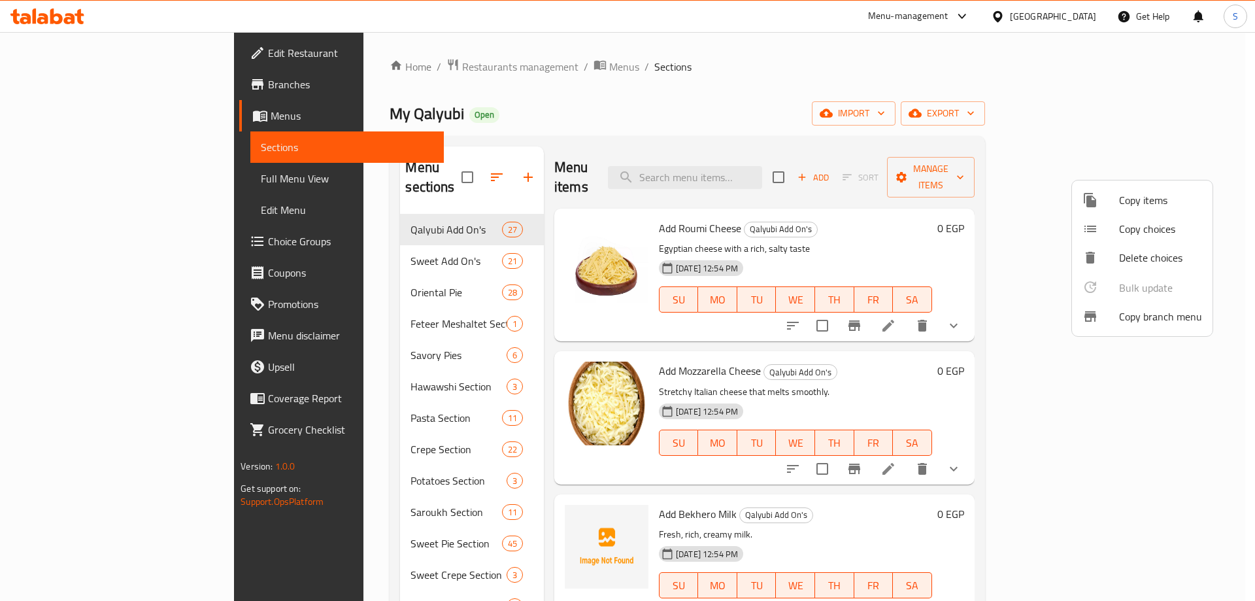
click at [103, 178] on div at bounding box center [627, 300] width 1255 height 601
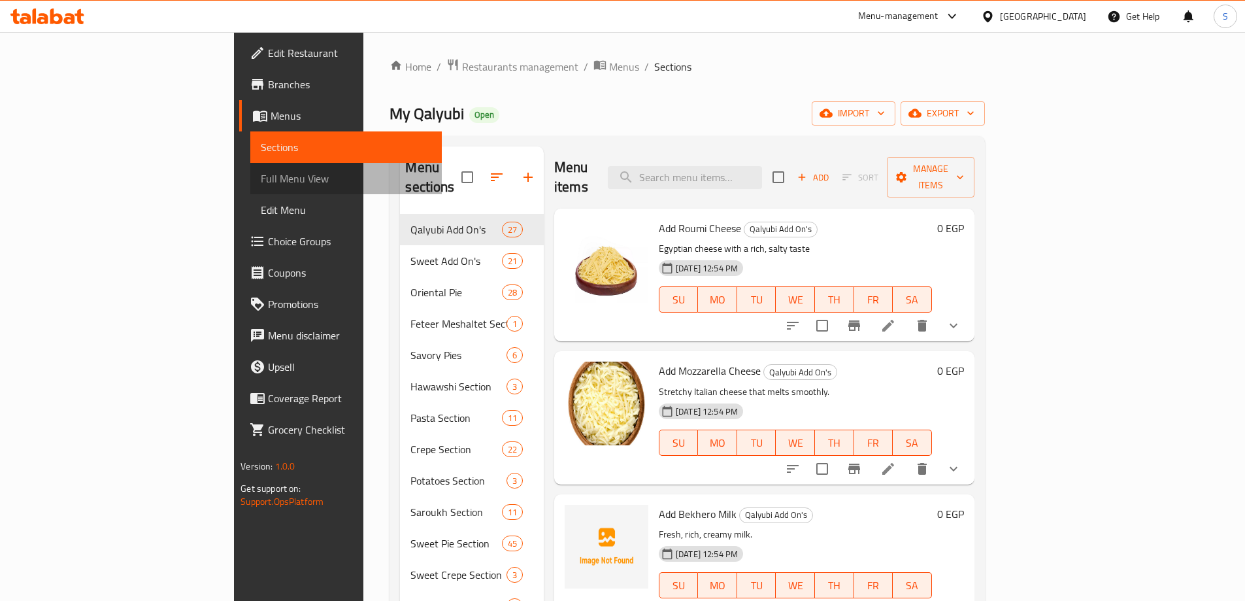
click at [261, 181] on span "Full Menu View" at bounding box center [346, 179] width 171 height 16
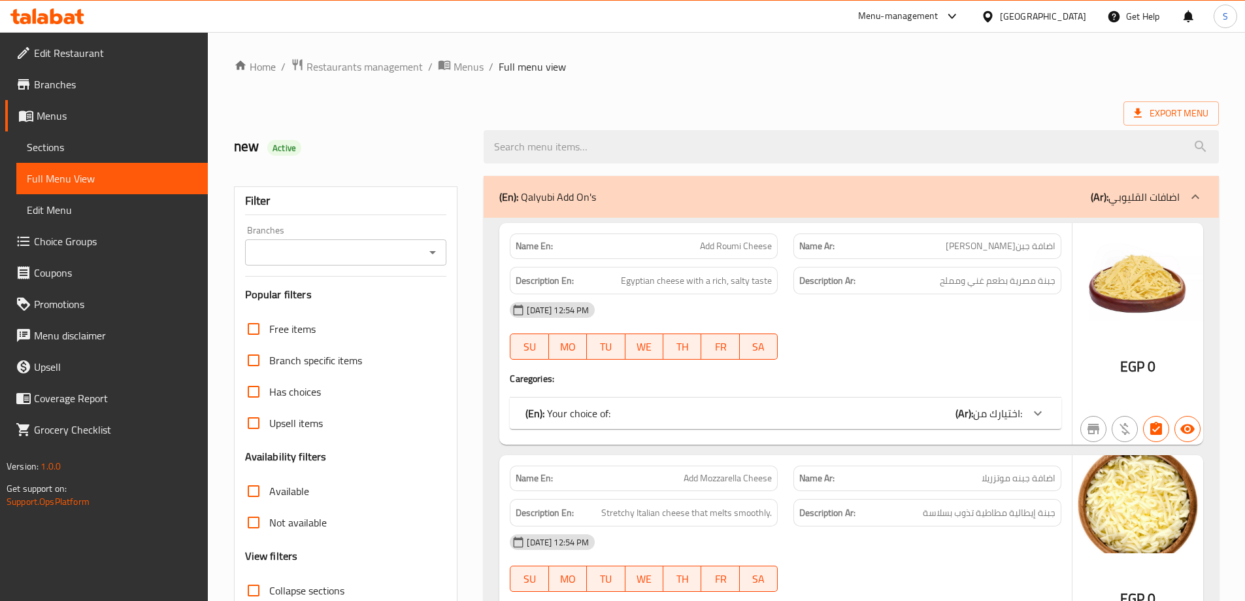
click at [267, 249] on input "Branches" at bounding box center [335, 252] width 173 height 18
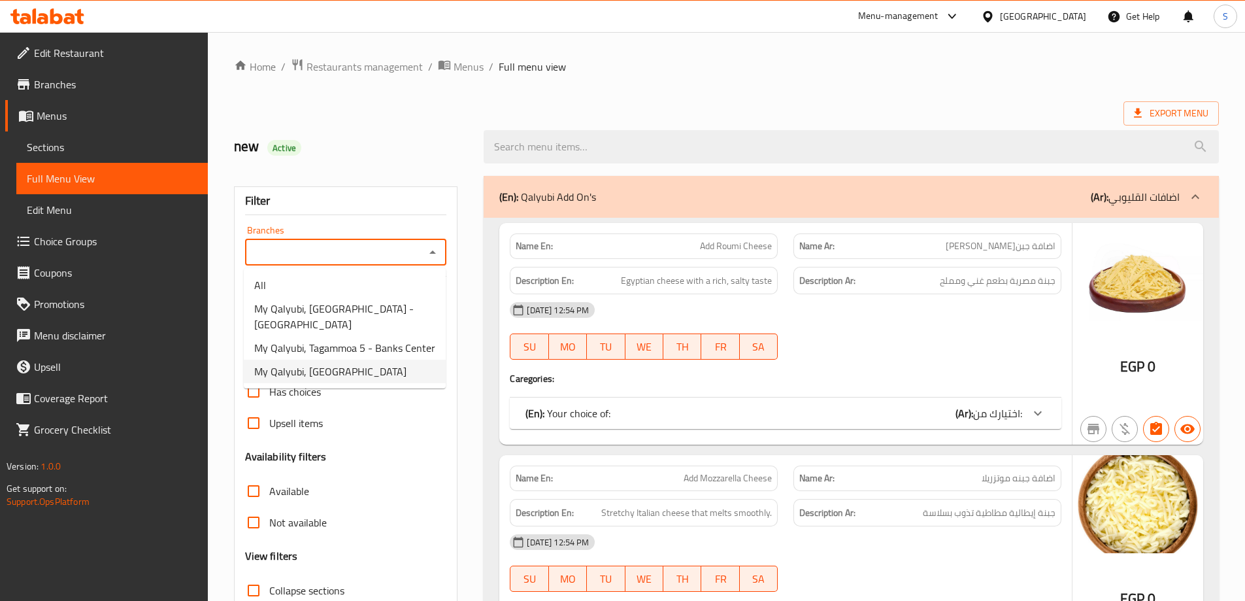
click at [395, 363] on span "My Qalyubi, [GEOGRAPHIC_DATA]" at bounding box center [330, 371] width 152 height 16
type input "My Qalyubi, [GEOGRAPHIC_DATA]"
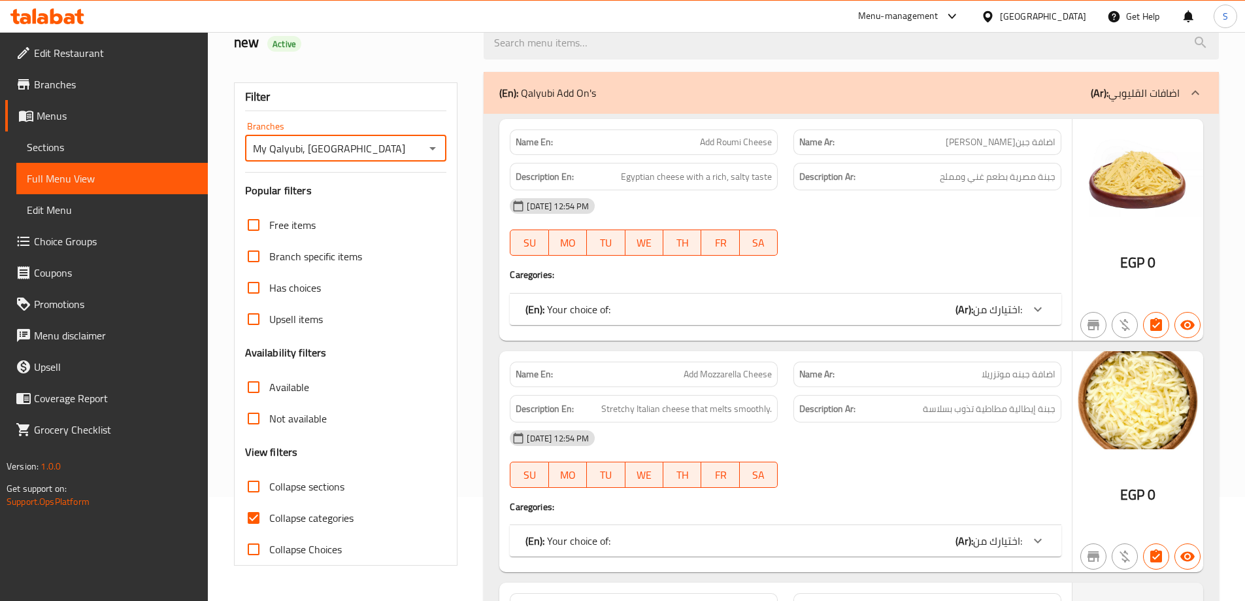
scroll to position [196, 0]
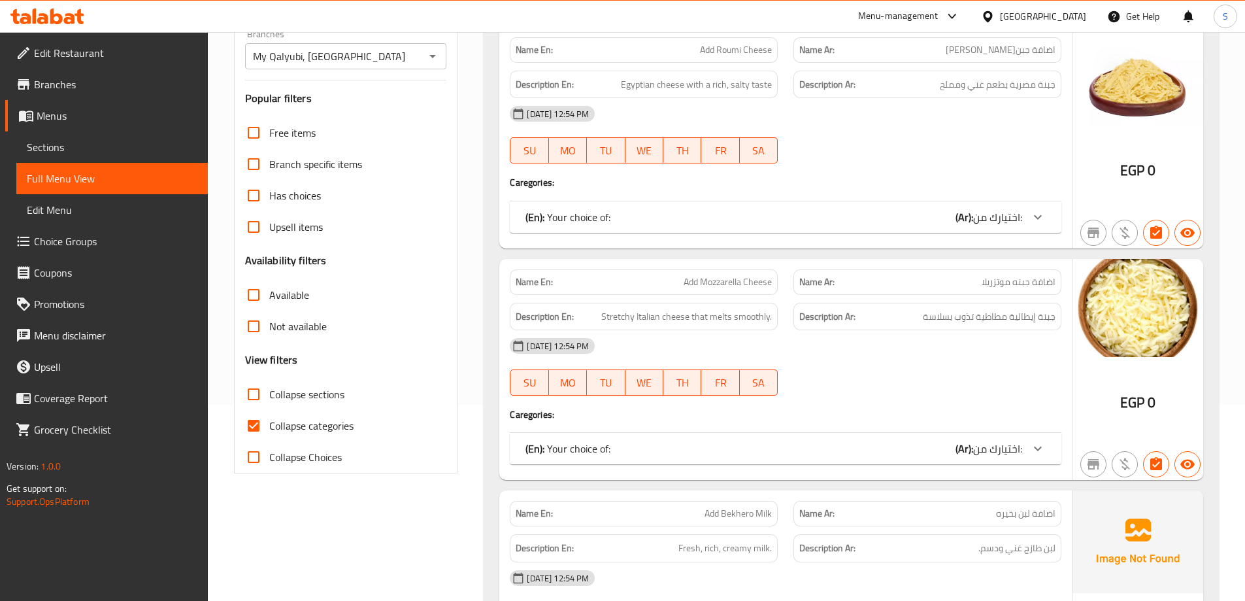
click at [314, 431] on span "Collapse categories" at bounding box center [311, 426] width 84 height 16
click at [269, 431] on input "Collapse categories" at bounding box center [253, 425] width 31 height 31
checkbox input "false"
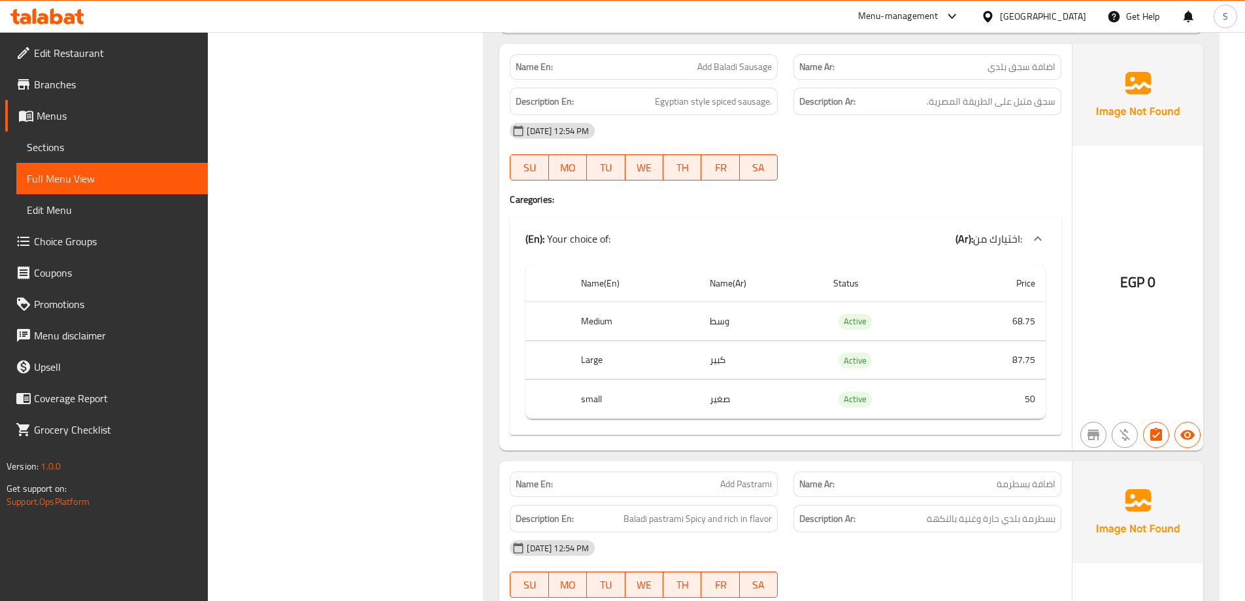
scroll to position [2615, 0]
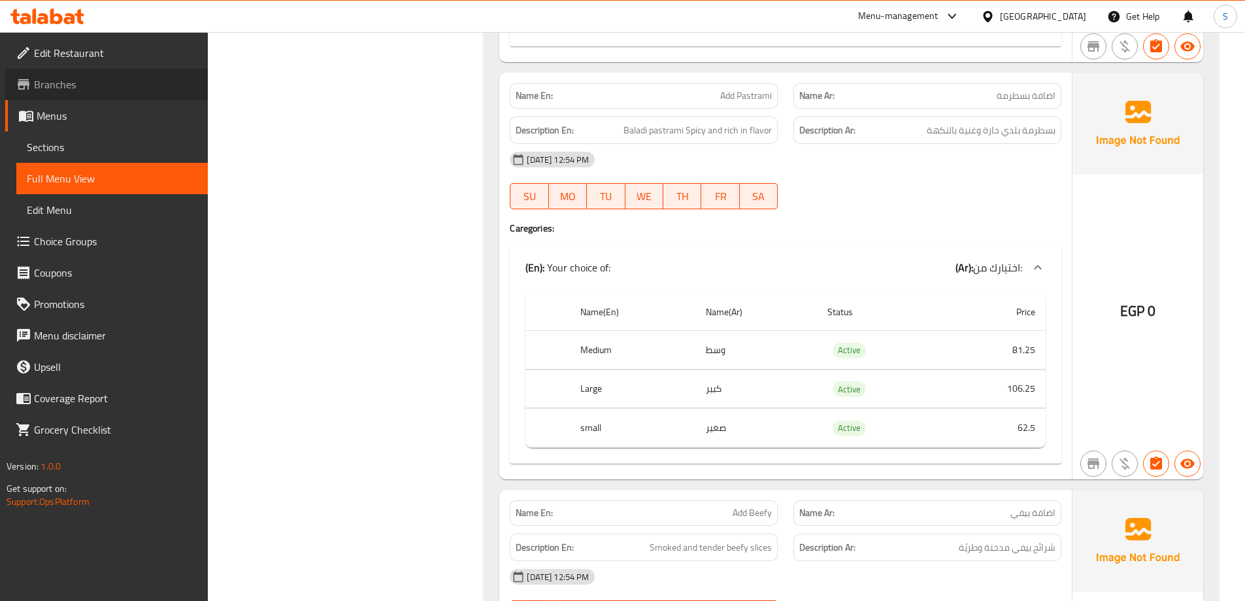
click at [90, 84] on span "Branches" at bounding box center [115, 84] width 163 height 16
